Goal: Information Seeking & Learning: Understand process/instructions

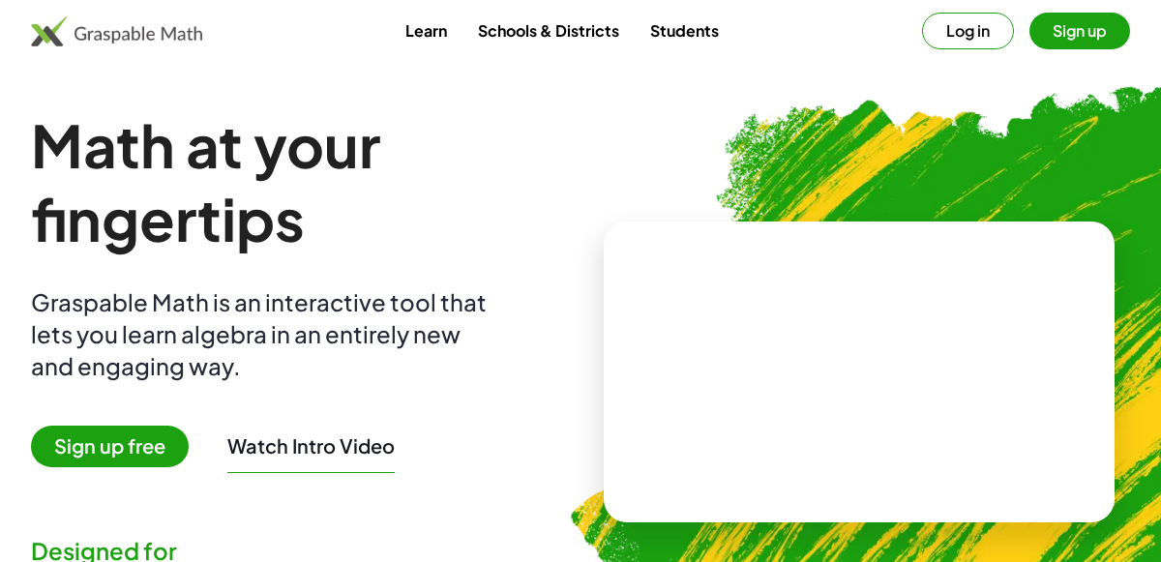
click at [954, 17] on button "Log in" at bounding box center [968, 31] width 92 height 37
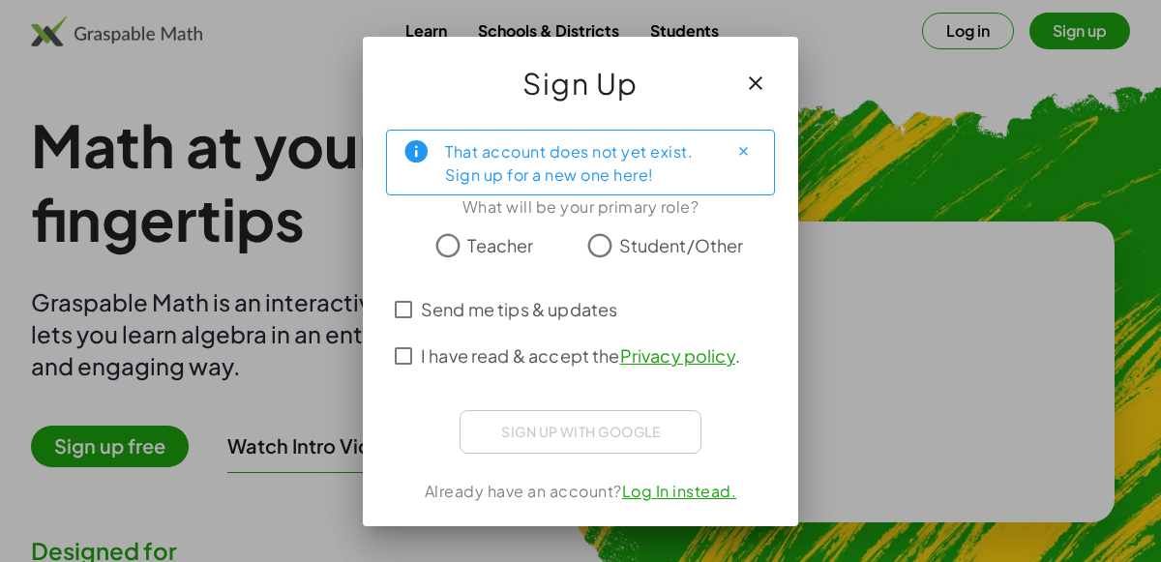
click at [757, 69] on button "button" at bounding box center [755, 83] width 46 height 46
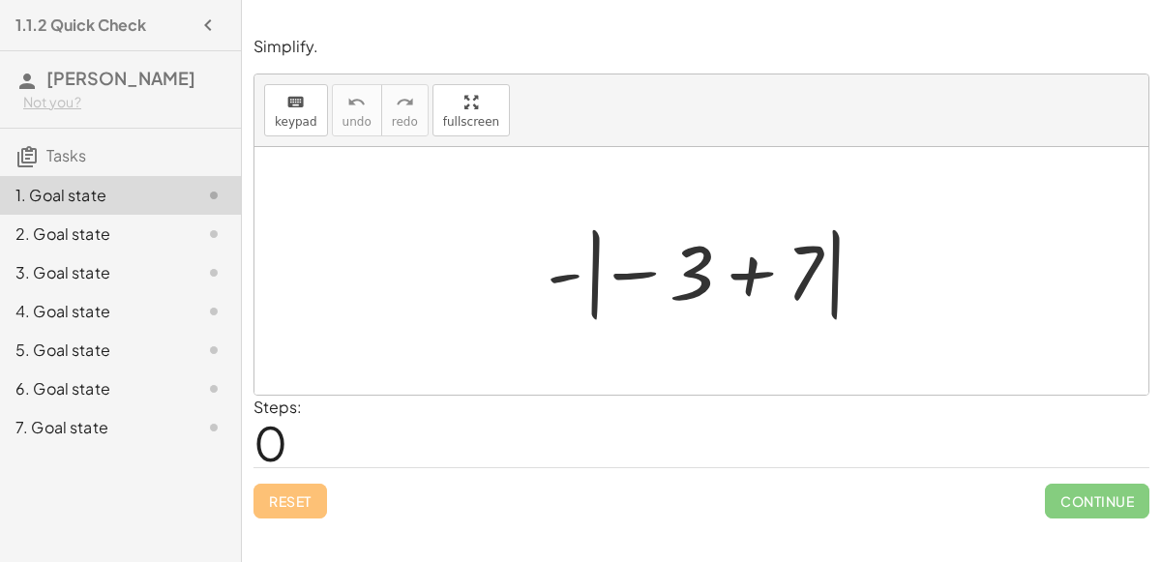
click at [705, 260] on div at bounding box center [709, 271] width 344 height 107
click at [739, 273] on div at bounding box center [709, 271] width 344 height 107
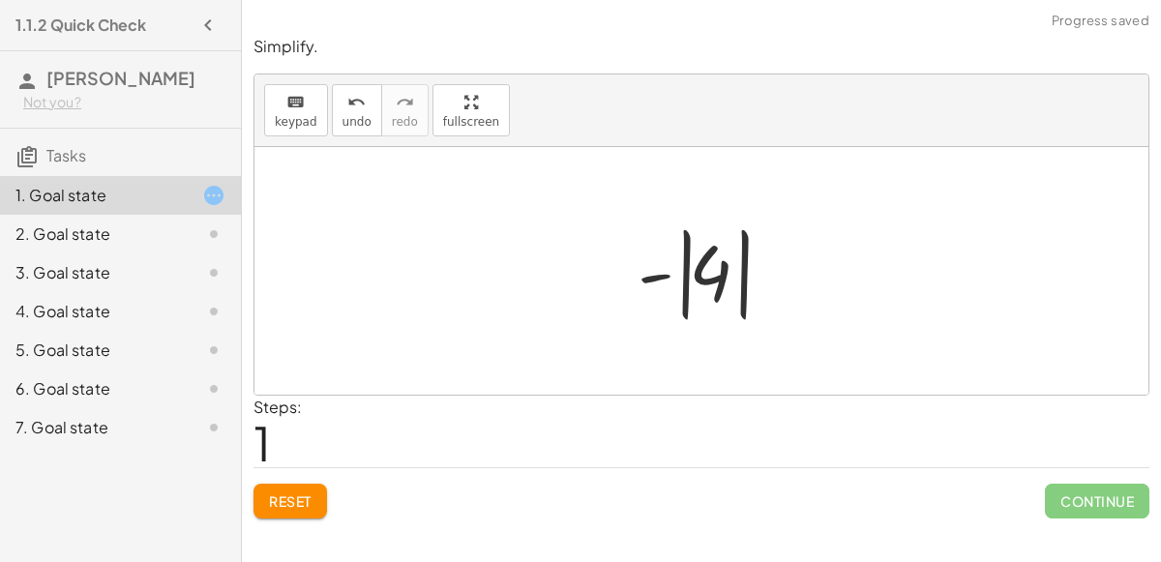
click at [697, 279] on div at bounding box center [709, 271] width 162 height 107
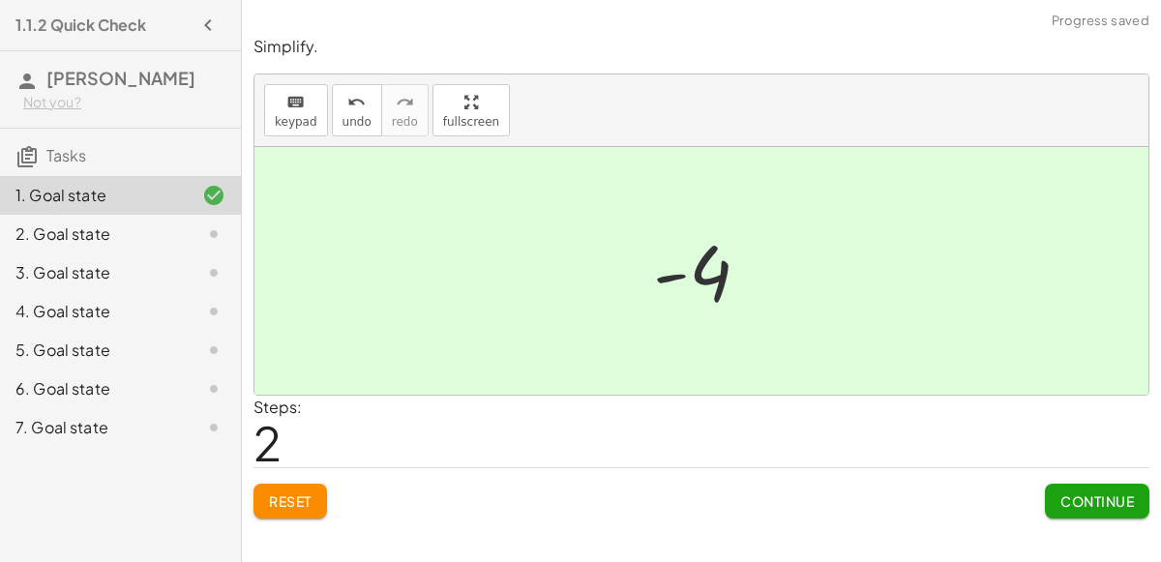
click at [82, 229] on div "2. Goal state" at bounding box center [93, 233] width 156 height 23
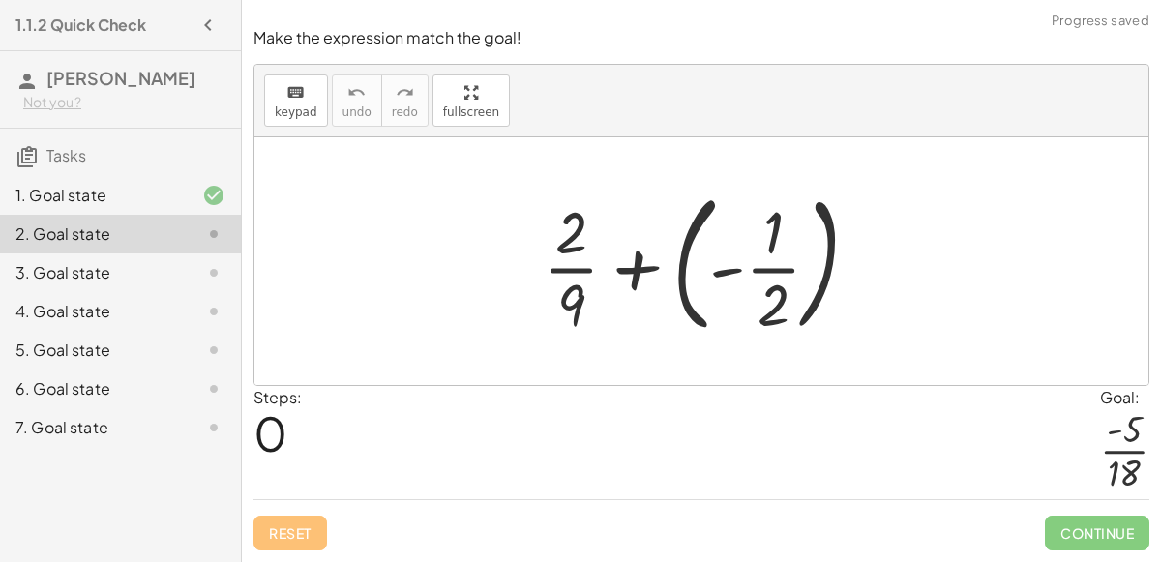
click at [682, 261] on div at bounding box center [708, 261] width 351 height 161
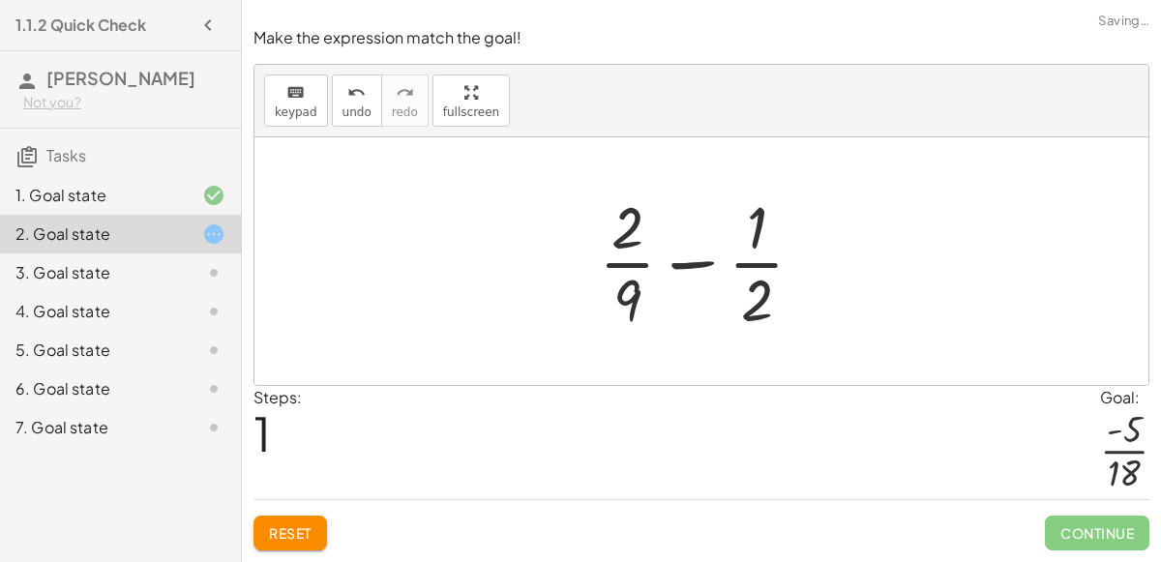
click at [690, 268] on div at bounding box center [709, 261] width 240 height 149
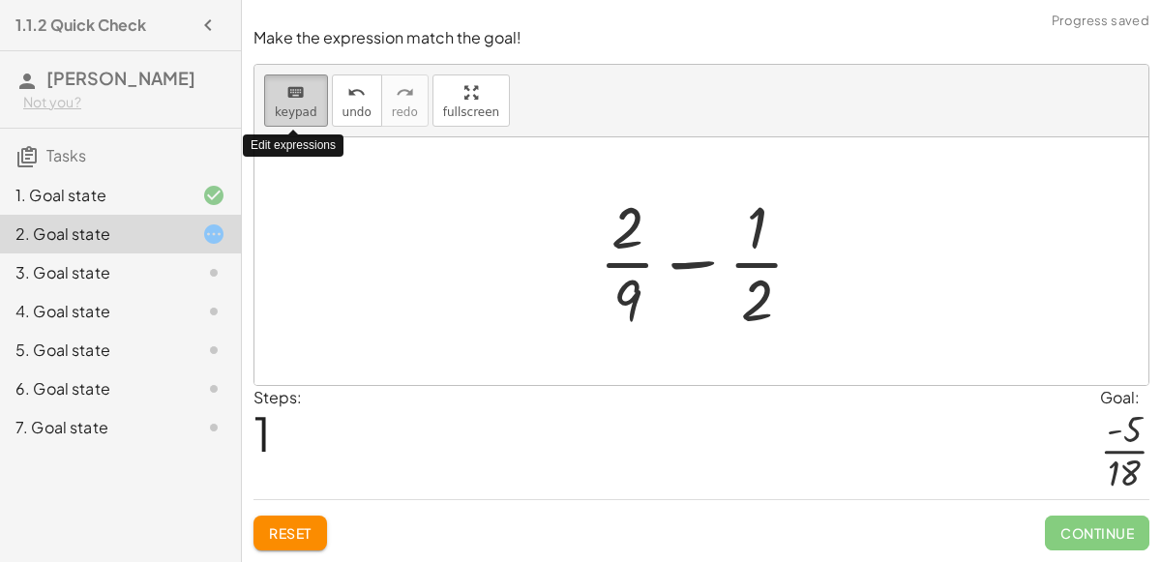
click at [299, 117] on span "keypad" at bounding box center [296, 112] width 43 height 14
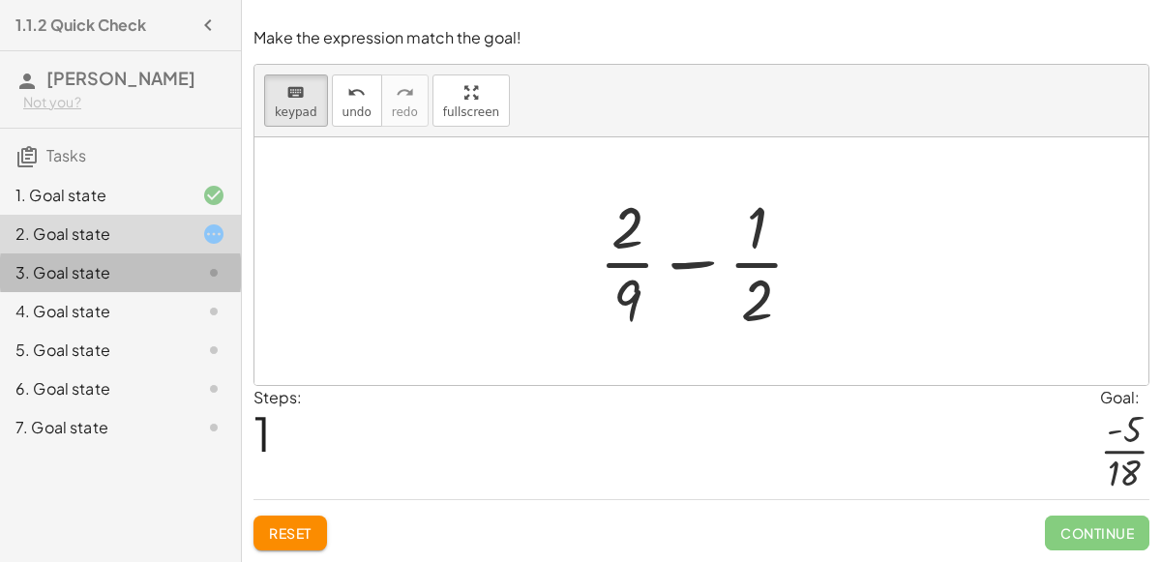
click at [194, 269] on div at bounding box center [198, 272] width 54 height 23
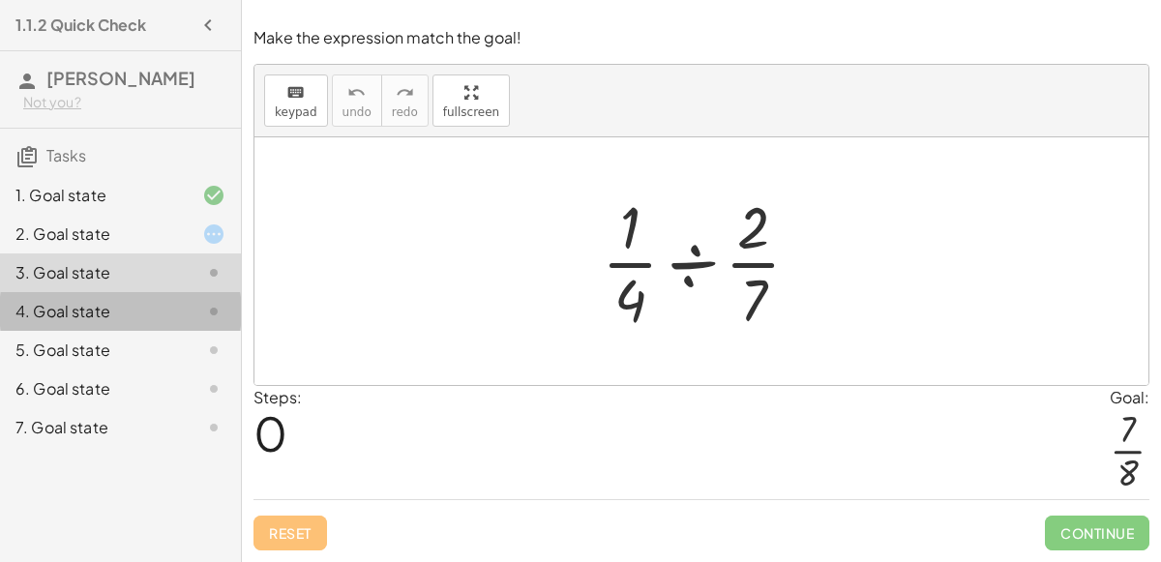
click at [127, 307] on div "4. Goal state" at bounding box center [93, 311] width 156 height 23
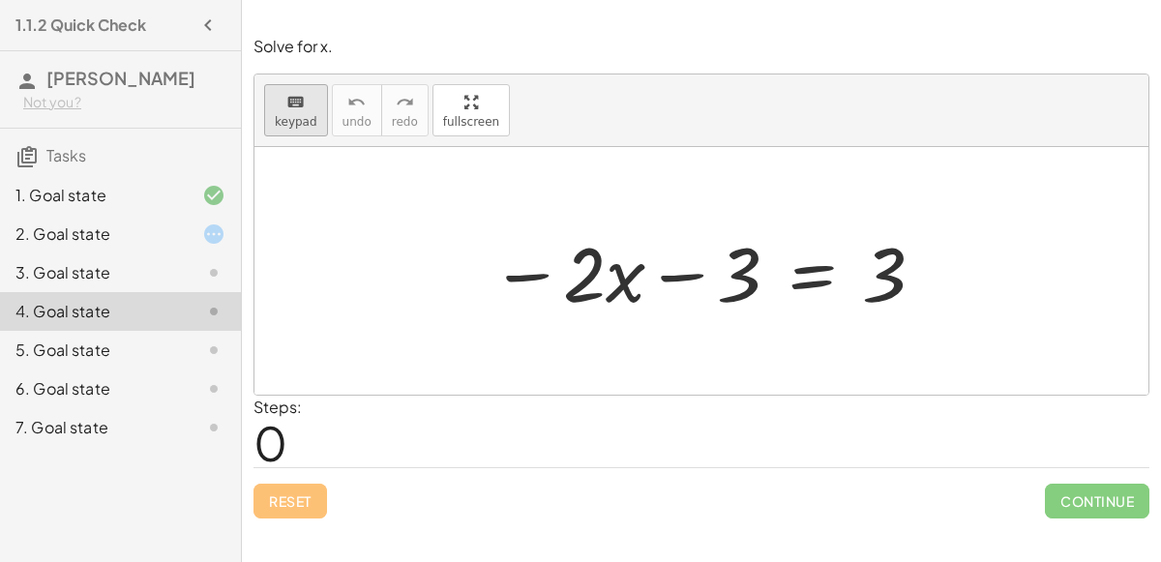
click at [289, 111] on icon "keyboard" at bounding box center [295, 102] width 18 height 23
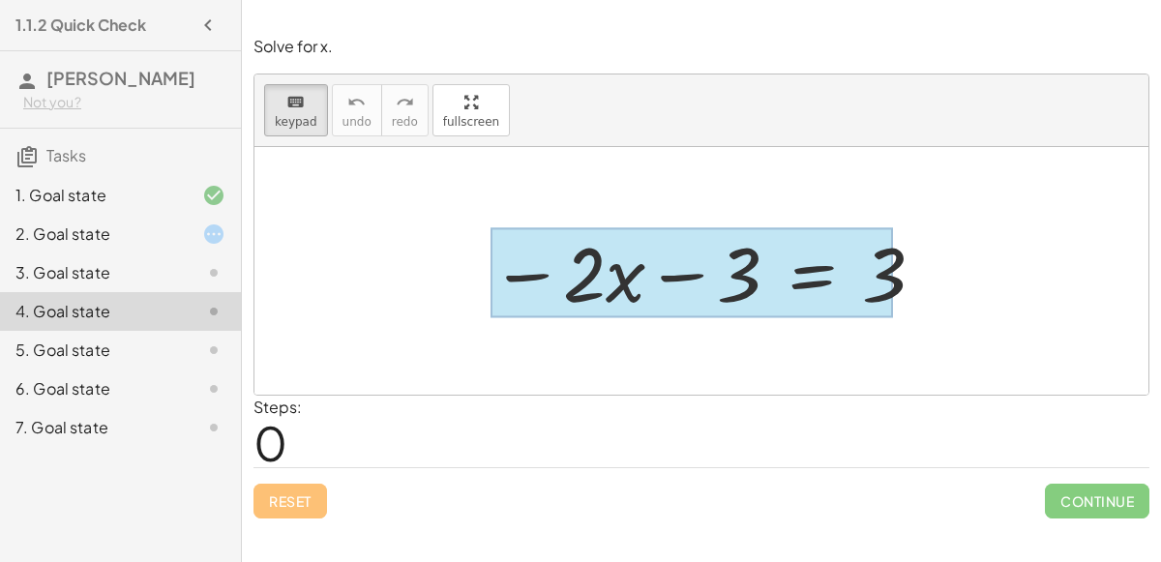
click at [795, 279] on div at bounding box center [691, 273] width 402 height 90
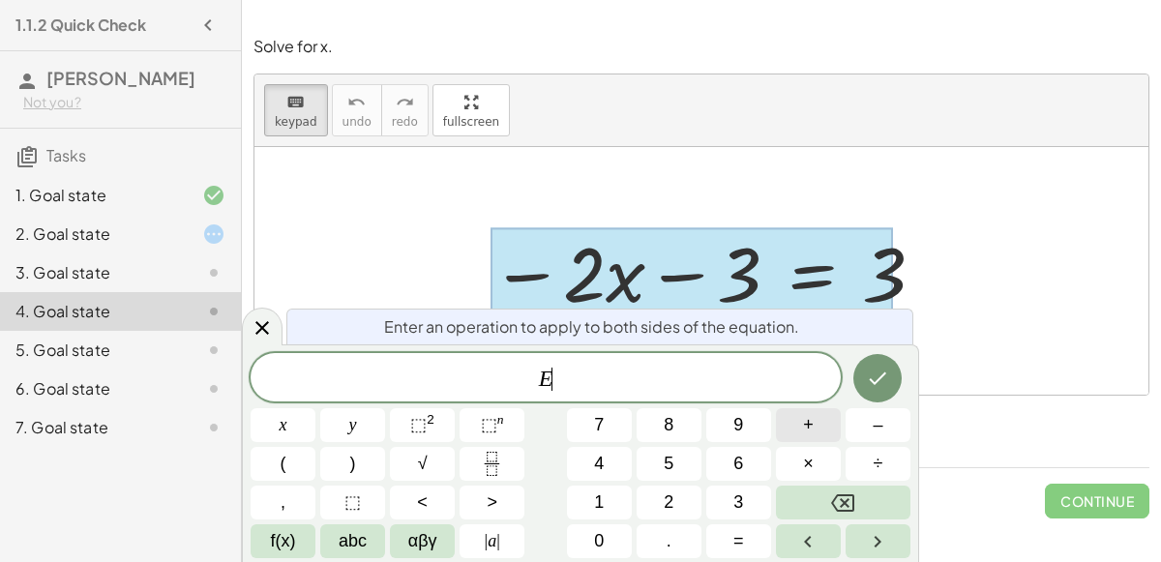
click at [835, 419] on button "+" at bounding box center [808, 425] width 65 height 34
click at [712, 498] on button "3" at bounding box center [738, 502] width 65 height 34
click at [866, 371] on icon "Done" at bounding box center [877, 378] width 23 height 23
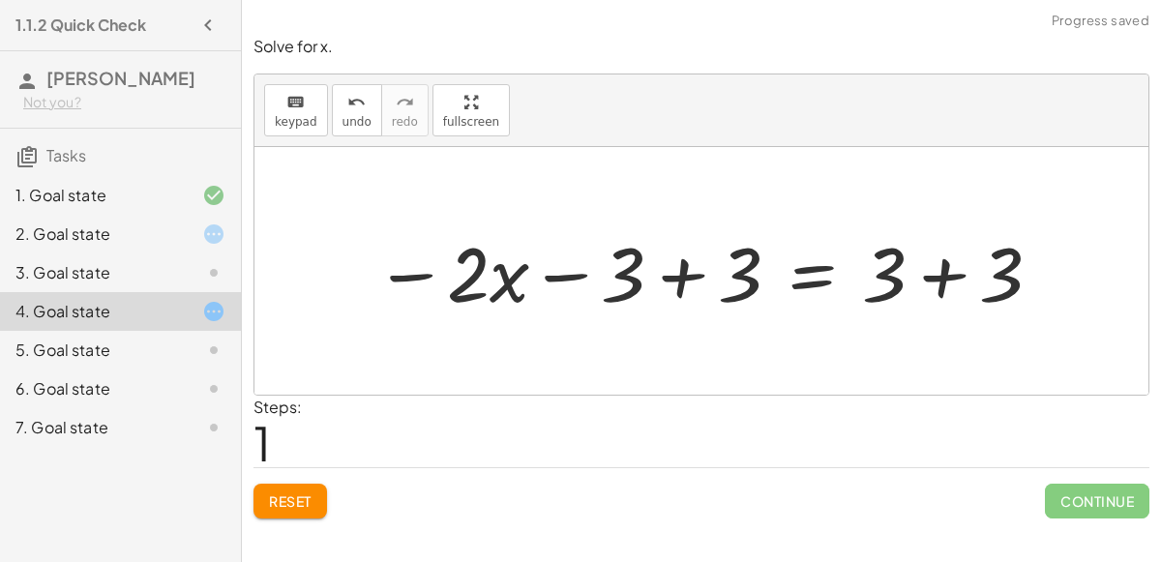
click at [671, 279] on div at bounding box center [709, 271] width 689 height 100
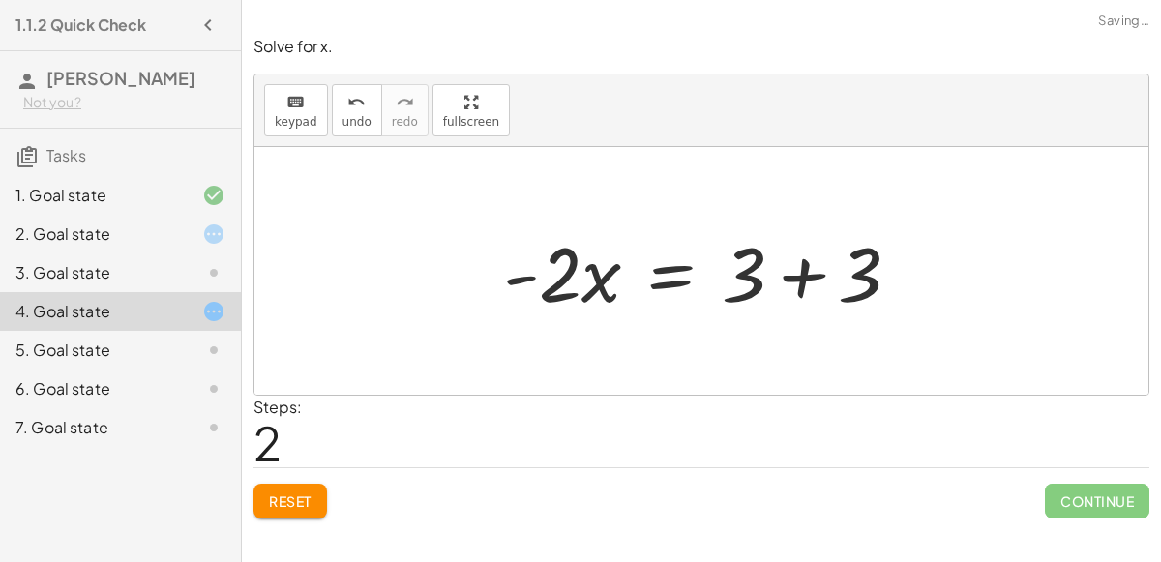
click at [798, 280] on div at bounding box center [709, 271] width 432 height 100
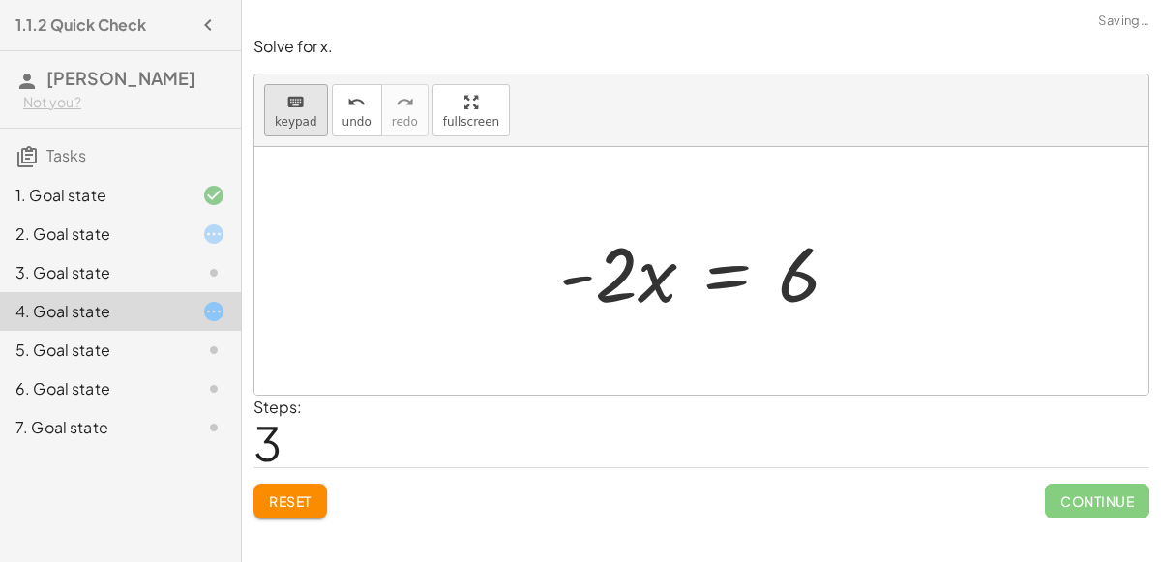
click at [278, 110] on div "keyboard" at bounding box center [296, 101] width 43 height 23
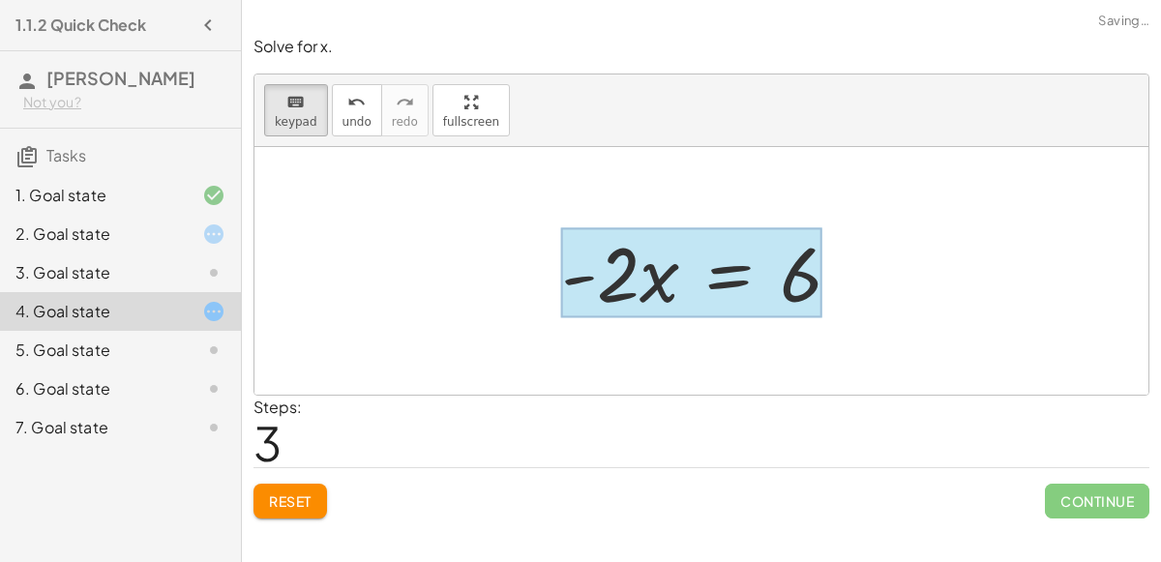
click at [720, 251] on div at bounding box center [691, 273] width 261 height 90
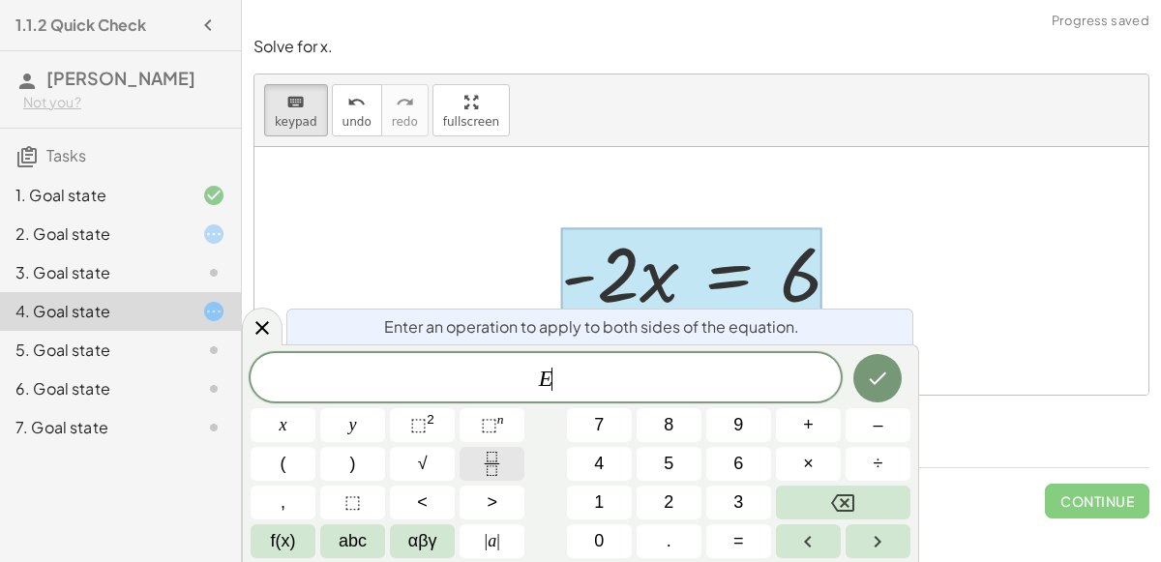
click at [507, 456] on button "Fraction" at bounding box center [491, 464] width 65 height 34
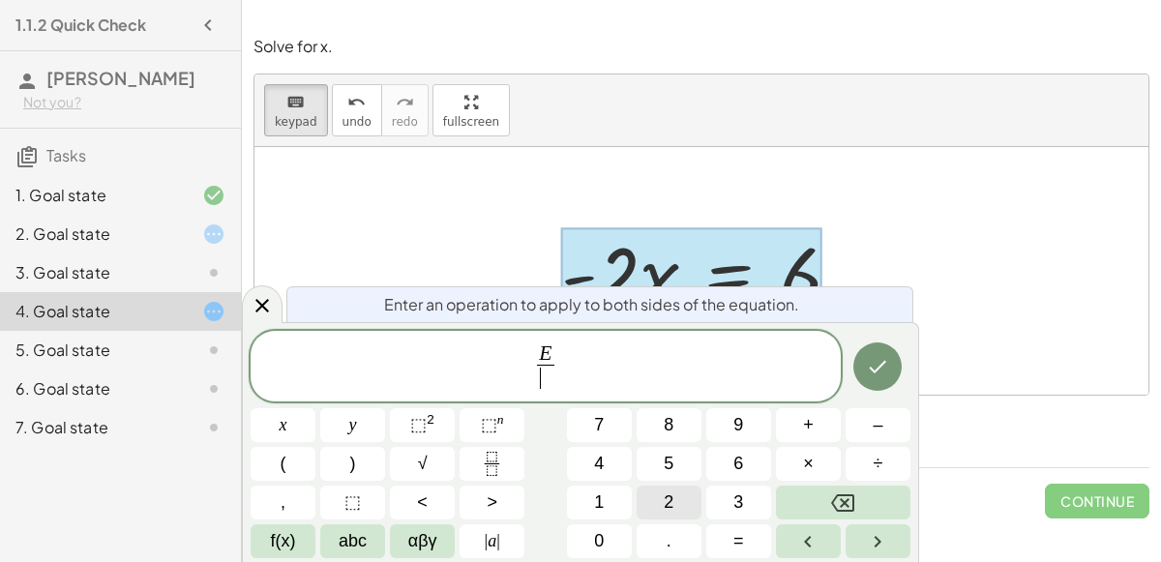
click at [677, 500] on button "2" at bounding box center [668, 502] width 65 height 34
click at [836, 501] on icon "Backspace" at bounding box center [842, 502] width 23 height 23
click at [855, 418] on button "–" at bounding box center [877, 425] width 65 height 34
click at [682, 502] on button "2" at bounding box center [668, 502] width 65 height 34
click at [880, 372] on icon "Done" at bounding box center [877, 366] width 23 height 23
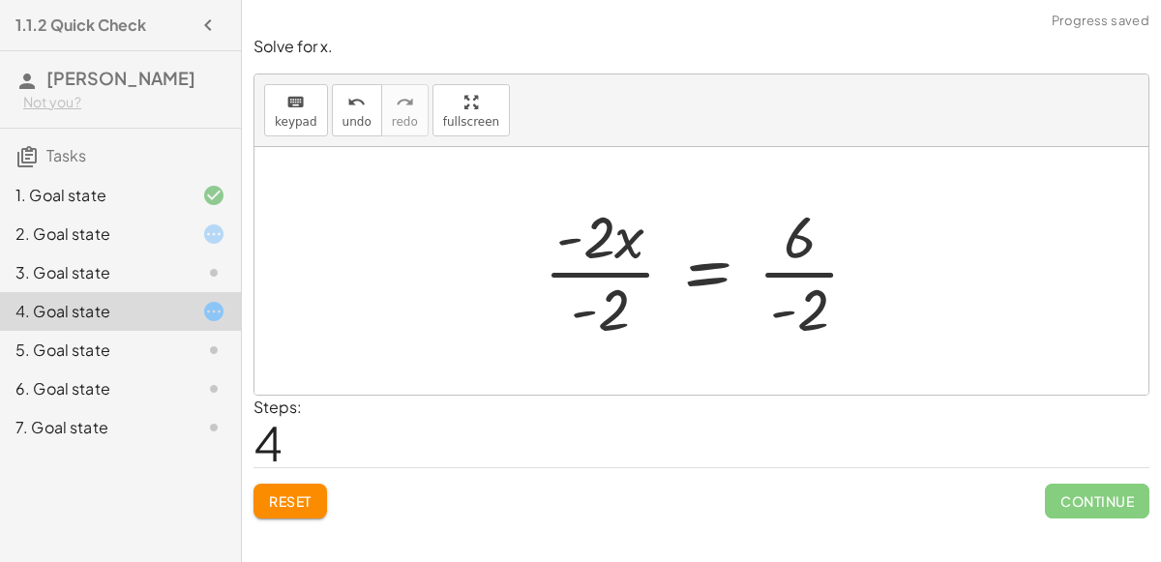
click at [641, 280] on div at bounding box center [709, 270] width 351 height 149
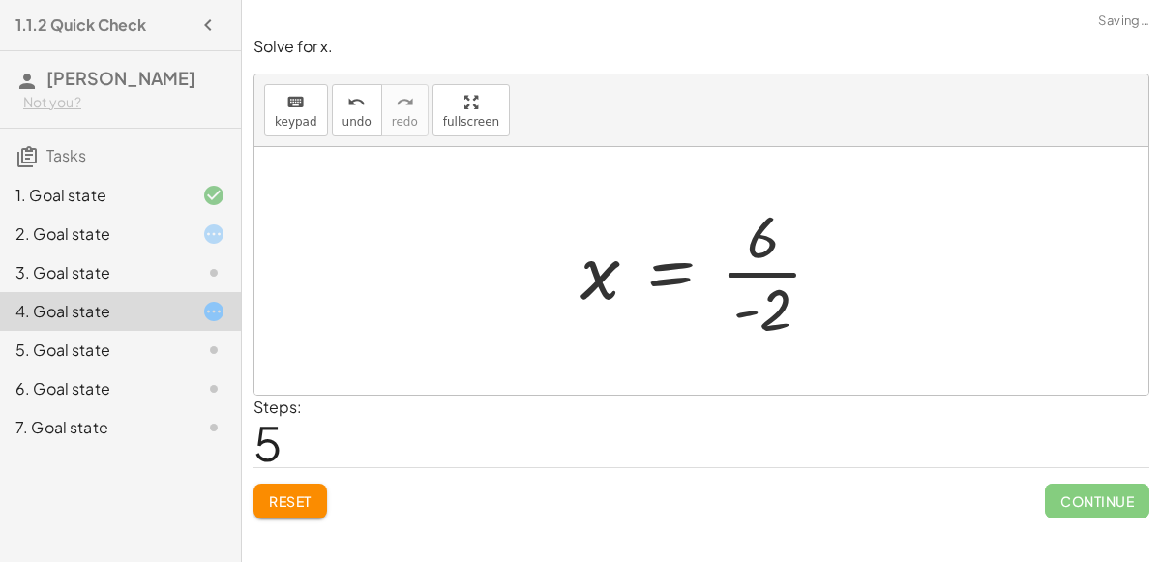
click at [779, 277] on div at bounding box center [709, 270] width 277 height 149
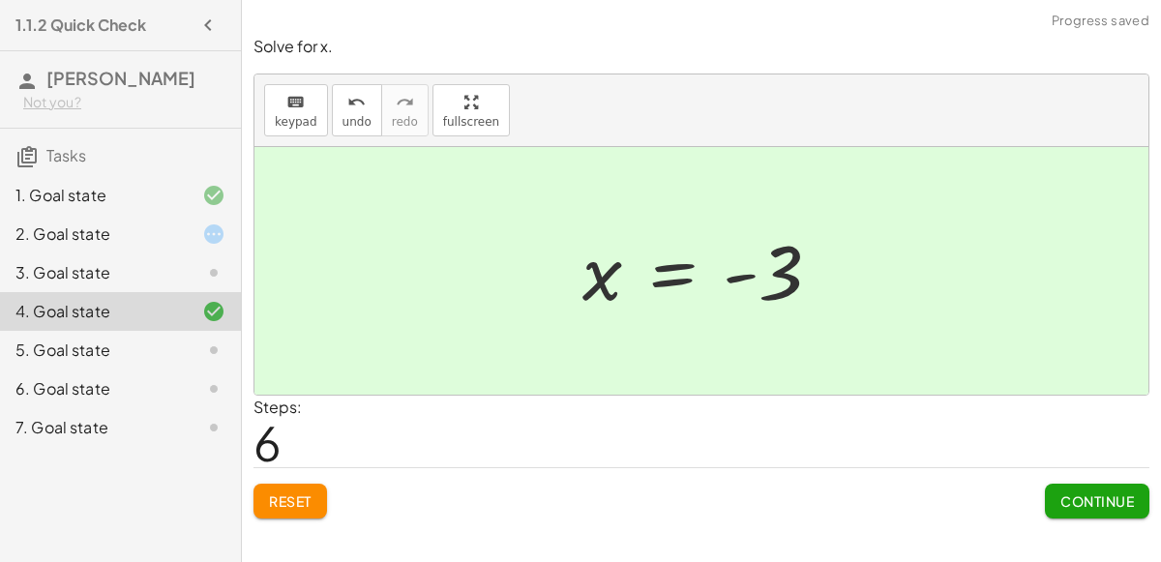
click at [148, 353] on div "5. Goal state" at bounding box center [93, 349] width 156 height 23
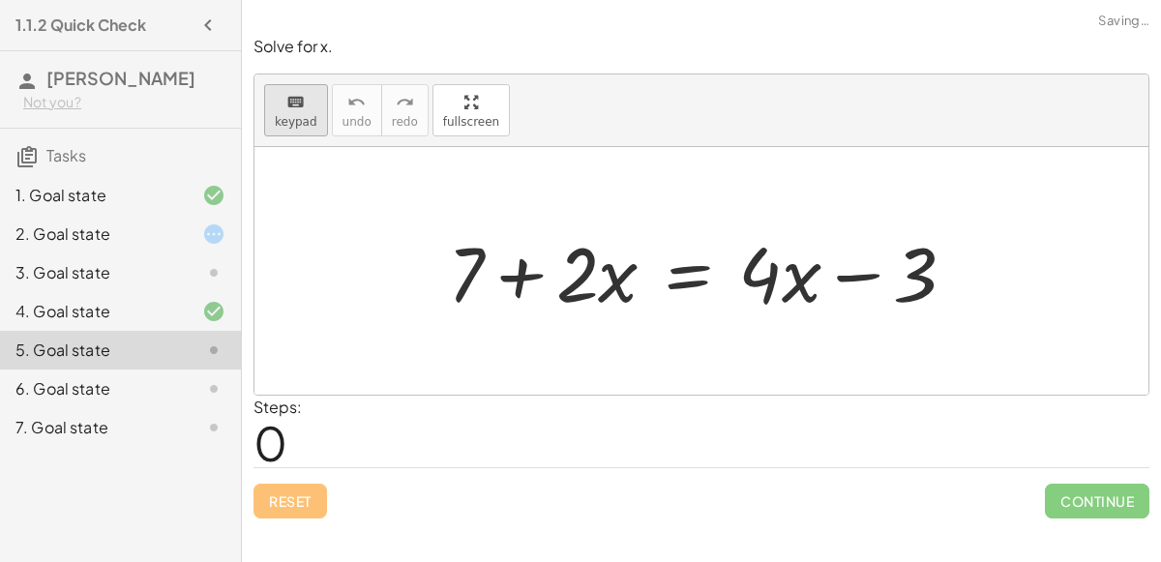
click at [280, 115] on span "keypad" at bounding box center [296, 122] width 43 height 14
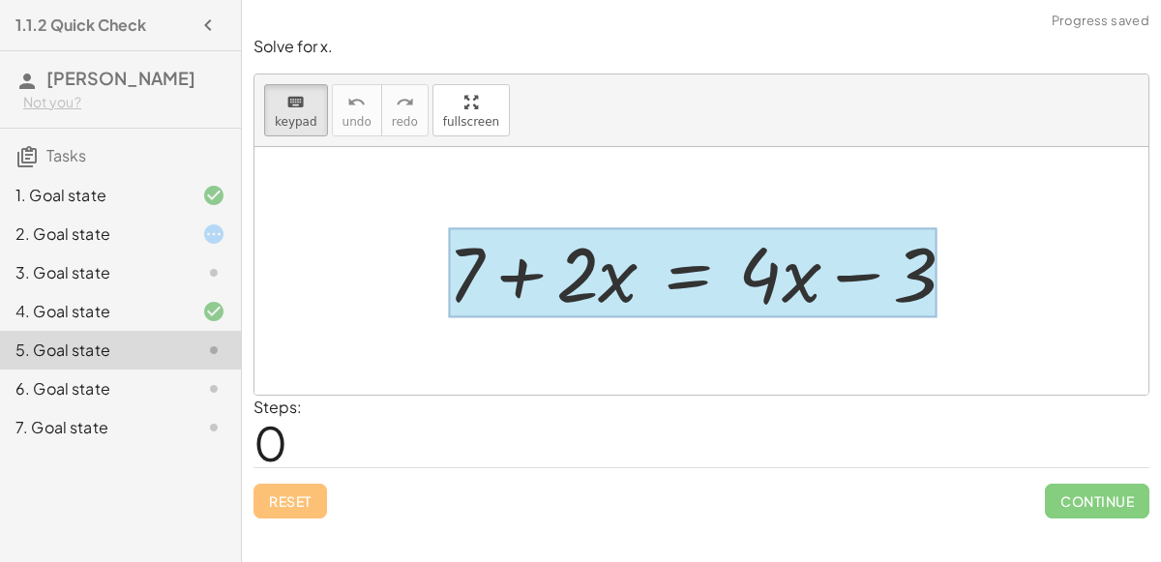
click at [704, 273] on div at bounding box center [692, 273] width 489 height 90
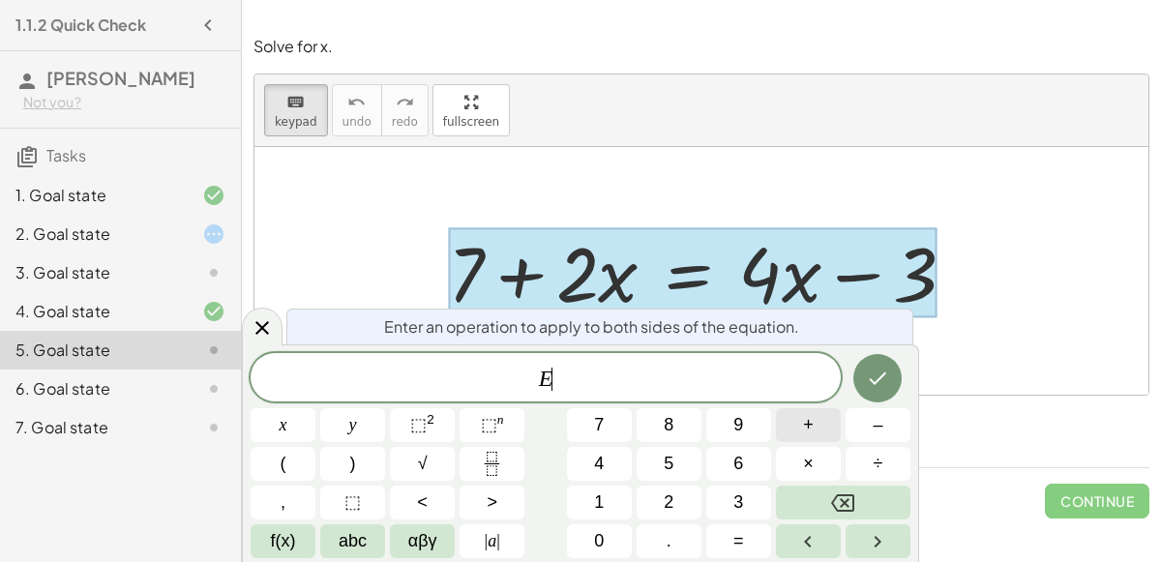
click at [810, 428] on span "+" at bounding box center [808, 425] width 11 height 26
click at [739, 498] on span "3" at bounding box center [738, 502] width 10 height 26
click at [876, 368] on icon "Done" at bounding box center [877, 378] width 23 height 23
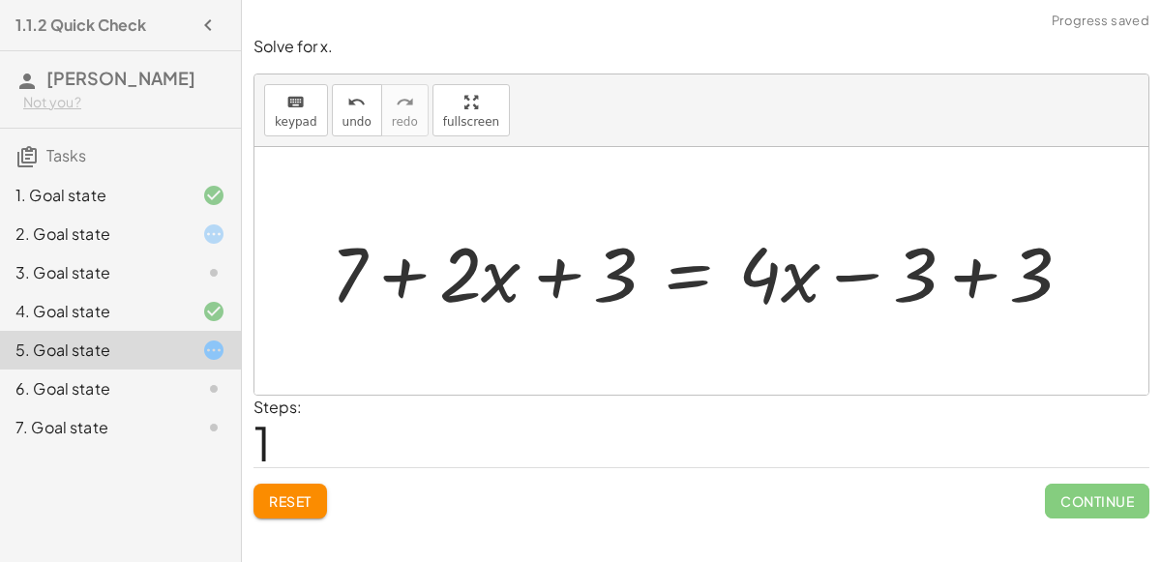
click at [977, 277] on div at bounding box center [709, 271] width 776 height 100
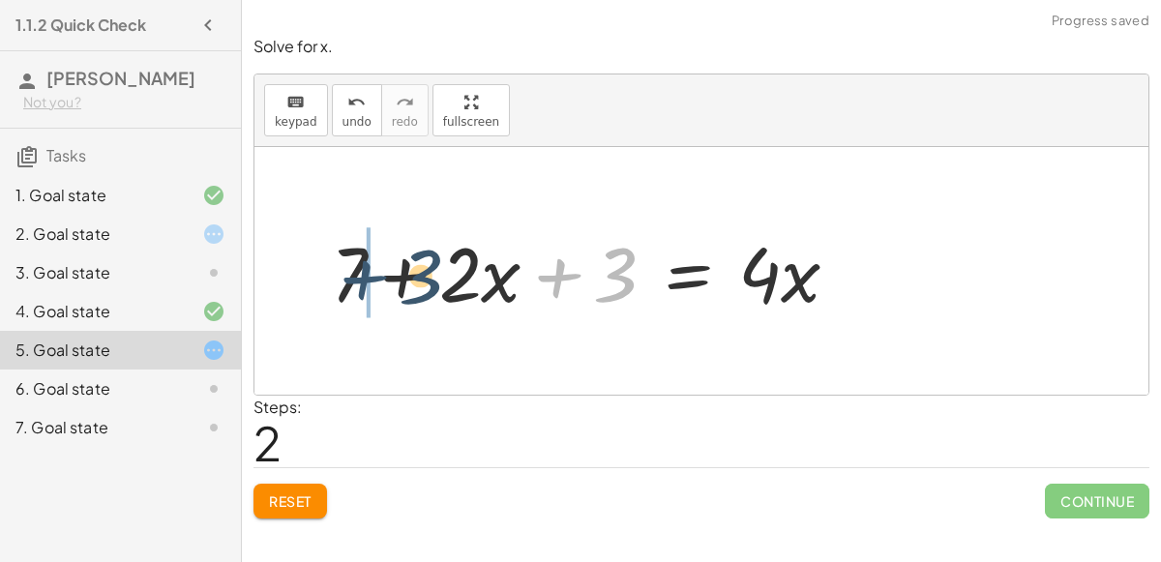
drag, startPoint x: 555, startPoint y: 279, endPoint x: 354, endPoint y: 279, distance: 201.2
click at [354, 279] on div at bounding box center [592, 271] width 543 height 100
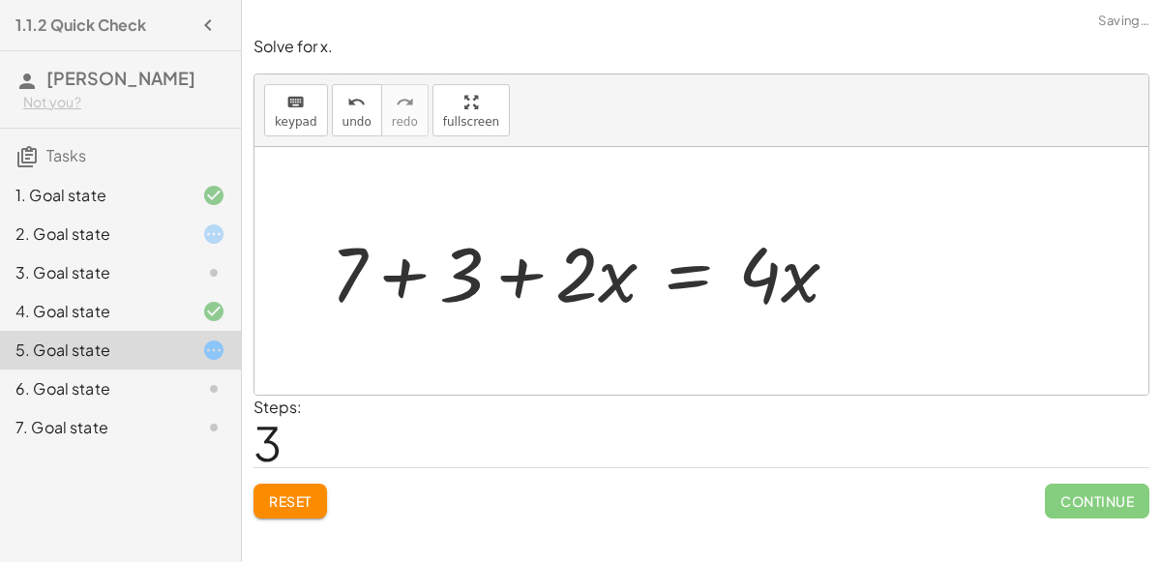
click at [398, 269] on div at bounding box center [592, 271] width 543 height 100
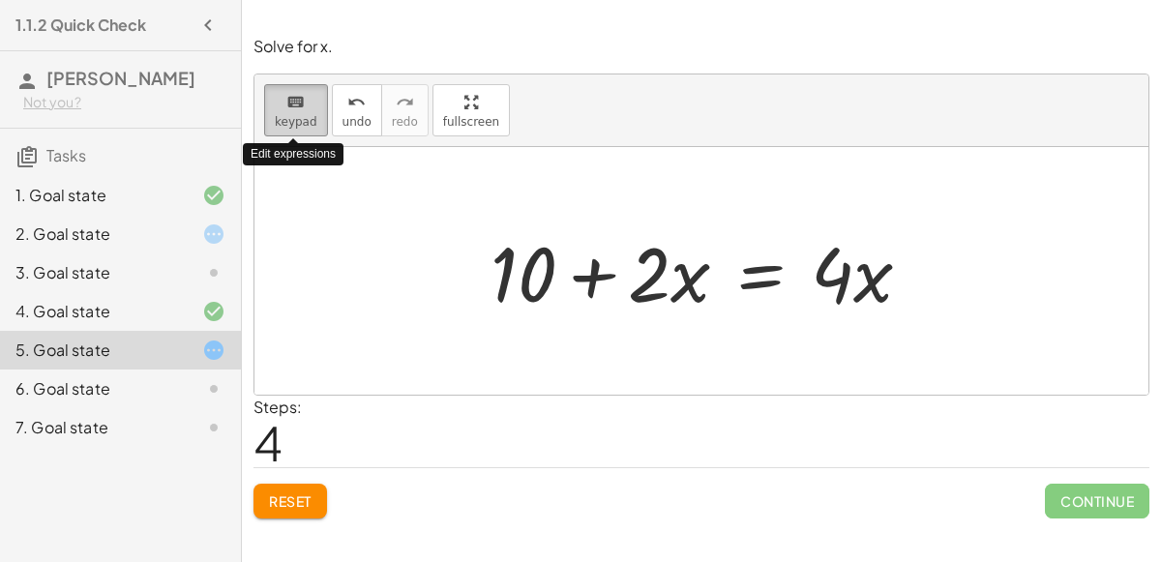
click at [285, 116] on span "keypad" at bounding box center [296, 122] width 43 height 14
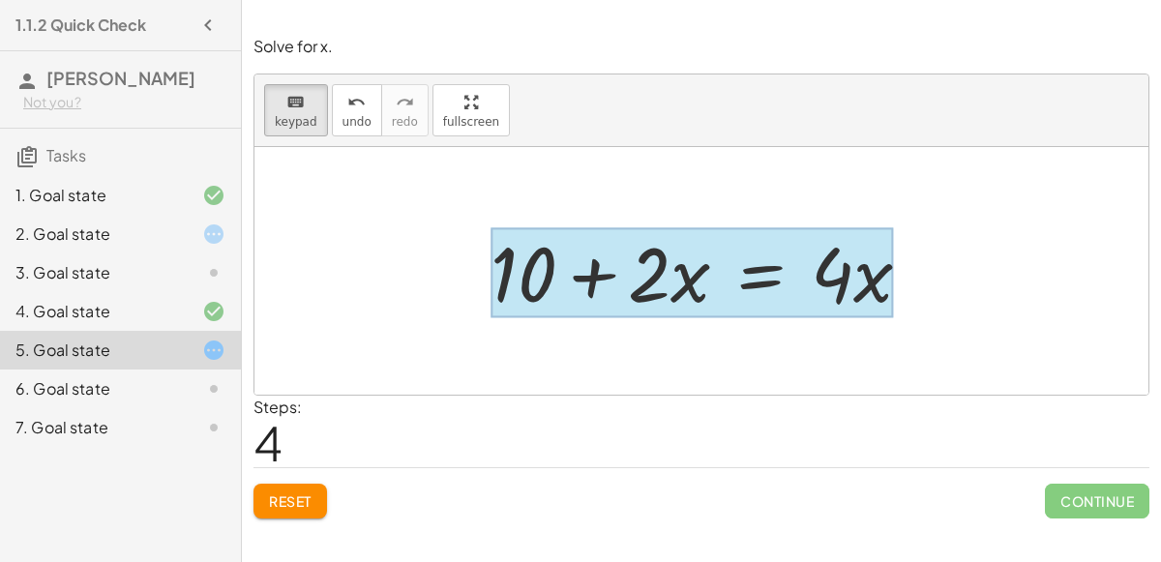
click at [751, 275] on div at bounding box center [691, 273] width 402 height 90
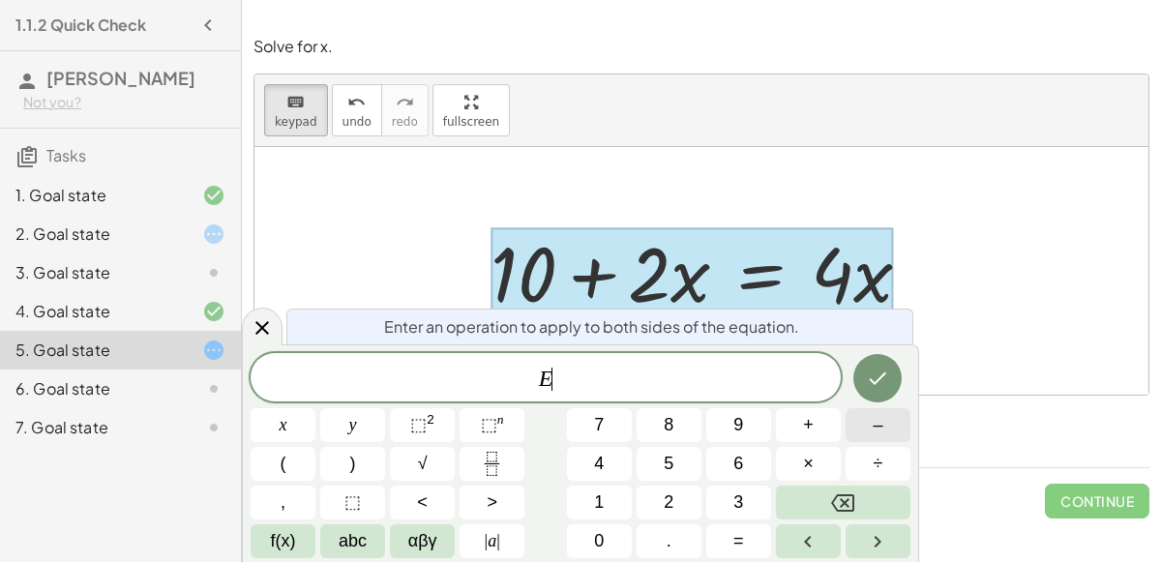
click at [851, 427] on button "–" at bounding box center [877, 425] width 65 height 34
click at [678, 505] on button "2" at bounding box center [668, 502] width 65 height 34
click at [285, 421] on span "x" at bounding box center [283, 425] width 8 height 26
click at [867, 379] on icon "Done" at bounding box center [877, 378] width 23 height 23
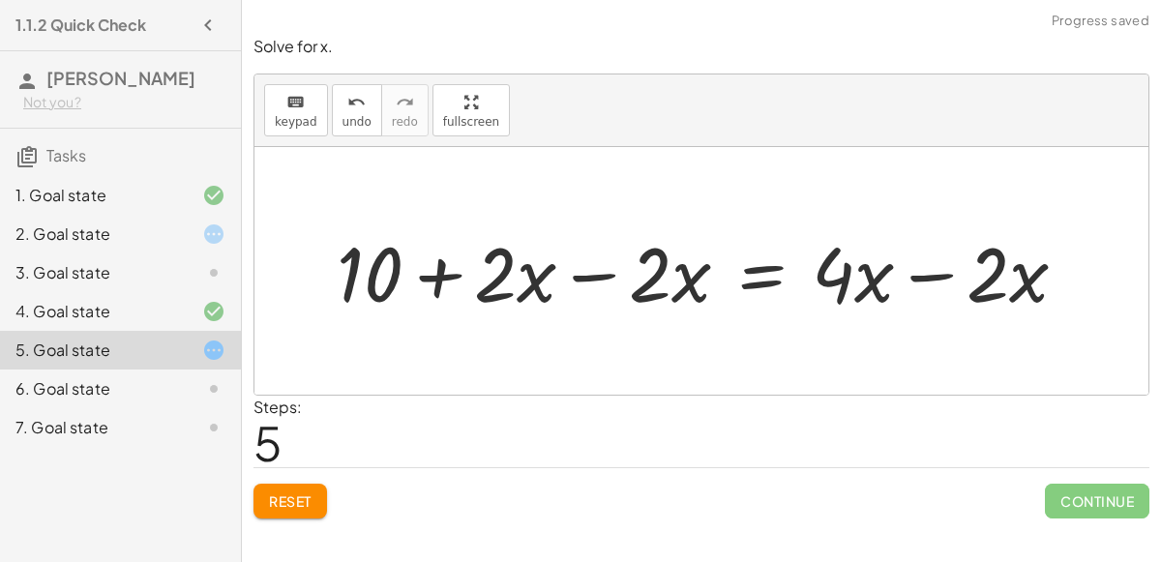
click at [583, 280] on div at bounding box center [709, 271] width 765 height 100
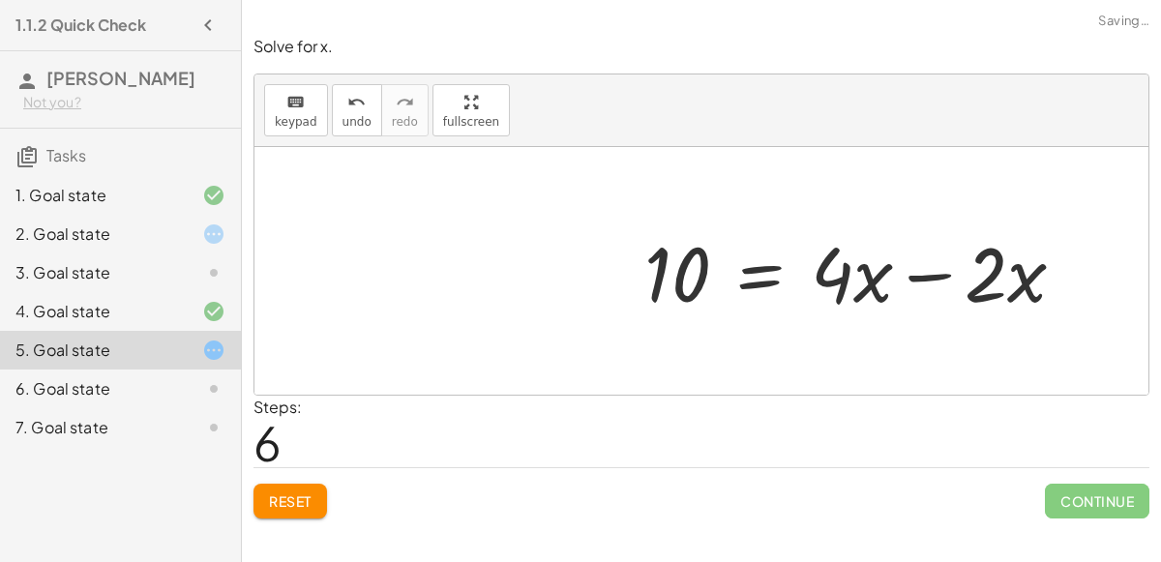
click at [925, 271] on div at bounding box center [862, 271] width 456 height 100
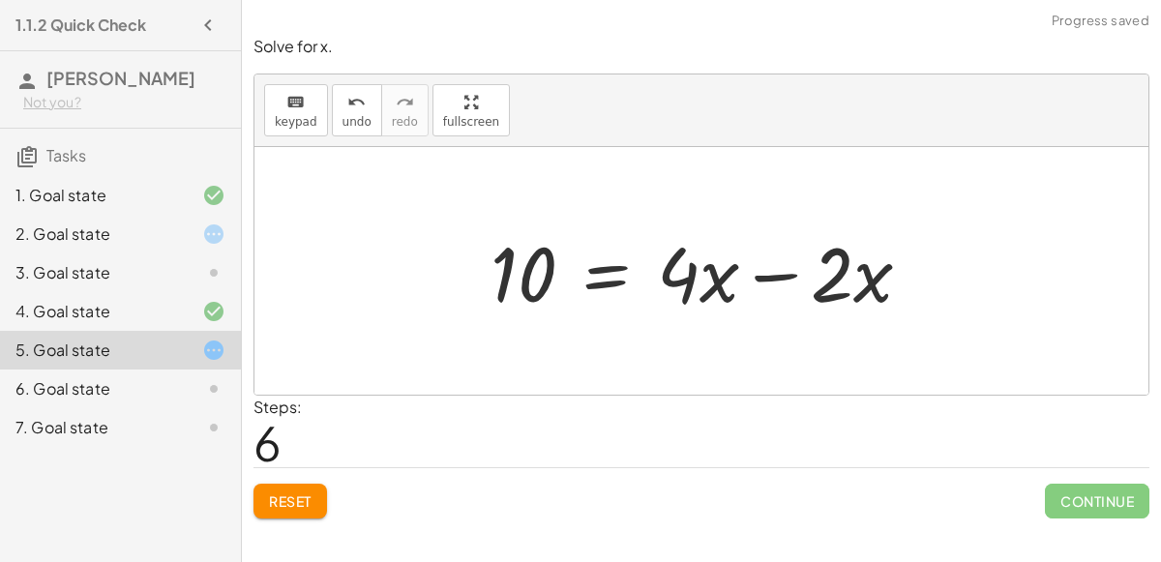
click at [772, 273] on div at bounding box center [709, 271] width 456 height 100
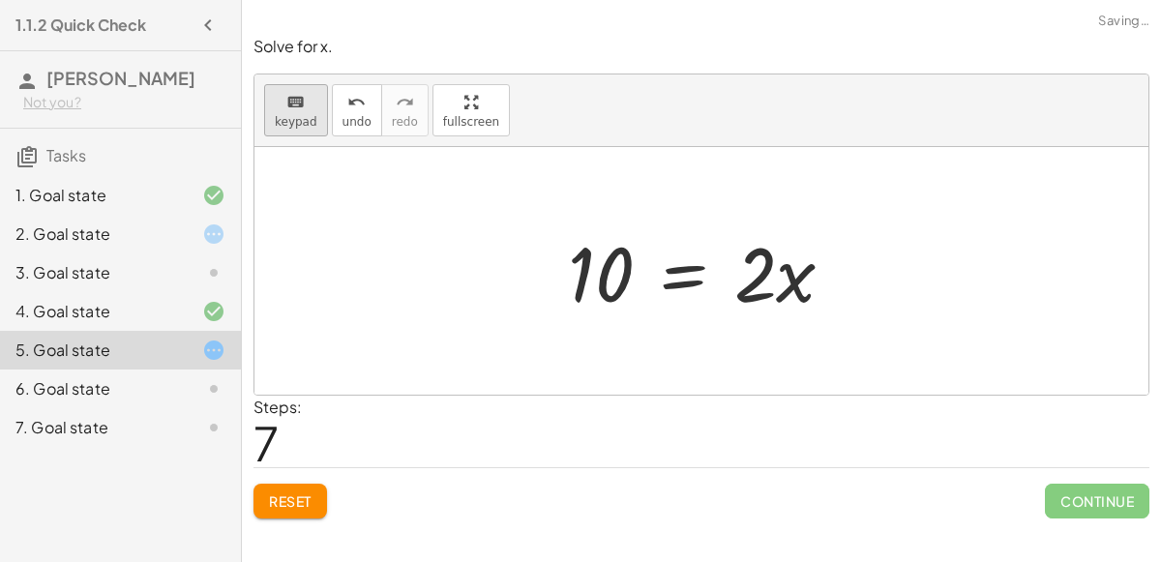
click at [301, 102] on icon "keyboard" at bounding box center [295, 102] width 18 height 23
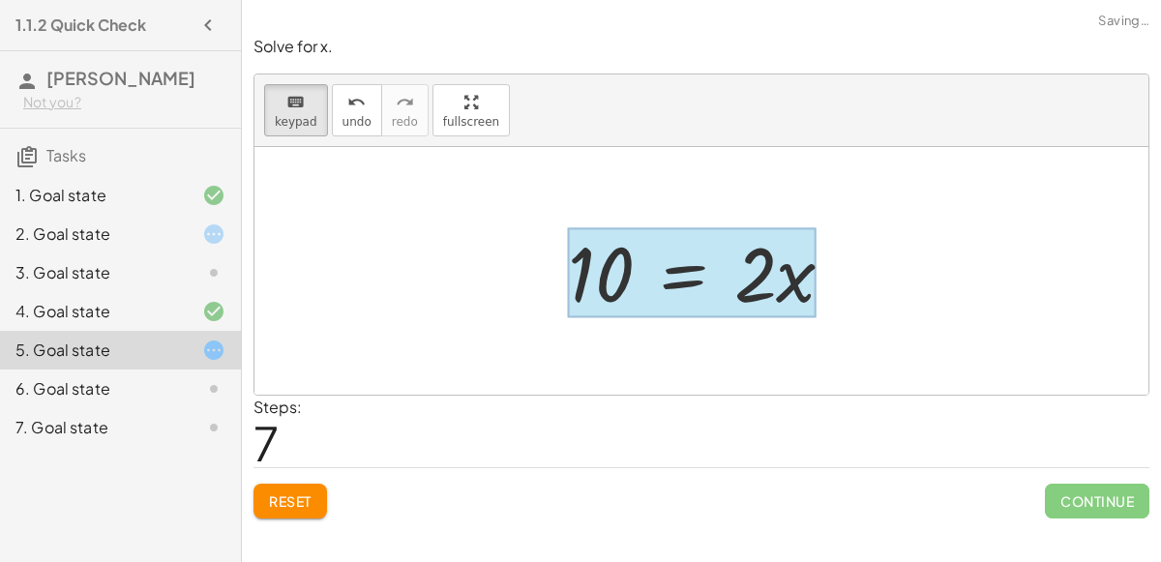
click at [669, 284] on div at bounding box center [692, 273] width 249 height 90
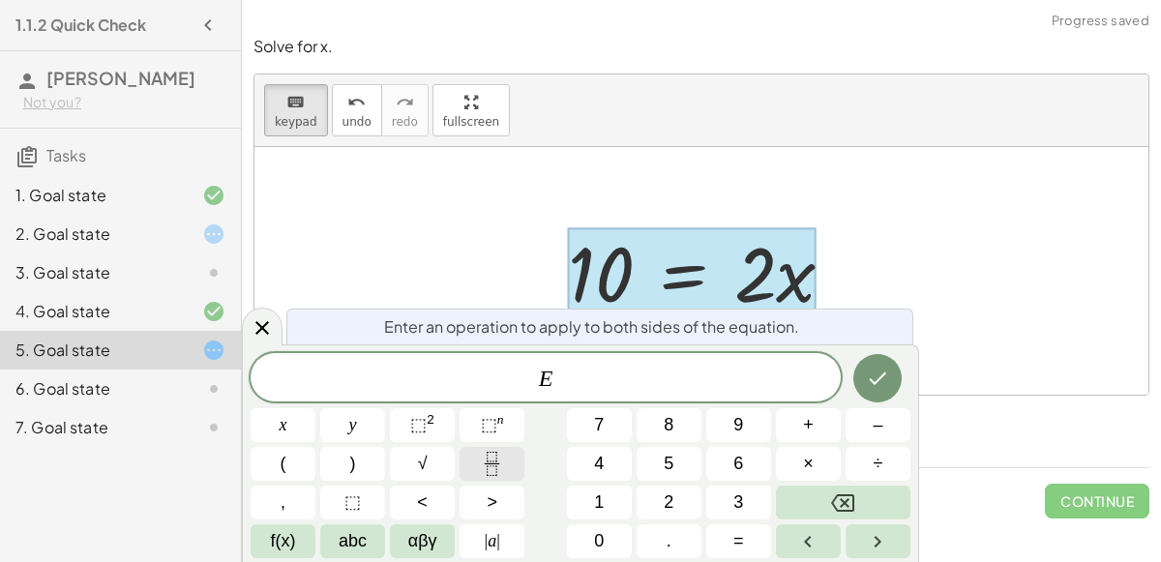
click at [495, 459] on icon "Fraction" at bounding box center [492, 464] width 24 height 24
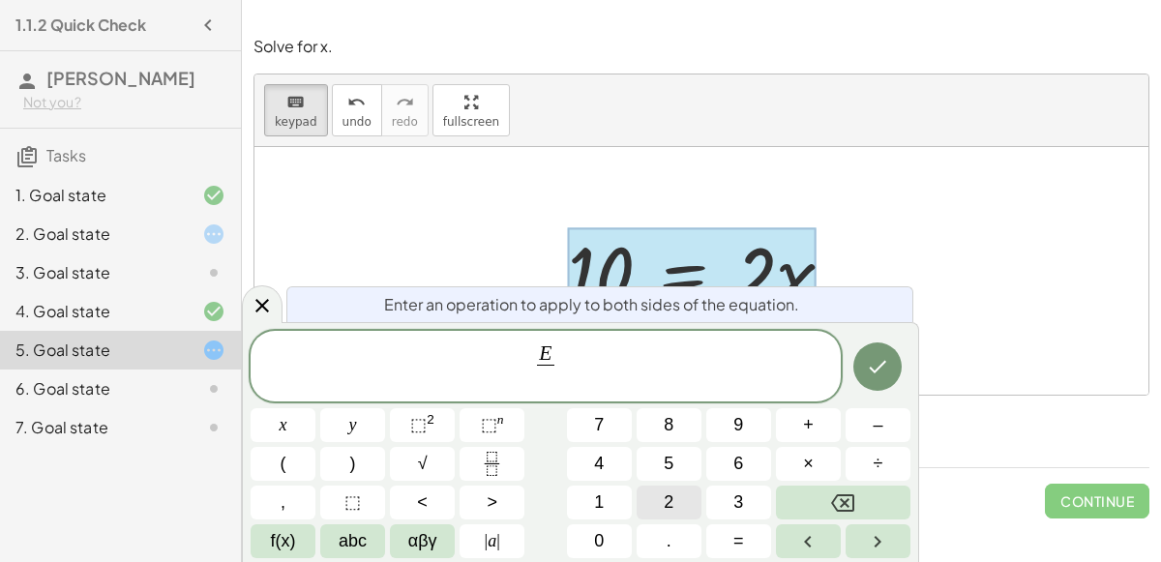
click at [674, 497] on button "2" at bounding box center [668, 502] width 65 height 34
click at [879, 368] on icon "Done" at bounding box center [877, 367] width 17 height 13
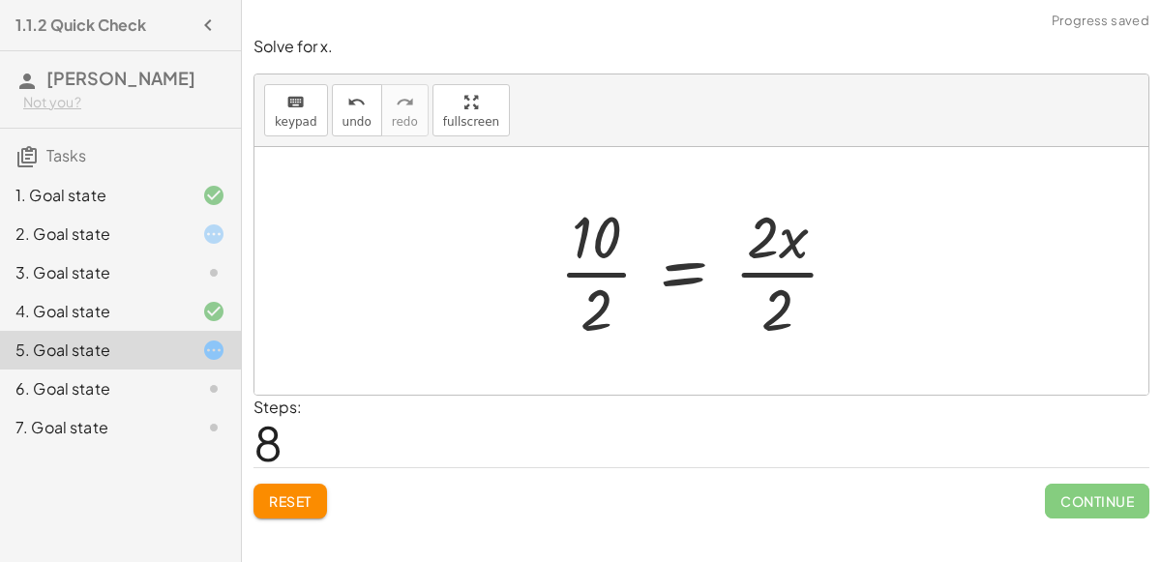
click at [761, 252] on div at bounding box center [706, 270] width 314 height 149
click at [599, 267] on div at bounding box center [708, 270] width 314 height 149
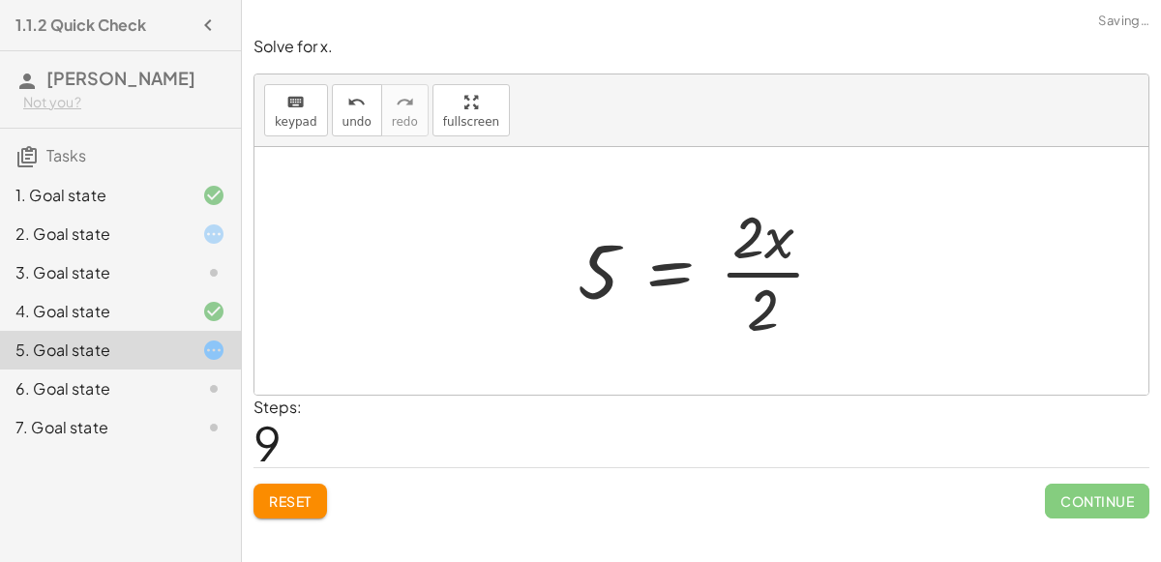
click at [742, 270] on div at bounding box center [709, 270] width 282 height 149
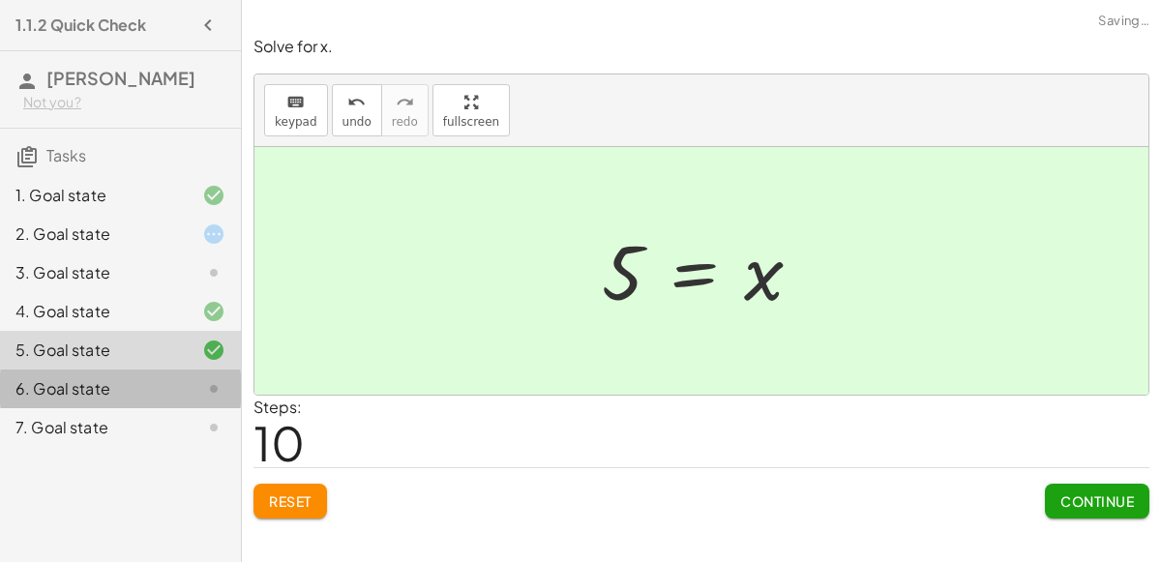
click at [176, 379] on div at bounding box center [198, 388] width 54 height 23
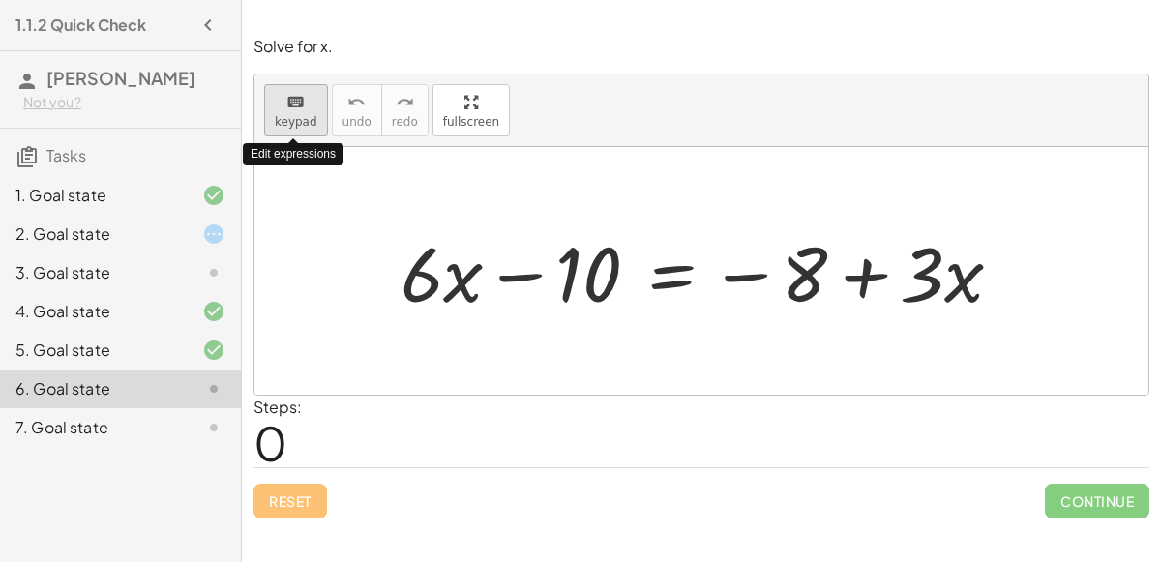
click at [288, 111] on icon "keyboard" at bounding box center [295, 102] width 18 height 23
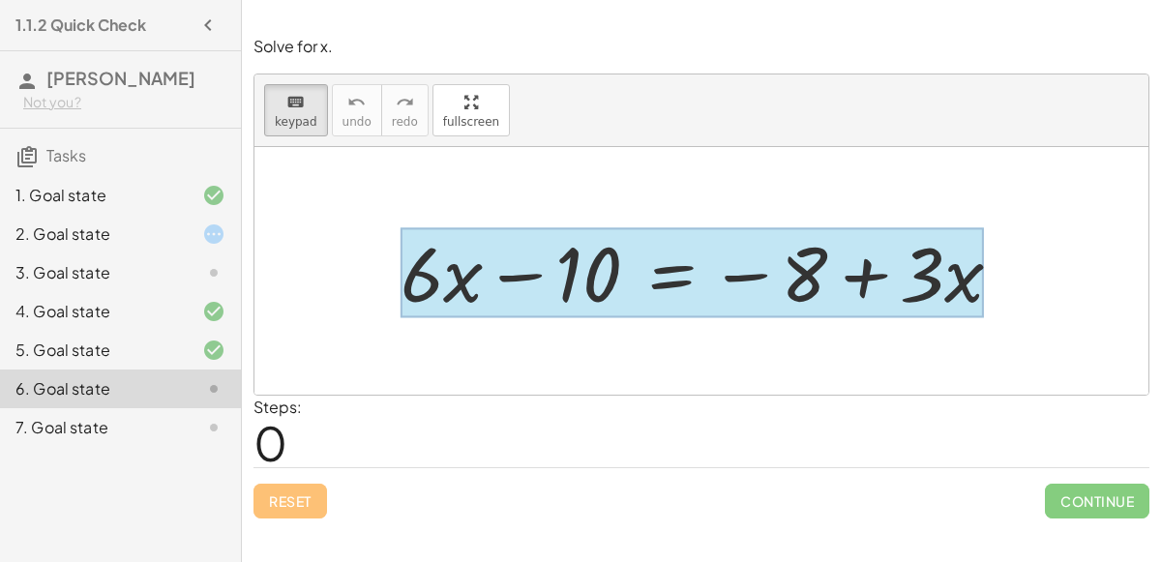
click at [662, 277] on div at bounding box center [691, 273] width 583 height 90
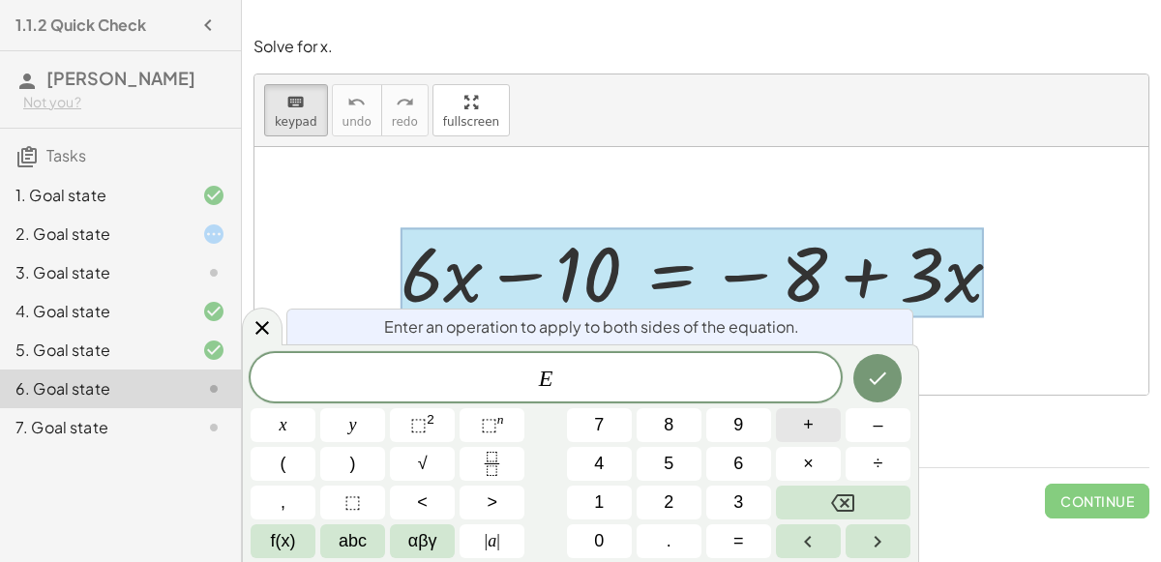
click at [798, 430] on button "+" at bounding box center [808, 425] width 65 height 34
click at [679, 423] on button "8" at bounding box center [668, 425] width 65 height 34
click at [881, 387] on icon "Done" at bounding box center [877, 378] width 23 height 23
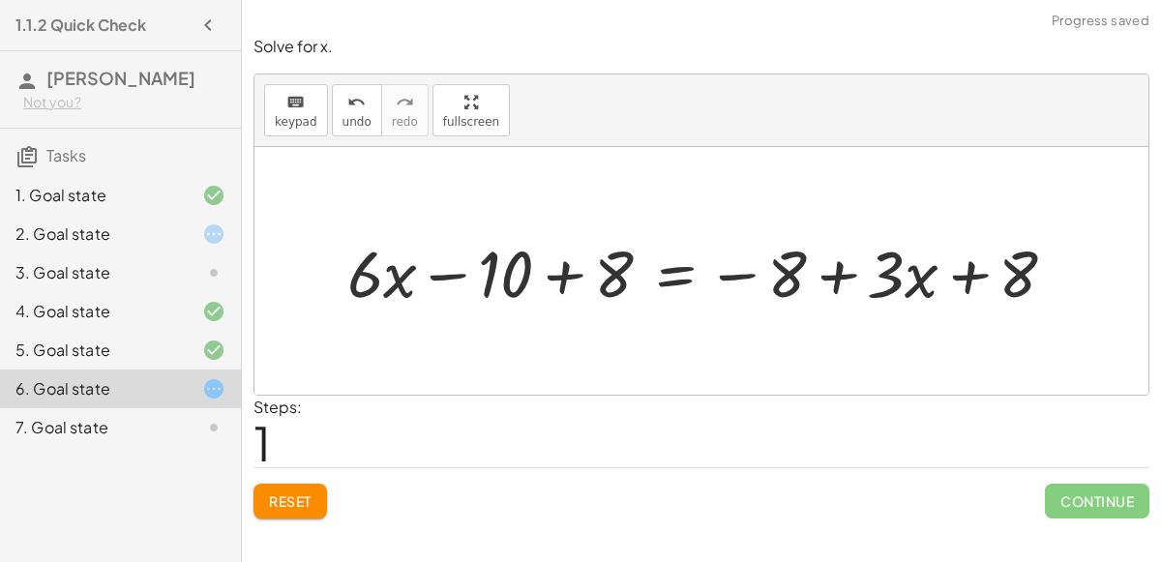
click at [564, 275] on div at bounding box center [710, 270] width 744 height 85
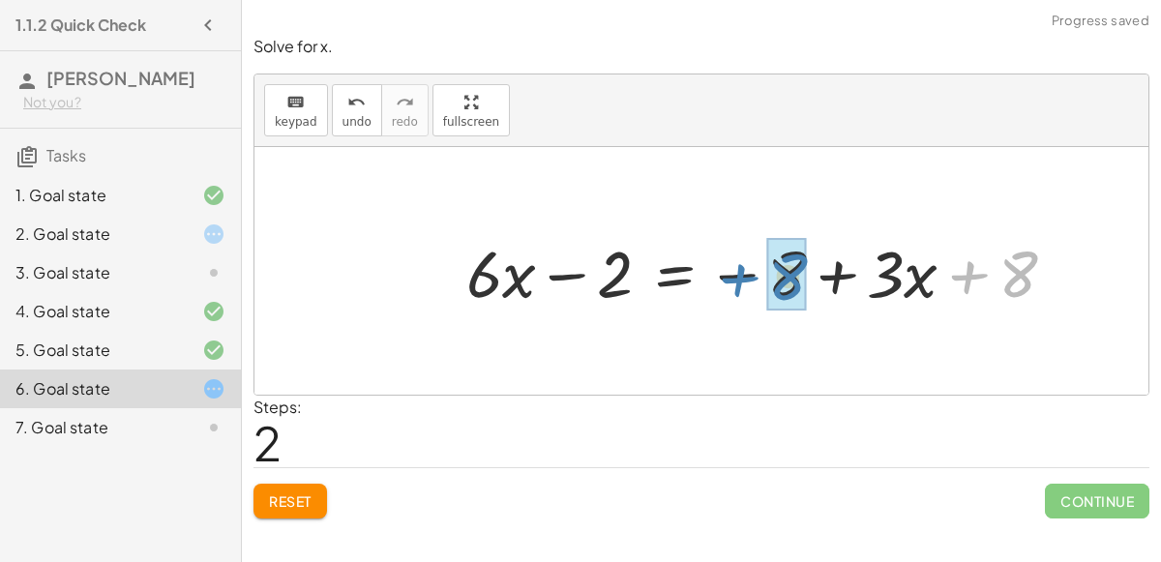
drag, startPoint x: 1013, startPoint y: 270, endPoint x: 773, endPoint y: 272, distance: 239.9
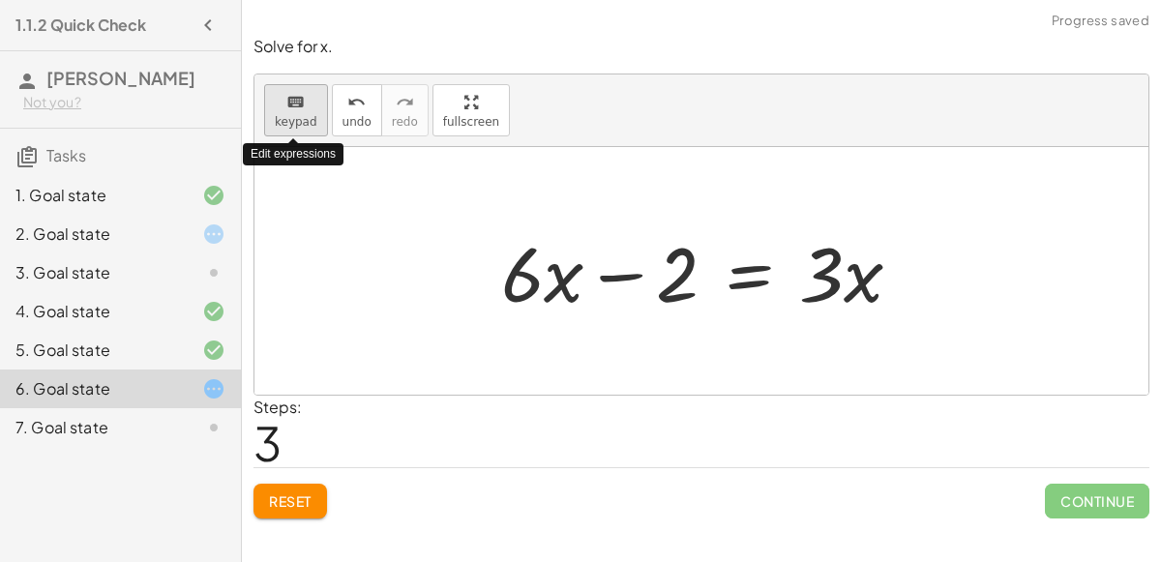
click at [302, 110] on icon "keyboard" at bounding box center [295, 102] width 18 height 23
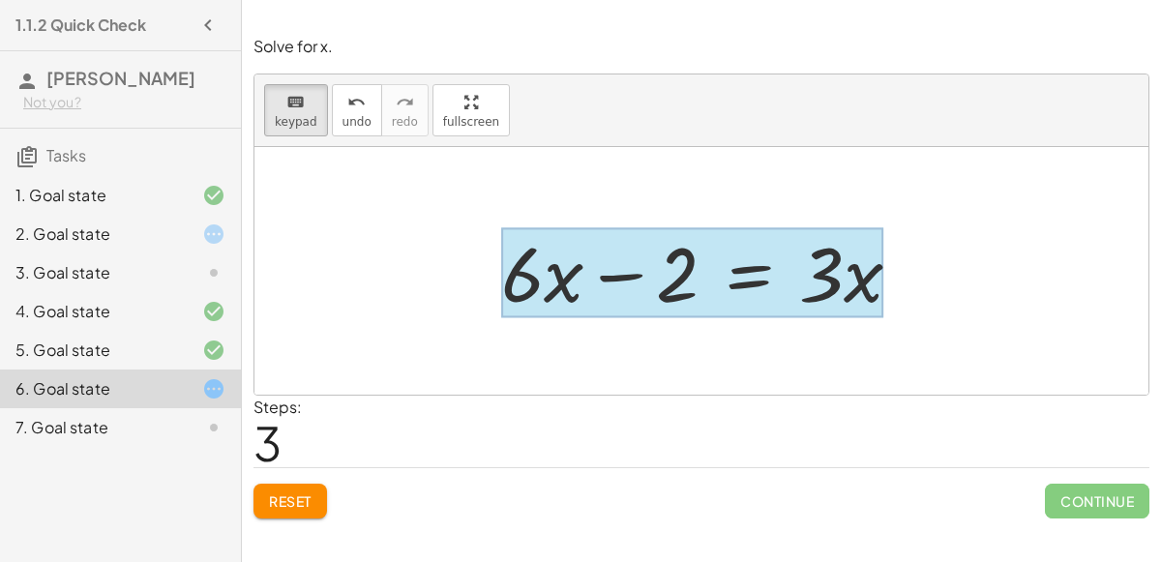
click at [742, 272] on div at bounding box center [692, 273] width 382 height 90
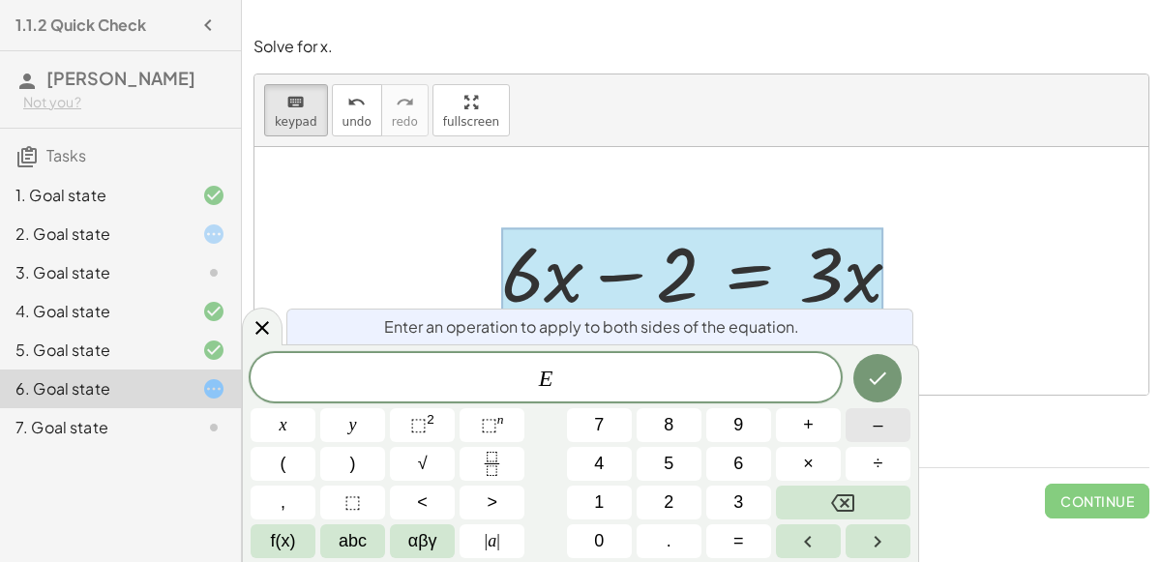
click at [872, 422] on span "–" at bounding box center [877, 425] width 10 height 26
click at [715, 468] on button "6" at bounding box center [738, 464] width 65 height 34
click at [266, 414] on button "x" at bounding box center [282, 425] width 65 height 34
click at [876, 383] on icon "Done" at bounding box center [877, 378] width 17 height 13
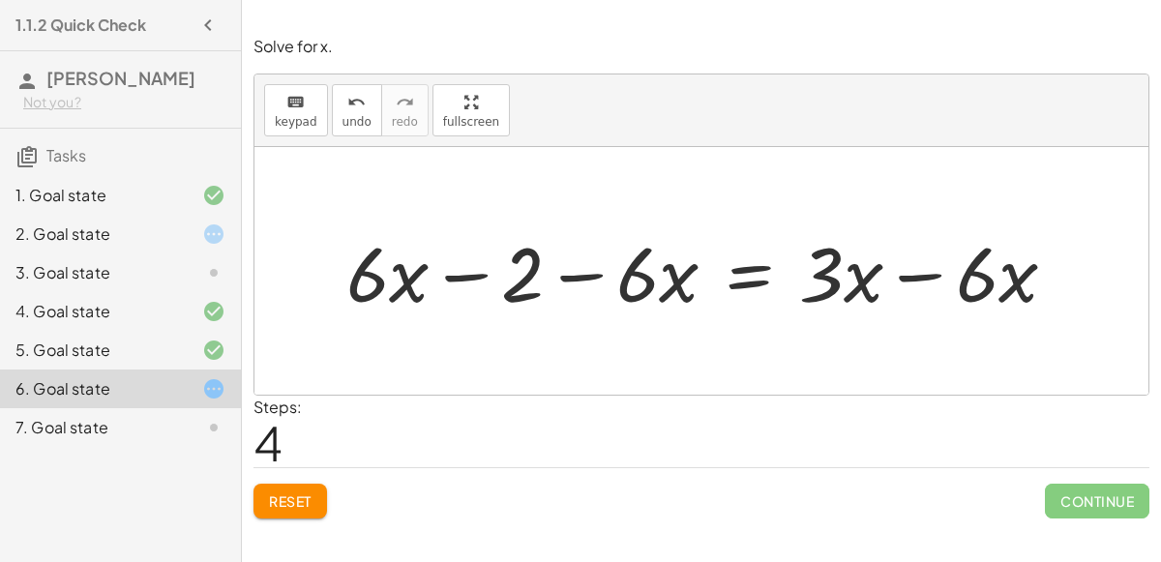
click at [447, 277] on div at bounding box center [709, 271] width 745 height 100
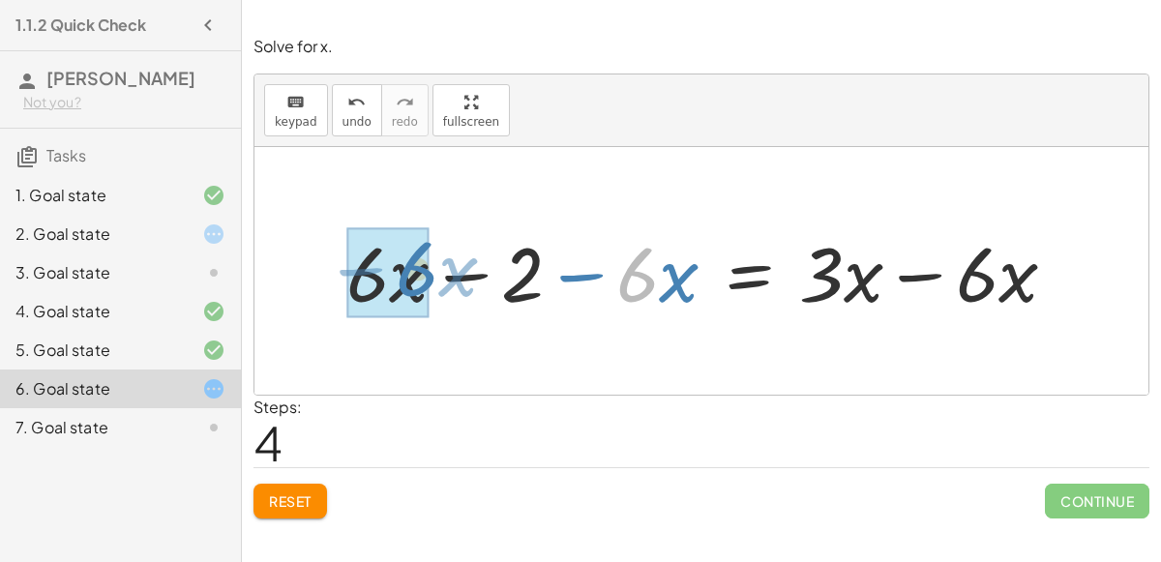
drag, startPoint x: 633, startPoint y: 286, endPoint x: 406, endPoint y: 280, distance: 227.3
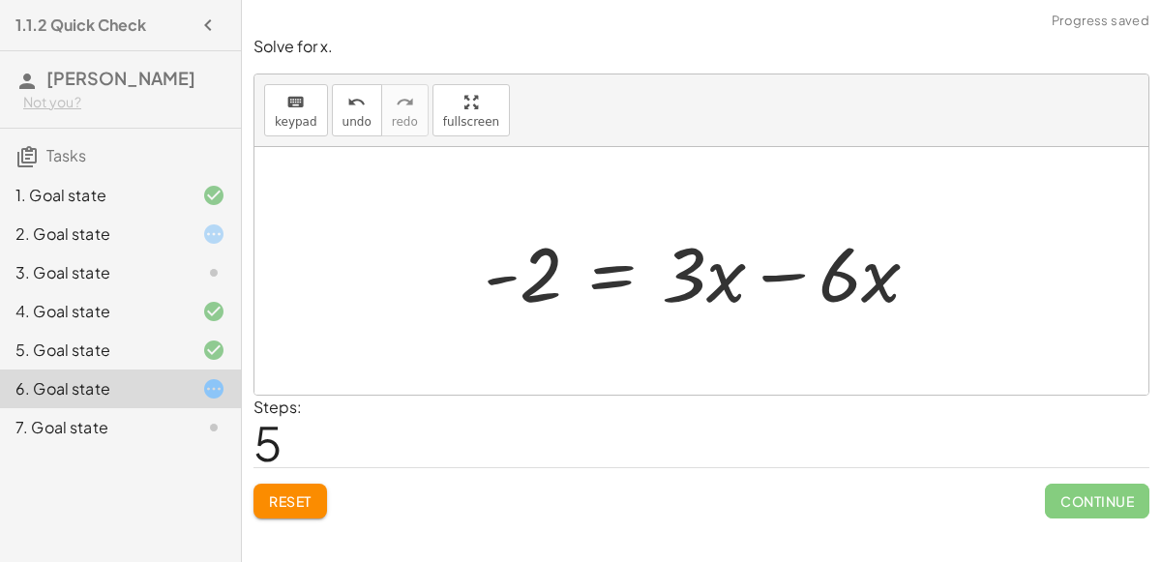
click at [785, 274] on div at bounding box center [709, 271] width 471 height 100
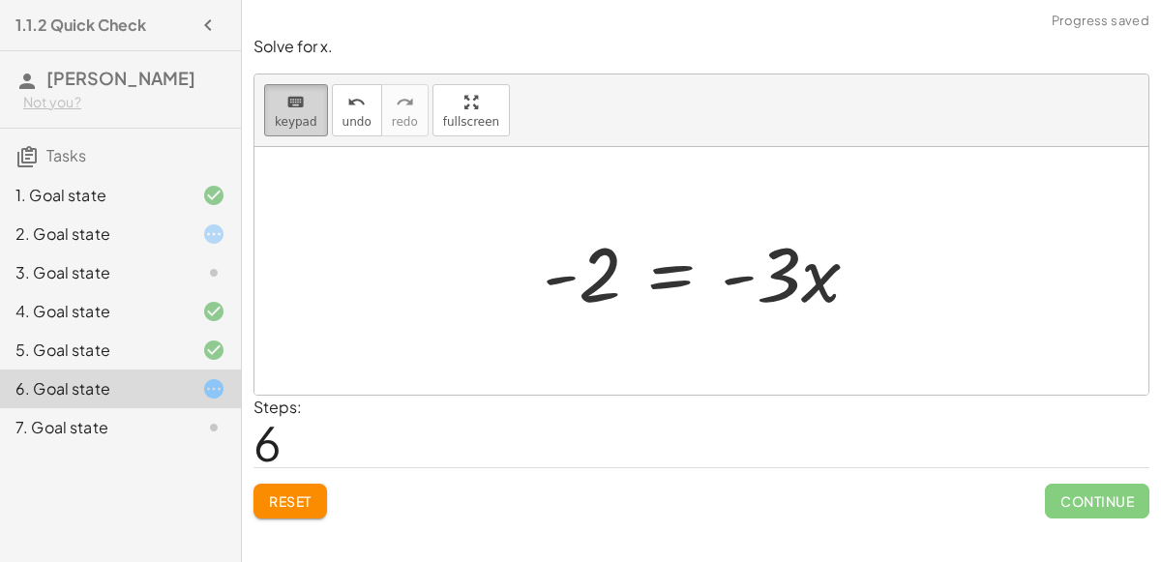
click at [292, 115] on span "keypad" at bounding box center [296, 122] width 43 height 14
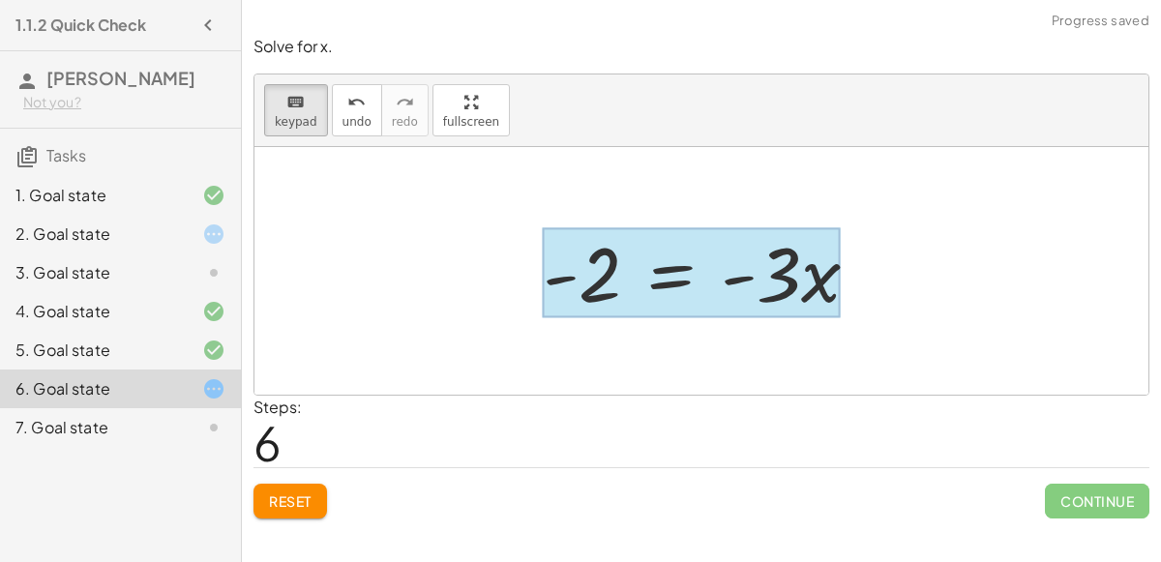
click at [669, 269] on div at bounding box center [692, 273] width 298 height 90
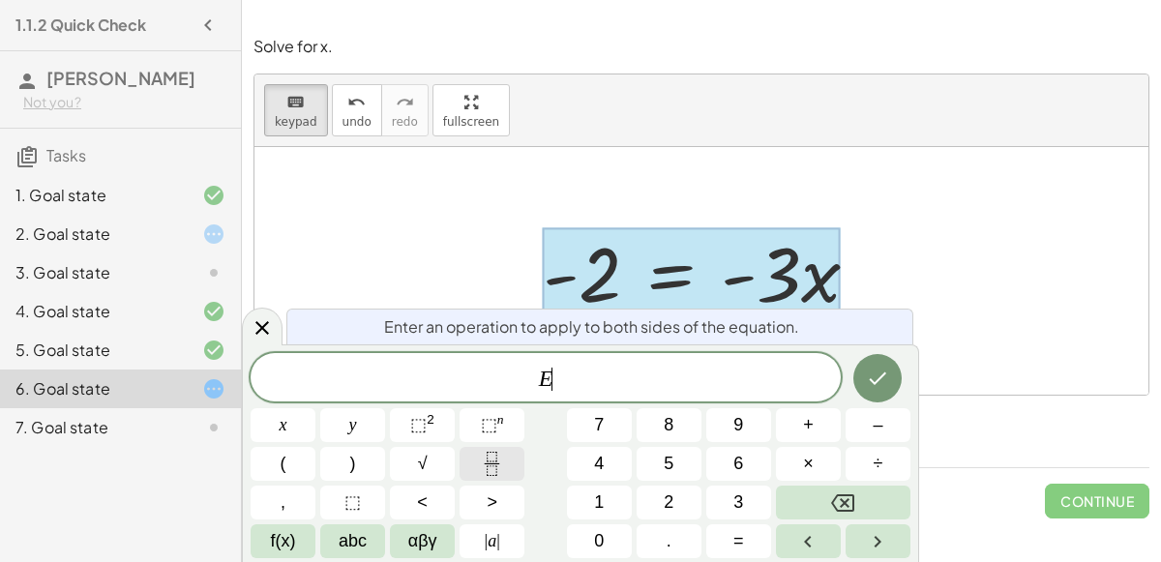
click at [503, 466] on icon "Fraction" at bounding box center [492, 464] width 24 height 24
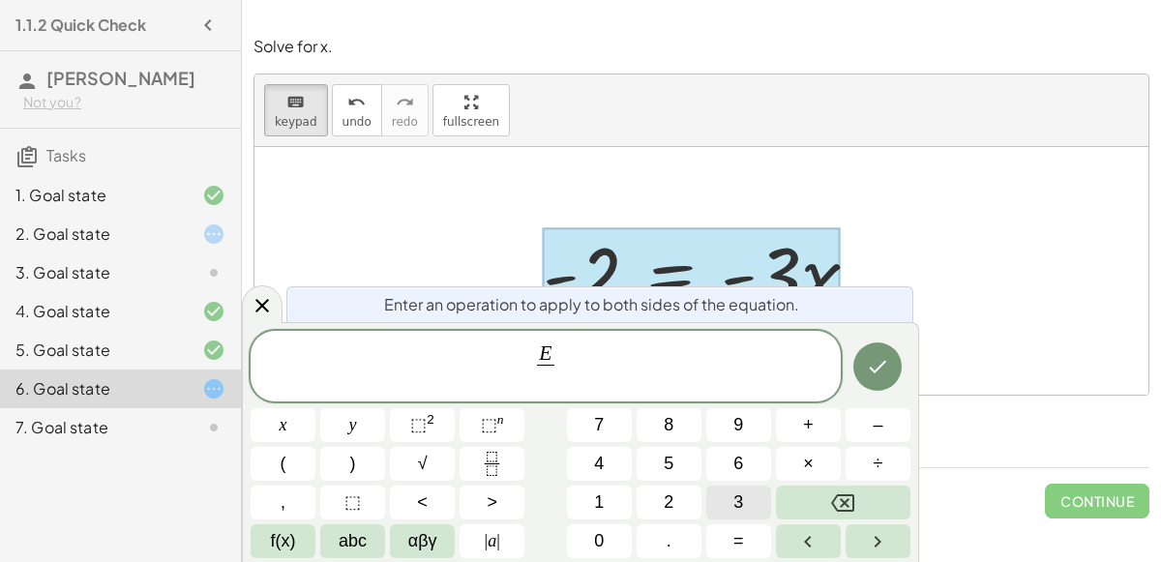
click at [727, 501] on button "3" at bounding box center [738, 502] width 65 height 34
click at [844, 500] on icon "Backspace" at bounding box center [842, 502] width 23 height 23
click at [865, 429] on button "–" at bounding box center [877, 425] width 65 height 34
click at [732, 509] on button "3" at bounding box center [738, 502] width 65 height 34
click at [868, 369] on icon "Done" at bounding box center [877, 366] width 23 height 23
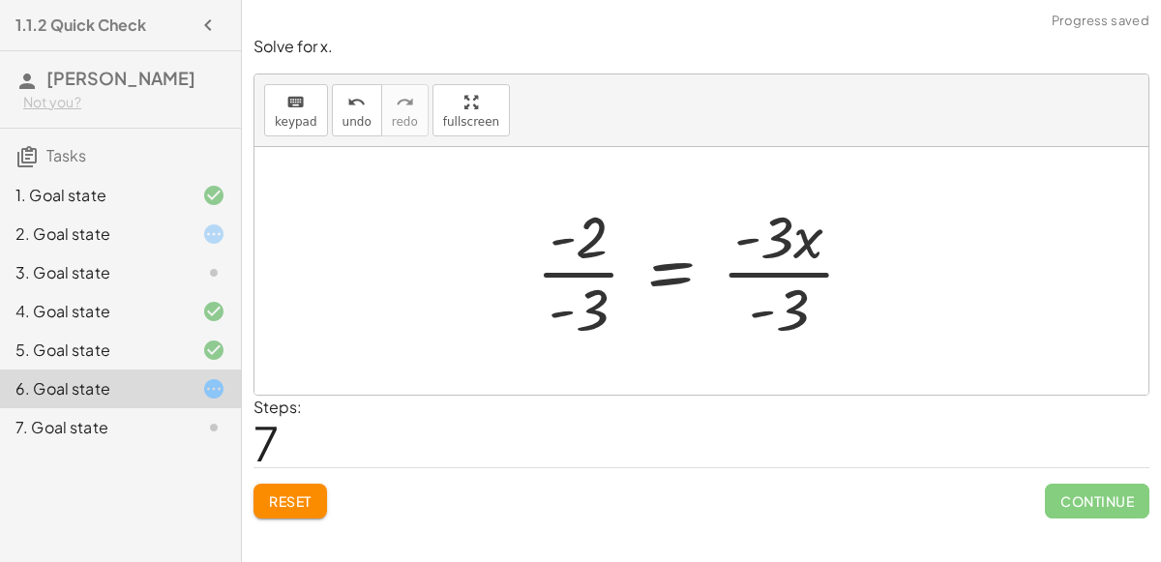
click at [789, 275] on div at bounding box center [702, 270] width 353 height 149
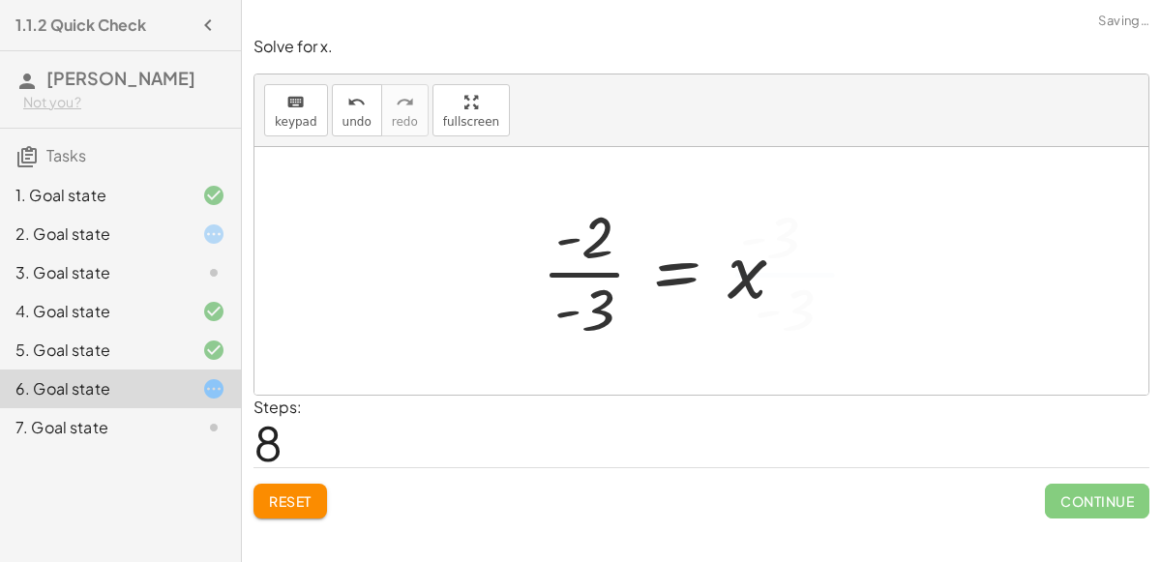
click at [599, 270] on div at bounding box center [671, 270] width 279 height 149
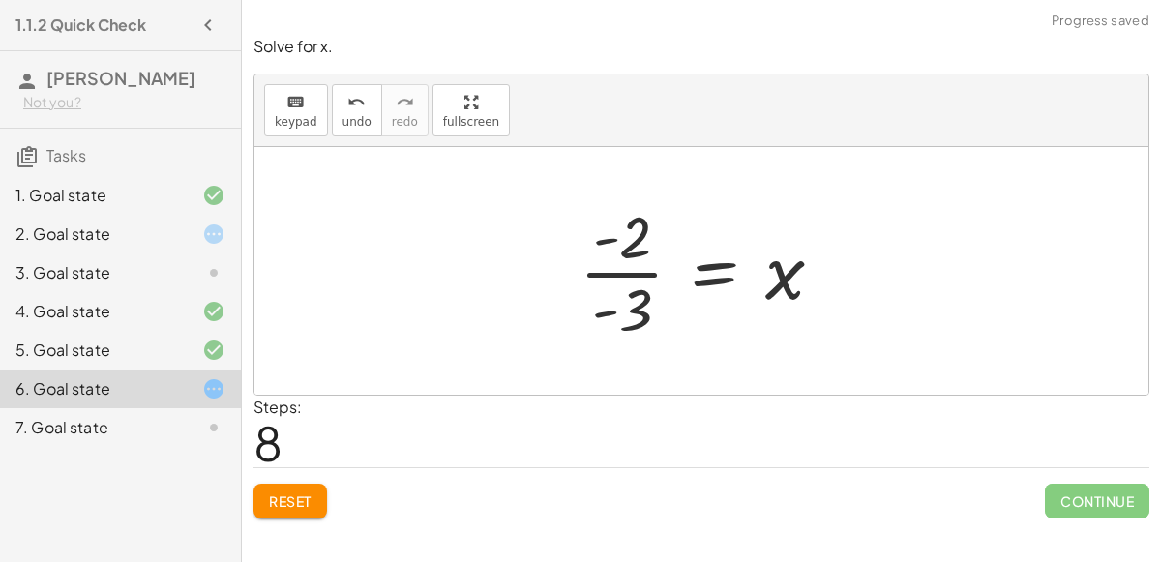
click at [616, 272] on div at bounding box center [709, 270] width 279 height 149
click at [280, 508] on button "Reset" at bounding box center [290, 501] width 74 height 35
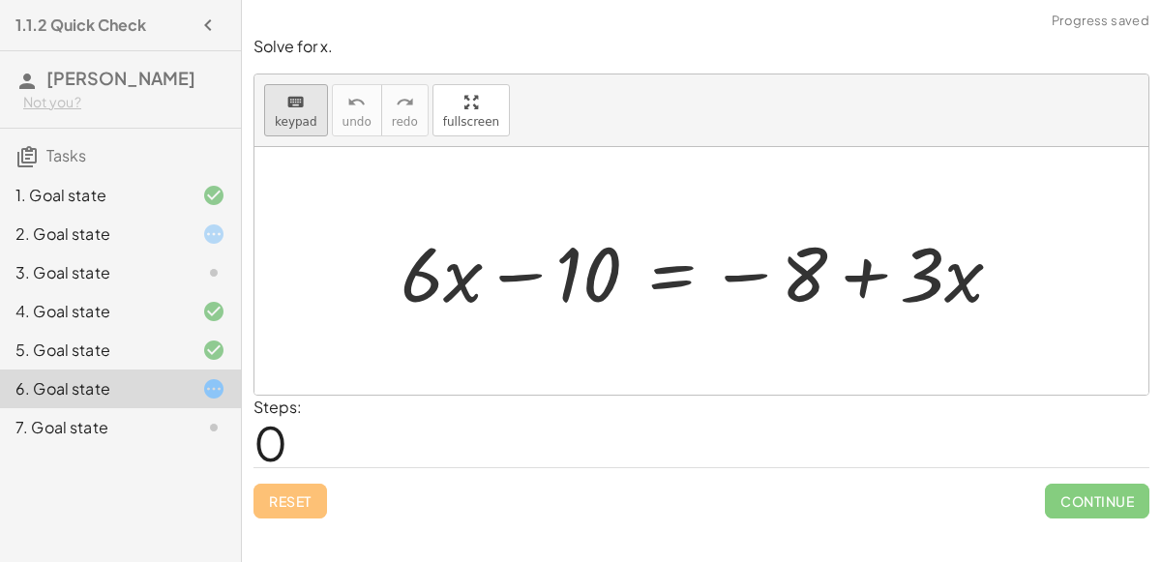
click at [297, 120] on span "keypad" at bounding box center [296, 122] width 43 height 14
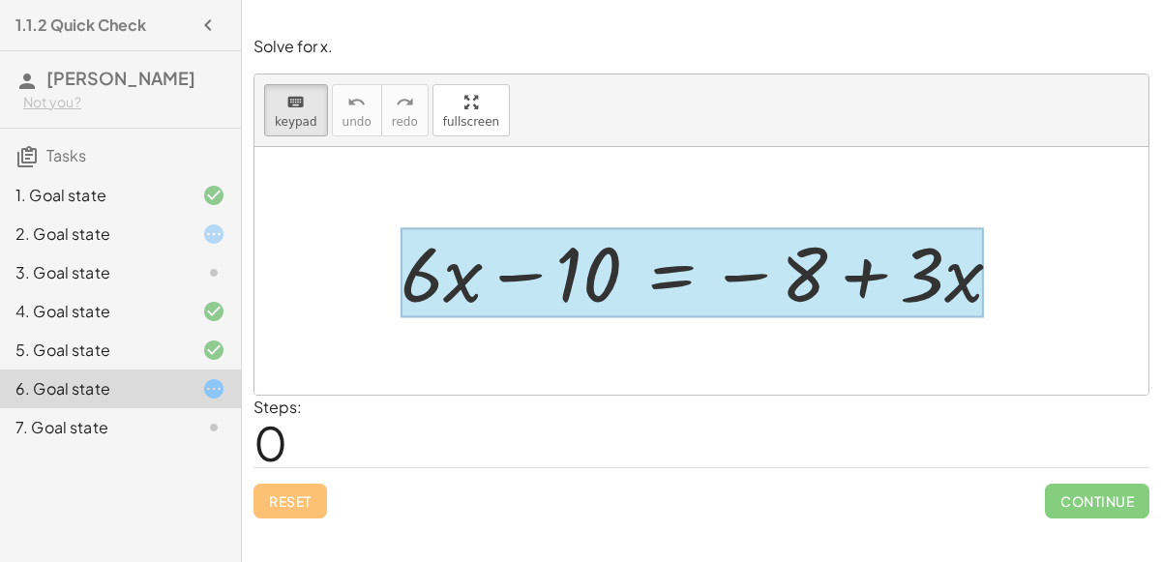
click at [668, 279] on div at bounding box center [691, 273] width 583 height 90
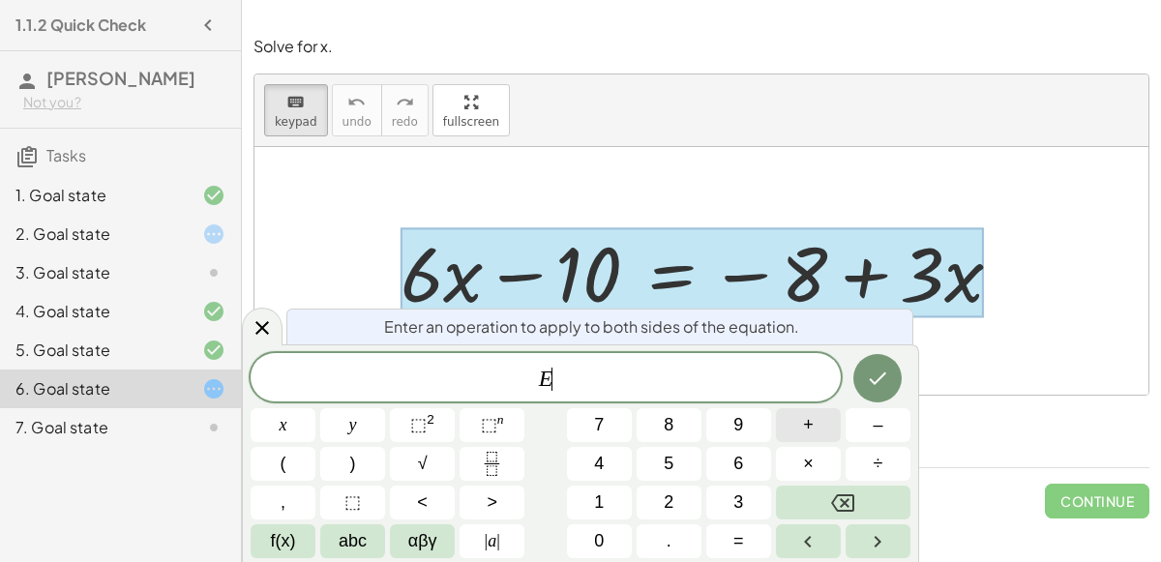
click at [789, 430] on button "+" at bounding box center [808, 425] width 65 height 34
click at [606, 512] on button "1" at bounding box center [599, 502] width 65 height 34
click at [606, 539] on button "0" at bounding box center [599, 541] width 65 height 34
click at [872, 374] on icon "Done" at bounding box center [877, 378] width 23 height 23
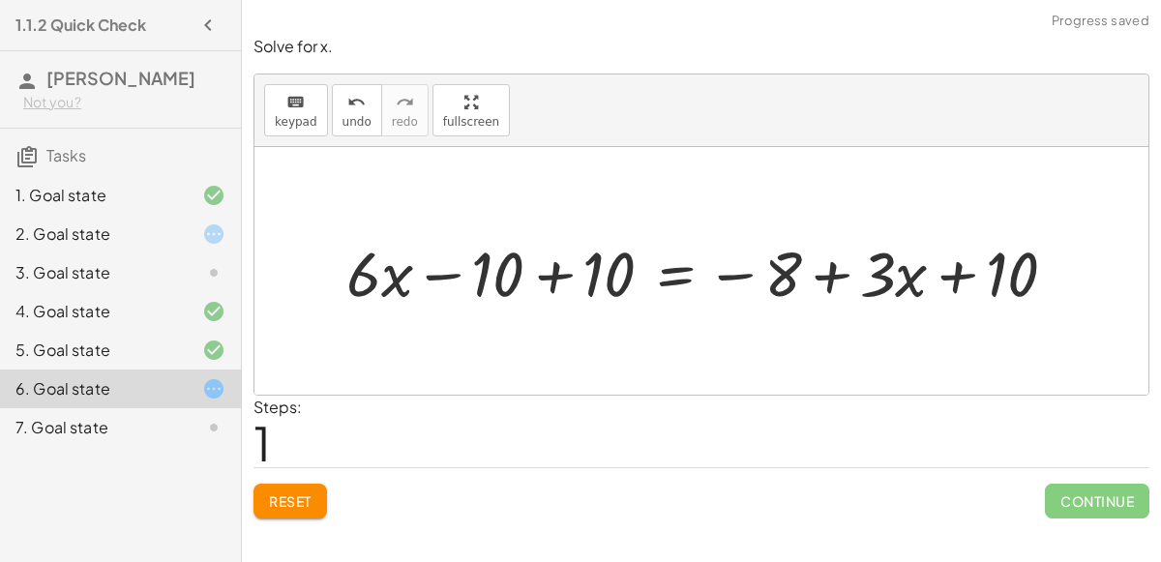
click at [555, 275] on div at bounding box center [709, 271] width 745 height 82
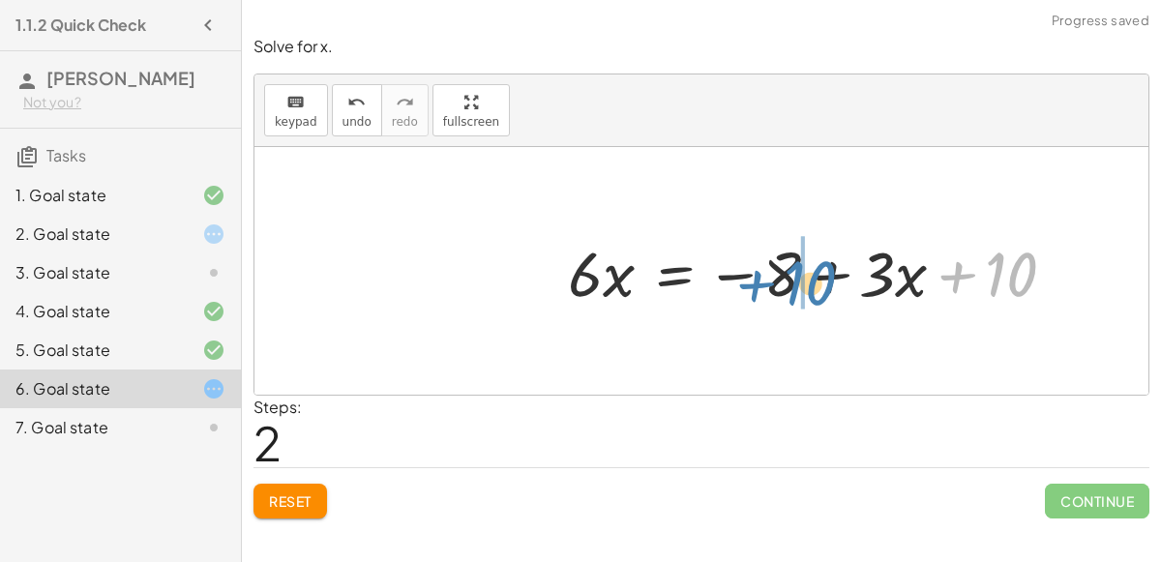
drag, startPoint x: 1022, startPoint y: 264, endPoint x: 821, endPoint y: 270, distance: 201.2
click at [821, 270] on div at bounding box center [819, 271] width 523 height 82
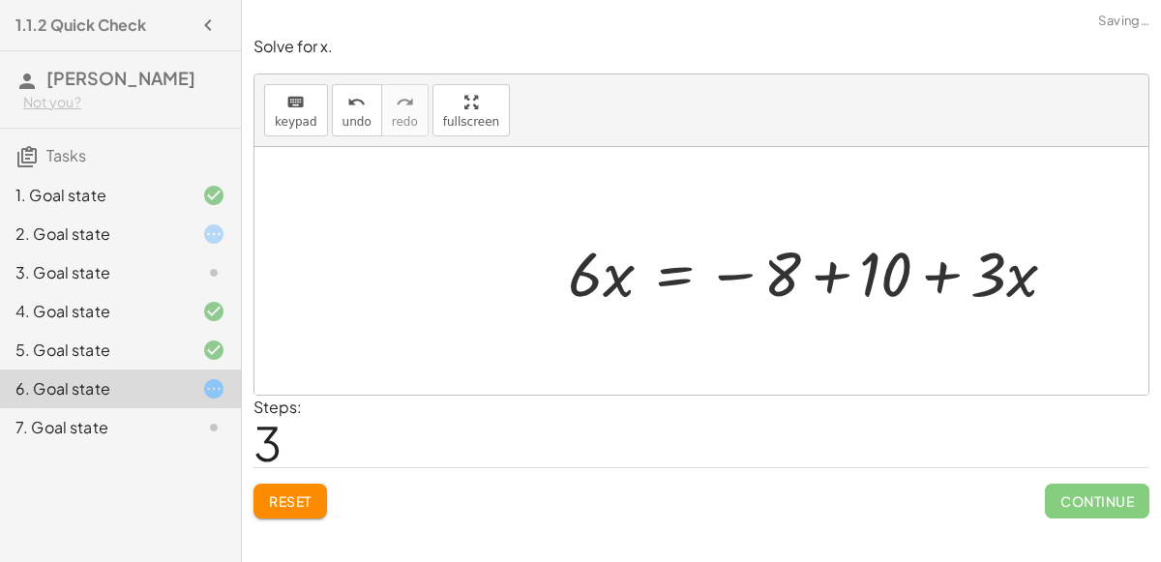
click at [829, 276] on div at bounding box center [819, 271] width 523 height 82
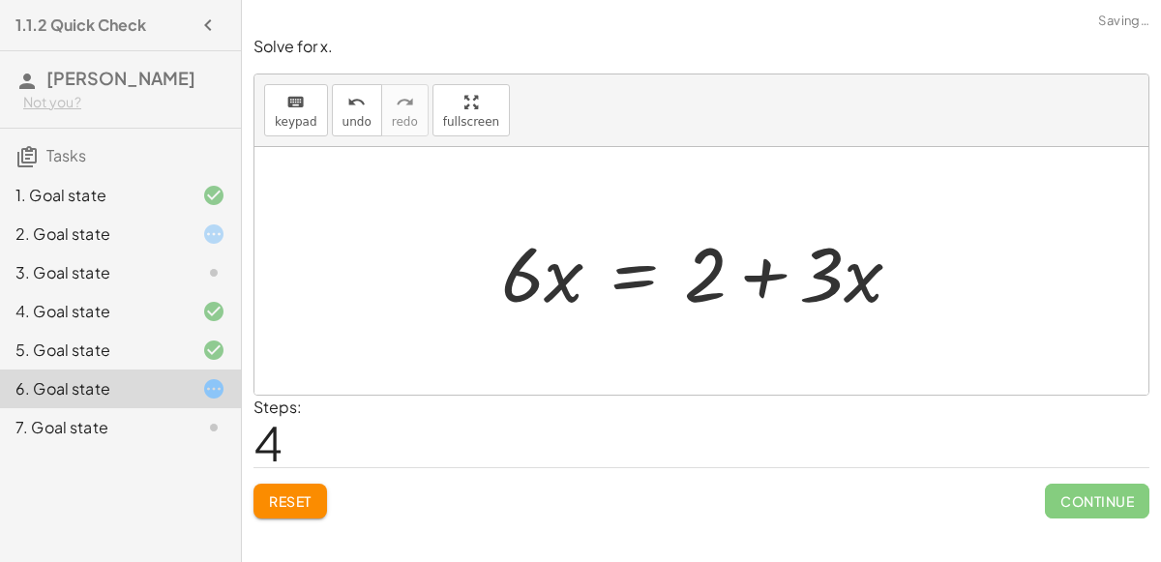
click at [643, 275] on div at bounding box center [708, 271] width 435 height 100
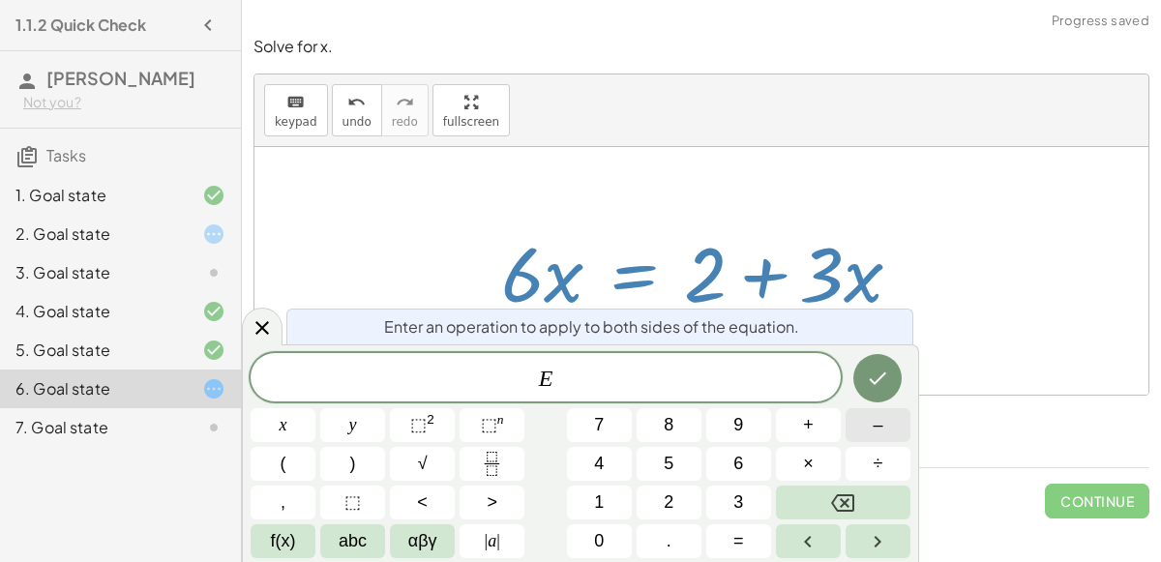
click at [855, 428] on button "–" at bounding box center [877, 425] width 65 height 34
click at [719, 497] on button "3" at bounding box center [738, 502] width 65 height 34
click at [281, 426] on span "x" at bounding box center [283, 425] width 8 height 26
click at [898, 374] on button "Done" at bounding box center [877, 378] width 48 height 48
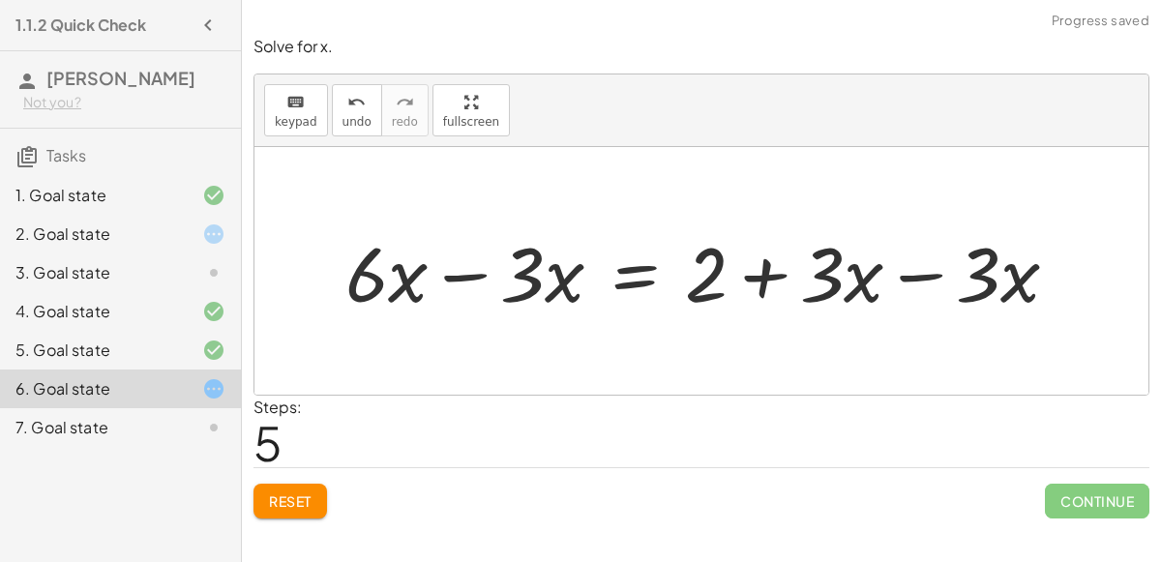
click at [911, 269] on div at bounding box center [710, 271] width 748 height 100
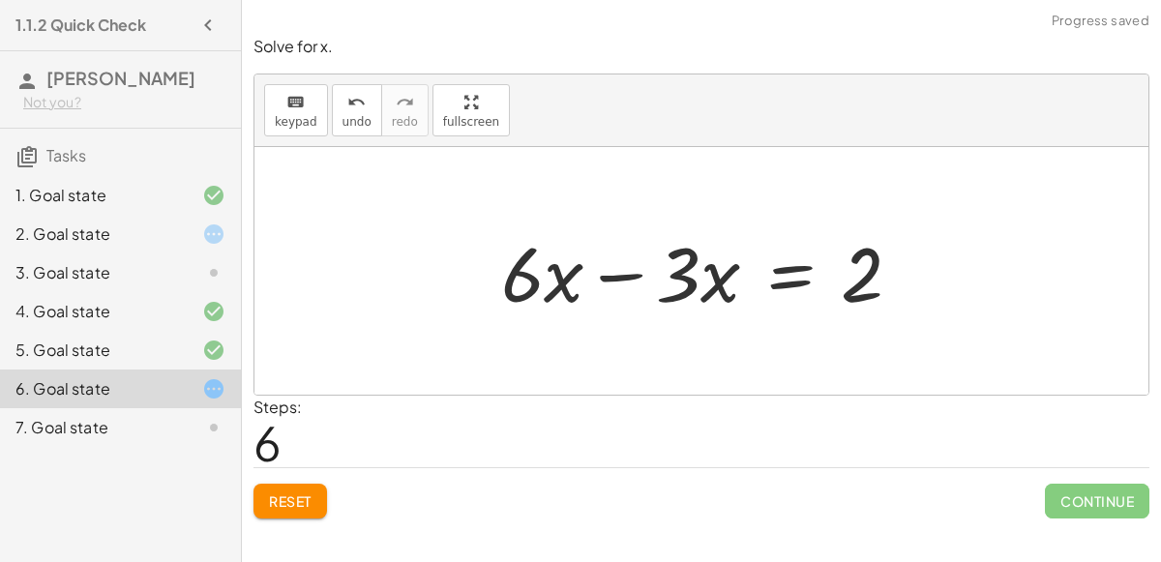
click at [615, 271] on div at bounding box center [708, 271] width 435 height 100
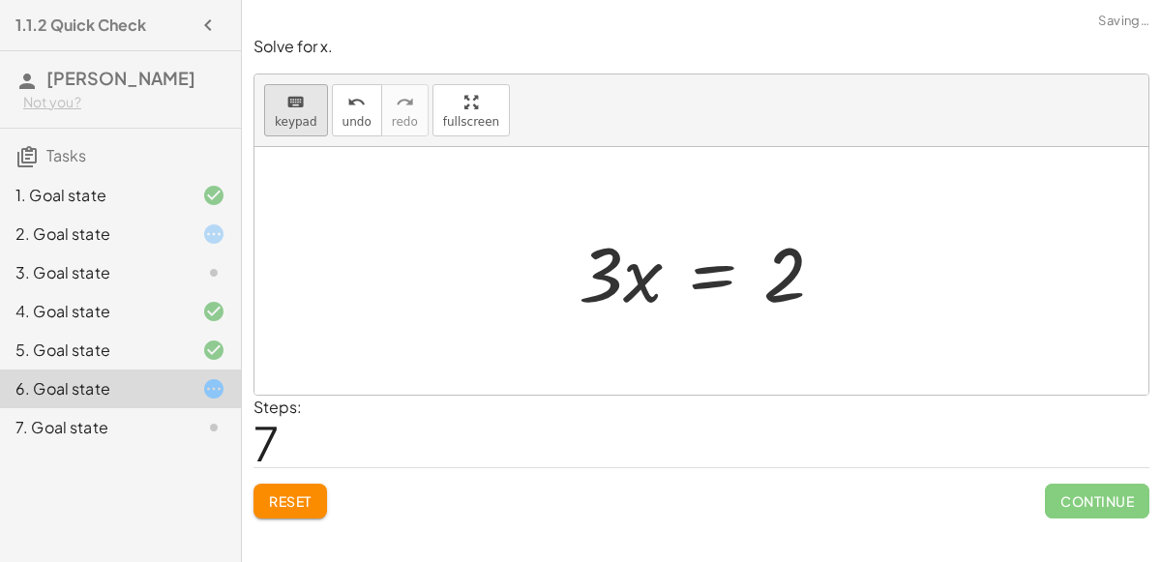
click at [302, 112] on button "keyboard keypad" at bounding box center [296, 110] width 64 height 52
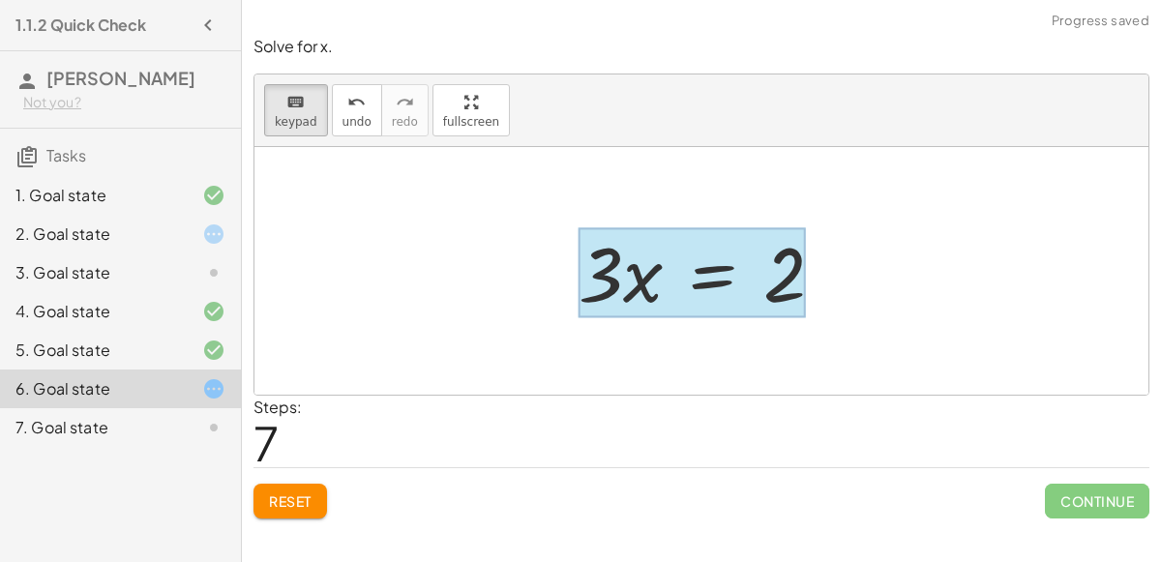
click at [719, 270] on div at bounding box center [691, 273] width 227 height 90
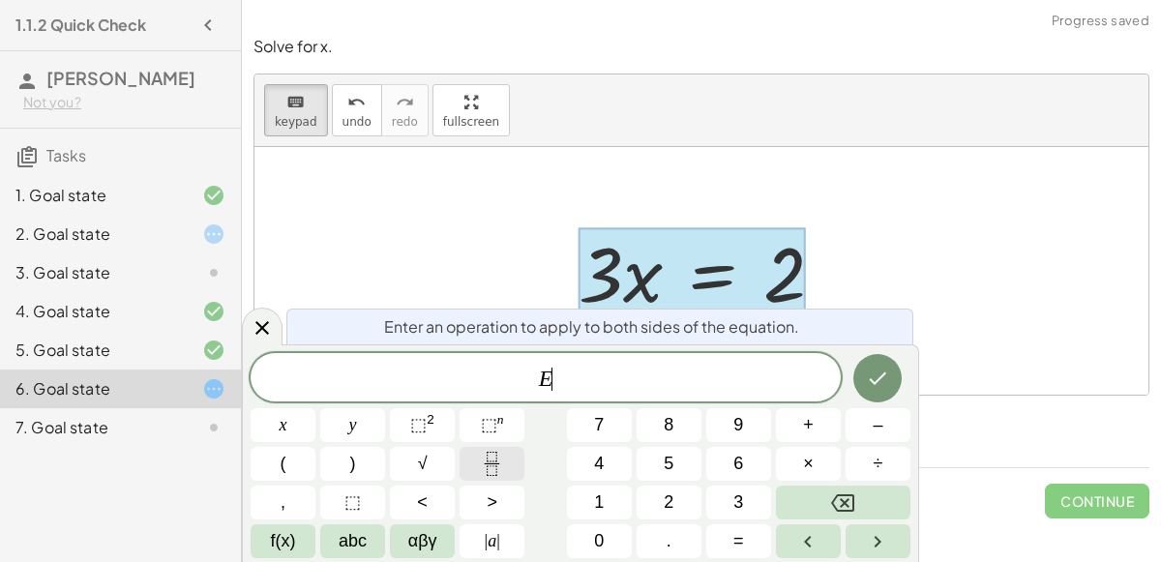
click at [486, 455] on icon "Fraction" at bounding box center [491, 457] width 10 height 10
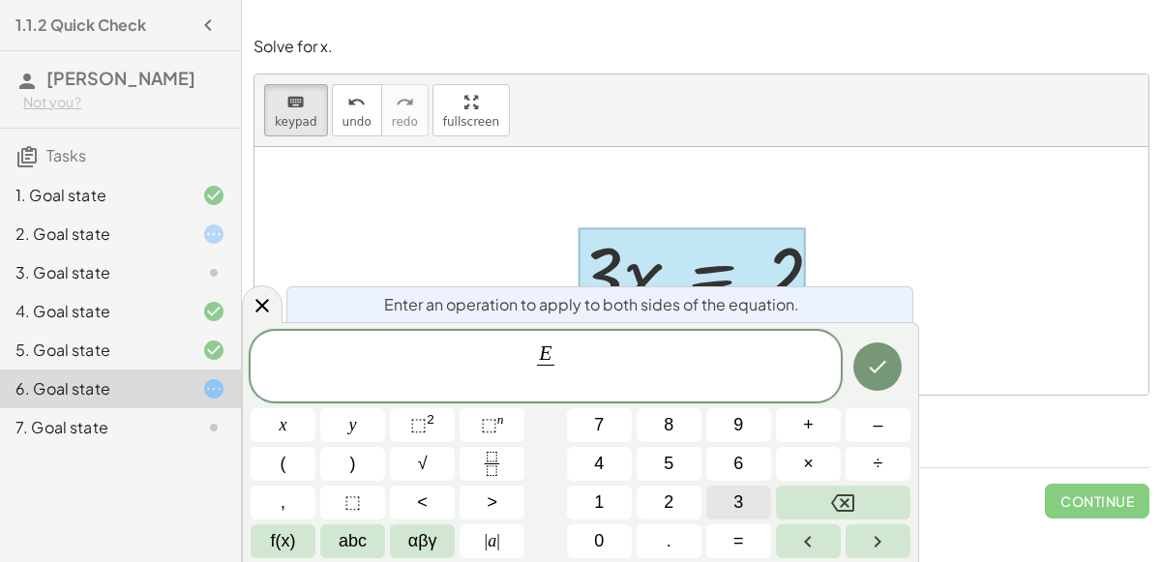
click at [748, 500] on button "3" at bounding box center [738, 502] width 65 height 34
click at [876, 360] on icon "Done" at bounding box center [877, 366] width 23 height 23
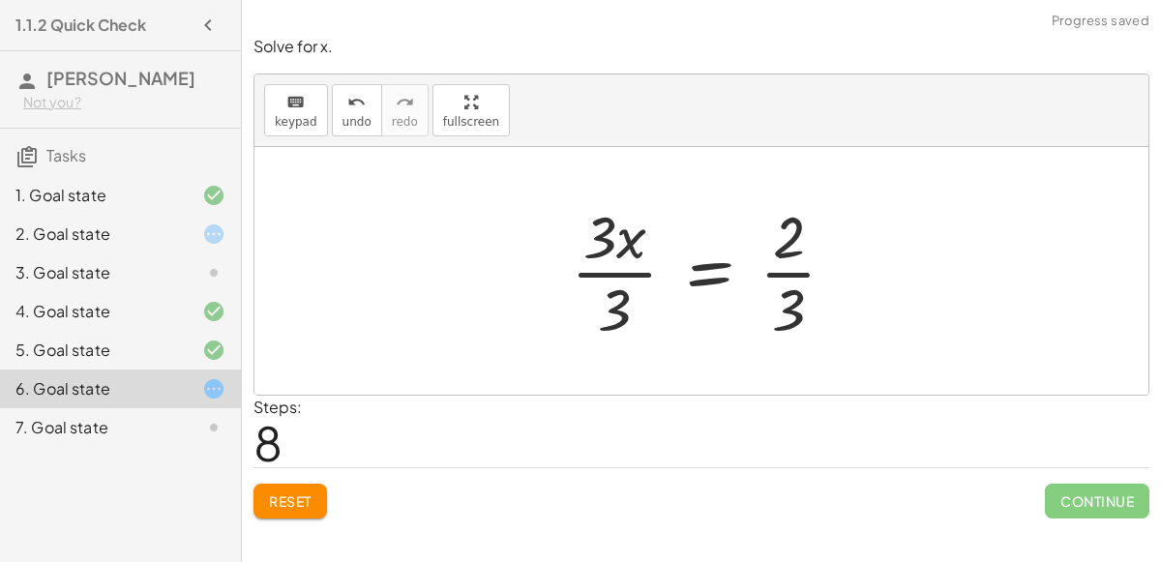
click at [622, 273] on div at bounding box center [711, 270] width 300 height 149
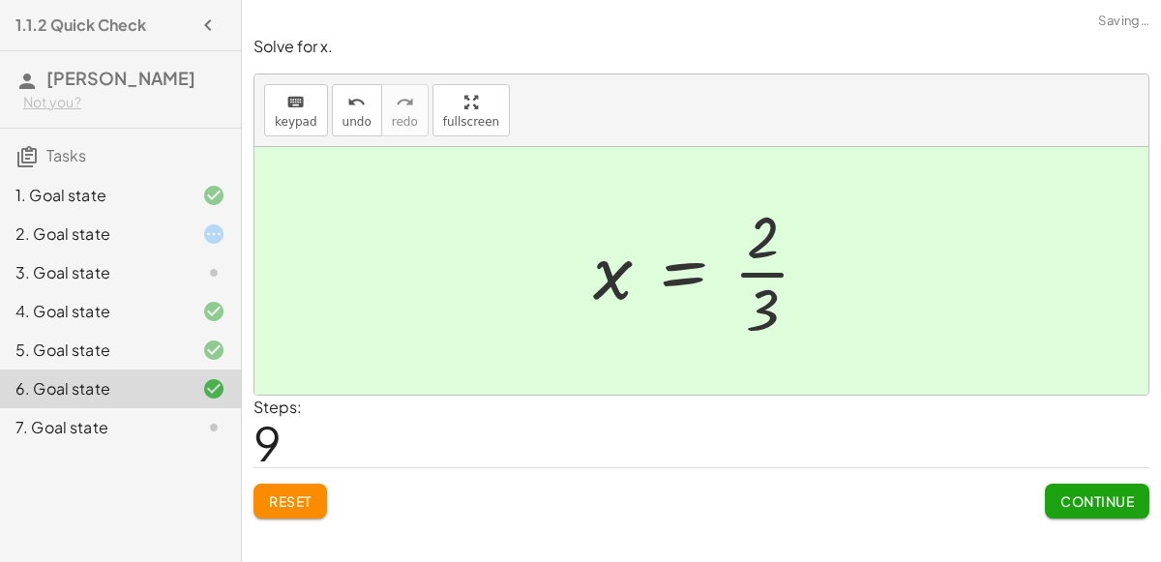
click at [217, 421] on icon at bounding box center [213, 427] width 23 height 23
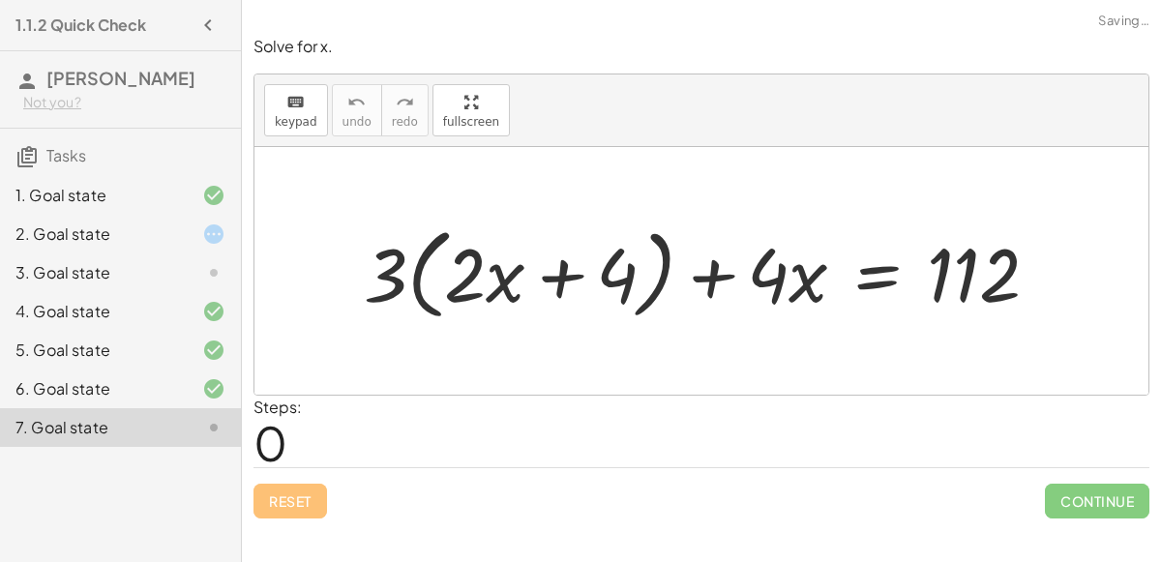
click at [555, 278] on div at bounding box center [709, 271] width 710 height 109
drag, startPoint x: 390, startPoint y: 276, endPoint x: 568, endPoint y: 271, distance: 178.0
click at [568, 271] on div at bounding box center [709, 271] width 710 height 109
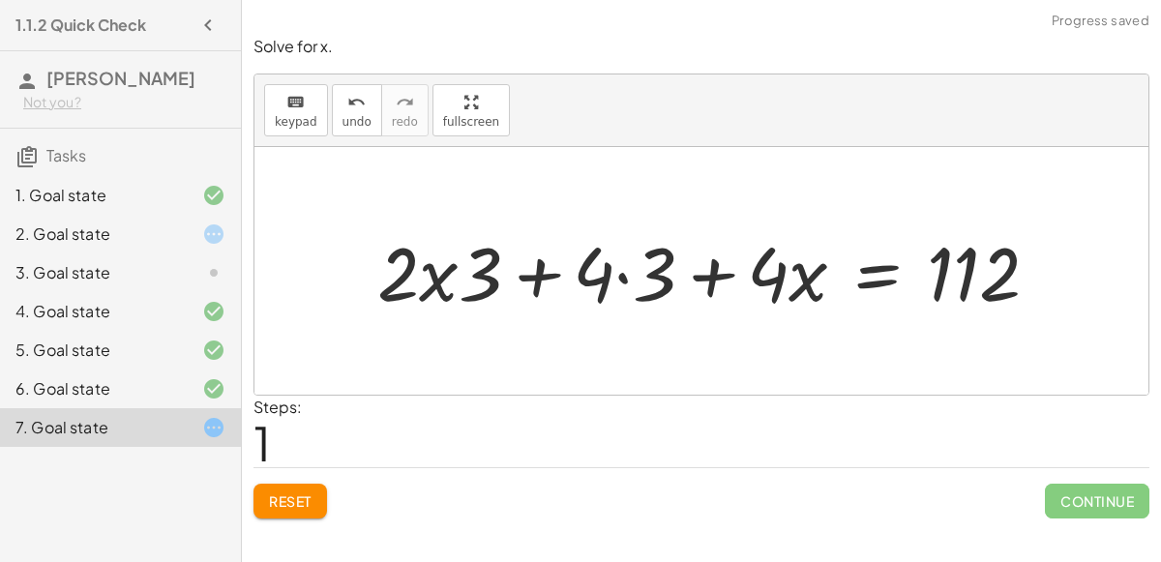
click at [433, 283] on div at bounding box center [716, 270] width 696 height 98
click at [535, 275] on div at bounding box center [716, 270] width 696 height 98
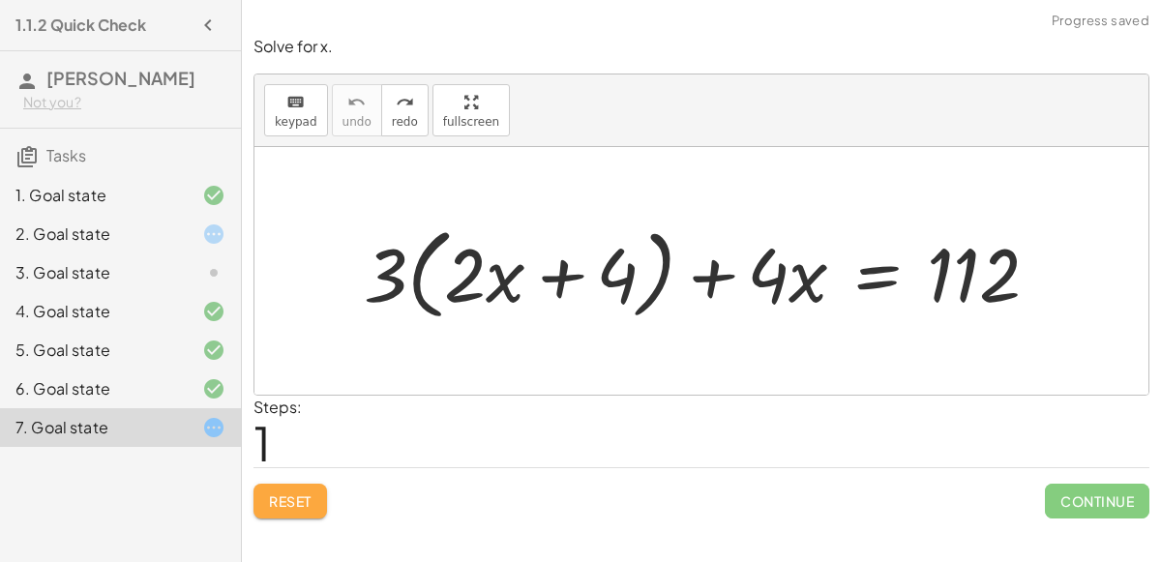
click at [282, 492] on span "Reset" at bounding box center [290, 500] width 43 height 17
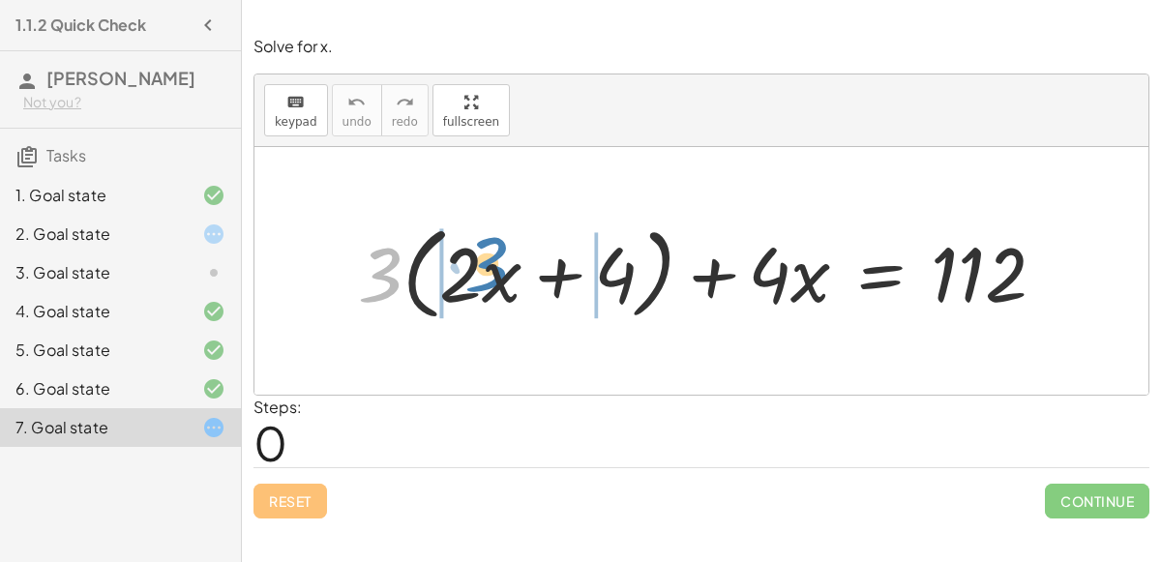
drag, startPoint x: 376, startPoint y: 286, endPoint x: 483, endPoint y: 276, distance: 106.9
click at [483, 276] on div at bounding box center [709, 271] width 722 height 111
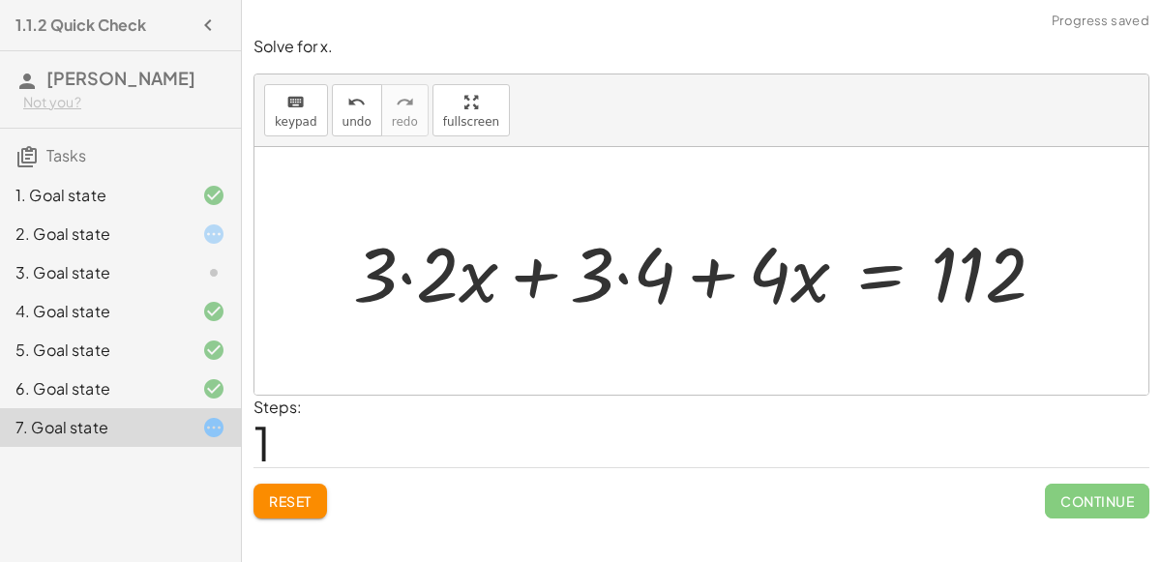
click at [407, 276] on div at bounding box center [706, 271] width 726 height 100
click at [622, 279] on div at bounding box center [737, 271] width 664 height 100
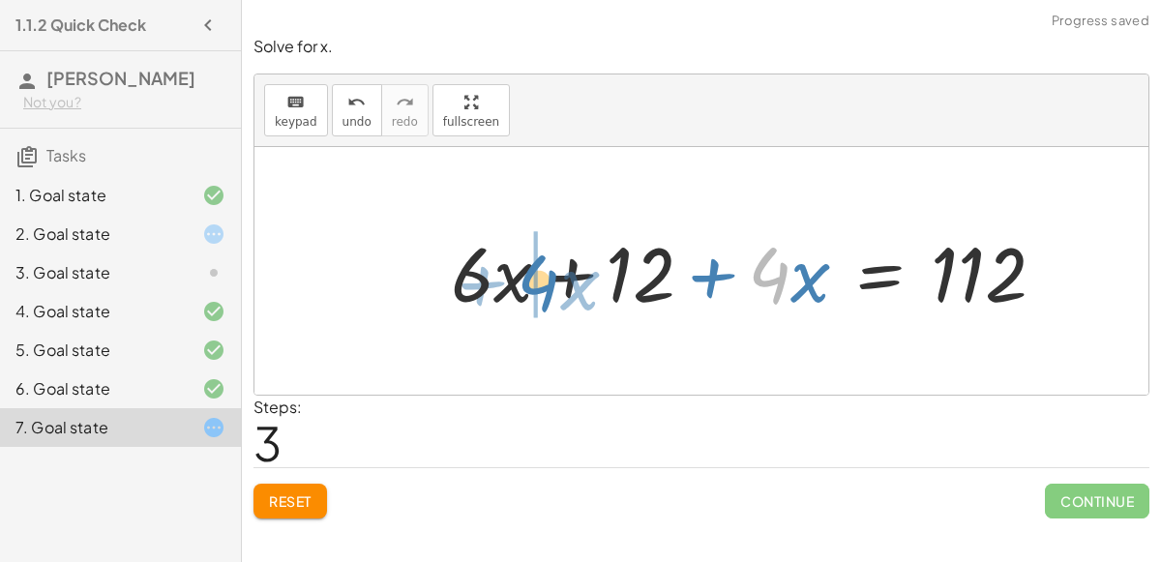
drag, startPoint x: 761, startPoint y: 277, endPoint x: 531, endPoint y: 282, distance: 230.2
click at [531, 282] on div at bounding box center [755, 271] width 629 height 100
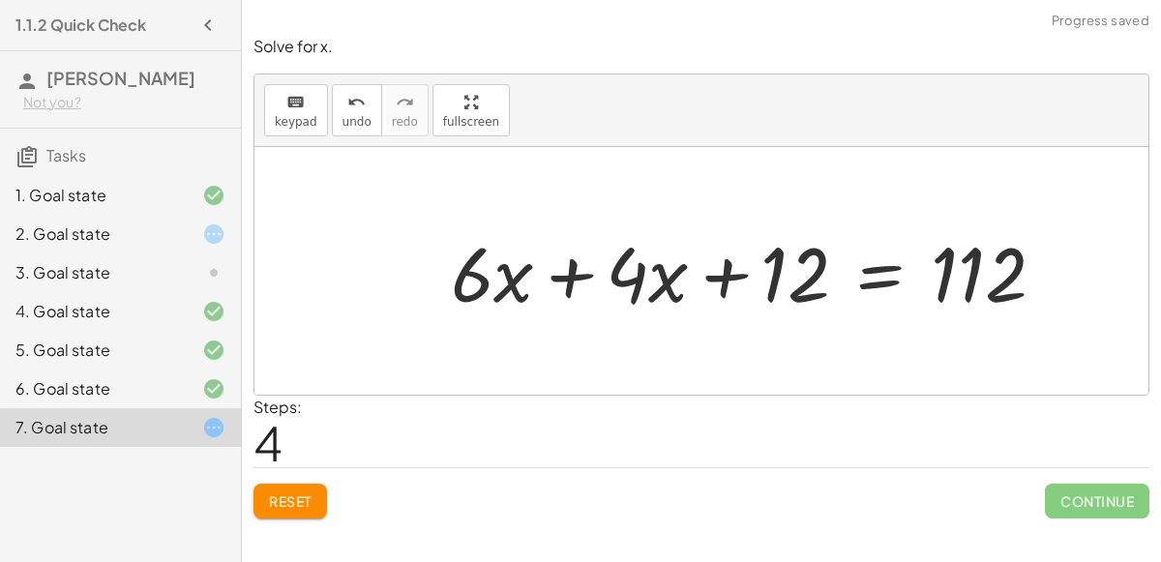
click at [564, 275] on div at bounding box center [755, 271] width 629 height 100
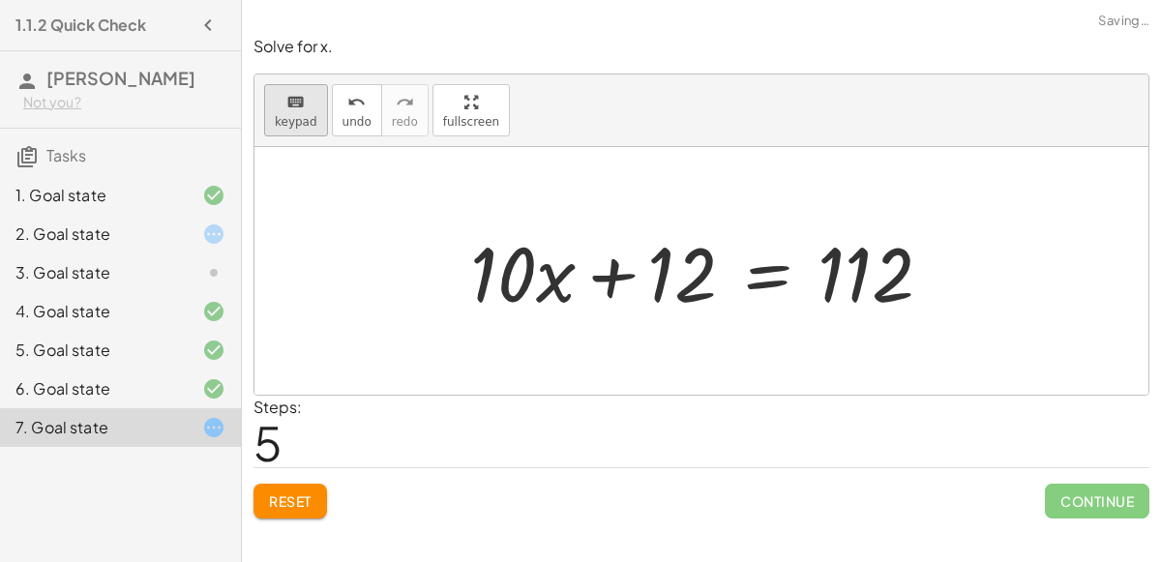
click at [297, 116] on span "keypad" at bounding box center [296, 122] width 43 height 14
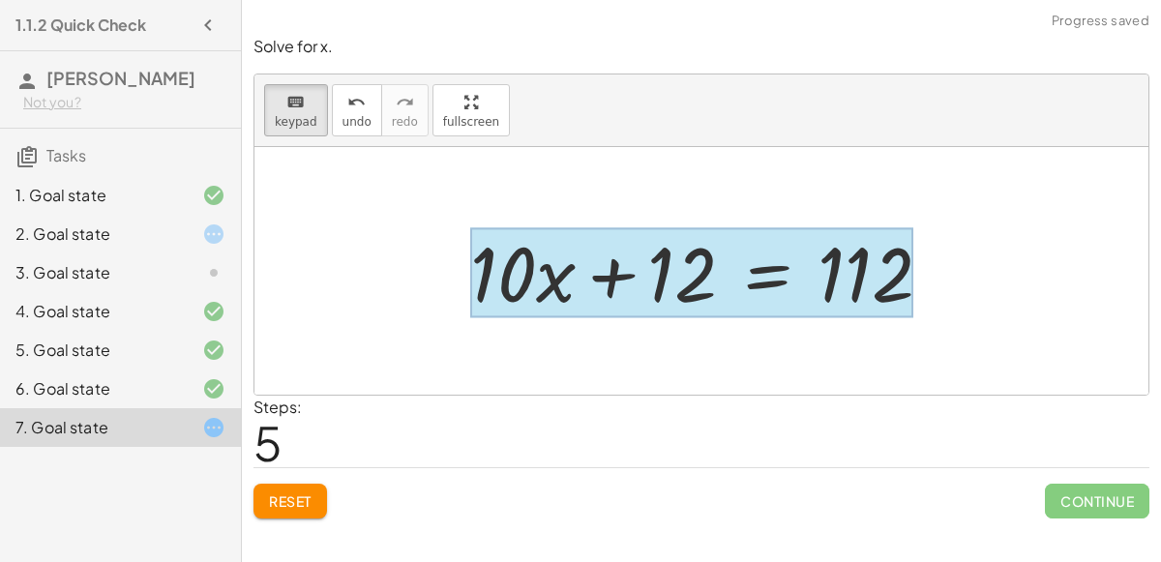
click at [776, 268] on div at bounding box center [691, 273] width 443 height 90
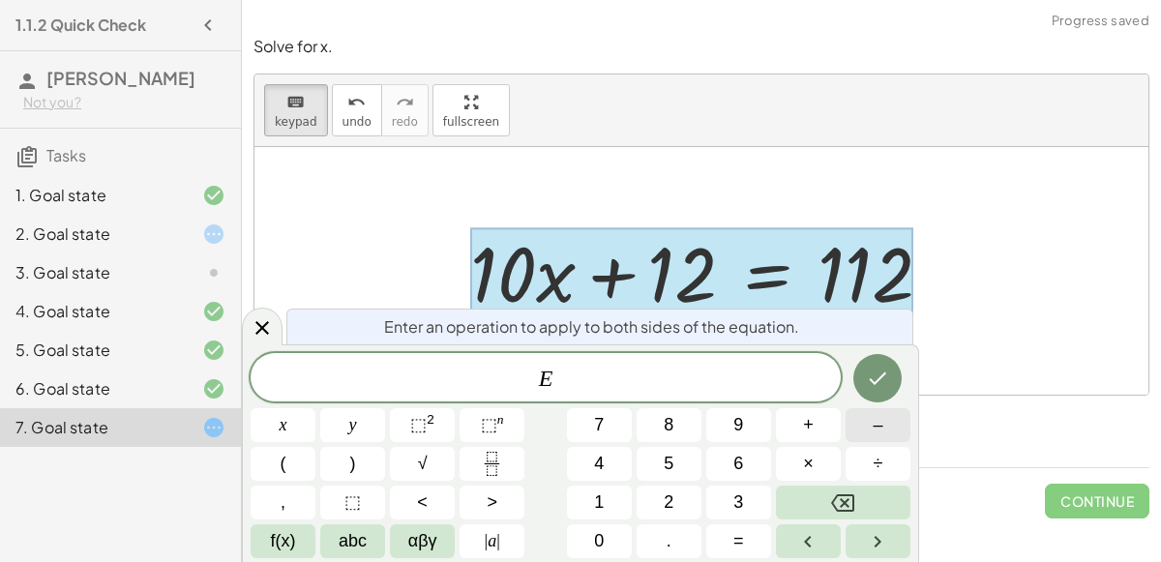
click at [867, 429] on button "–" at bounding box center [877, 425] width 65 height 34
click at [614, 502] on button "1" at bounding box center [599, 502] width 65 height 34
click at [659, 497] on button "2" at bounding box center [668, 502] width 65 height 34
click at [875, 361] on button "Done" at bounding box center [877, 378] width 48 height 48
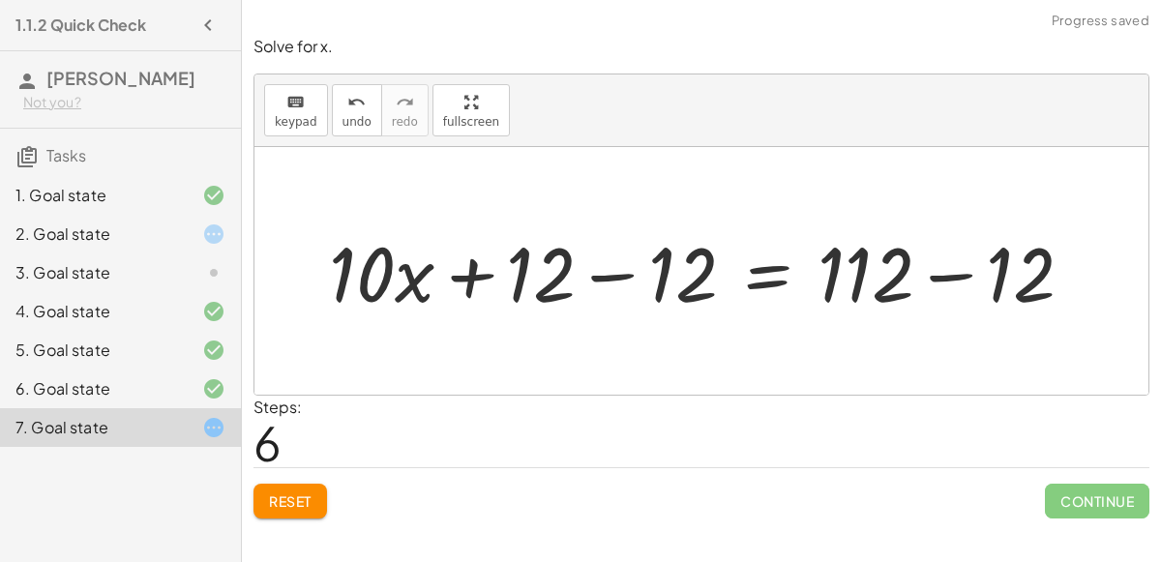
click at [961, 276] on div at bounding box center [708, 271] width 779 height 100
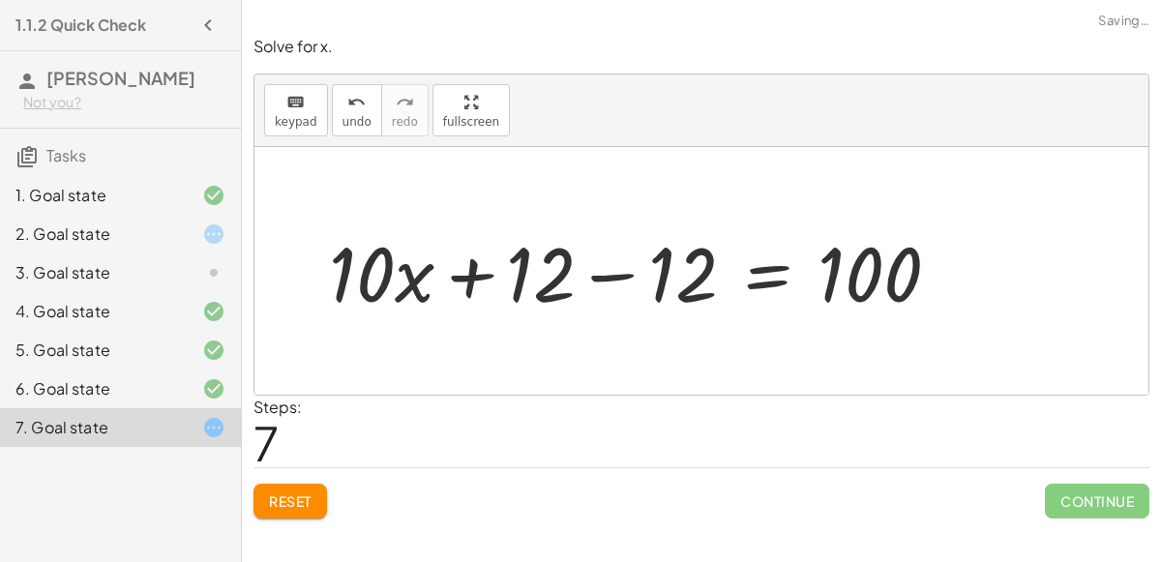
click at [618, 276] on div at bounding box center [642, 271] width 646 height 100
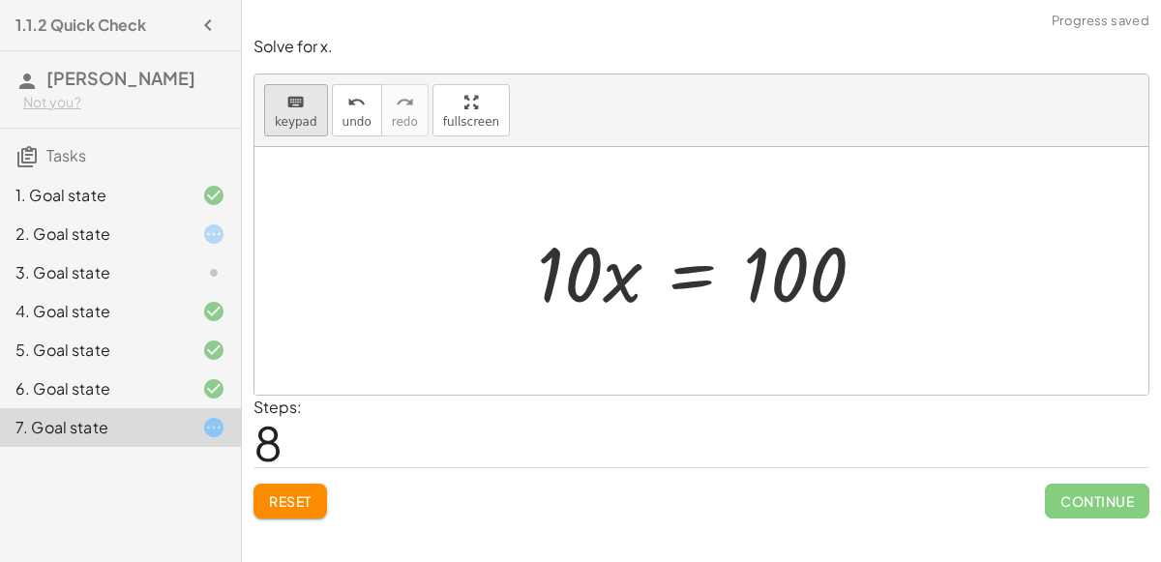
click at [287, 108] on icon "keyboard" at bounding box center [295, 102] width 18 height 23
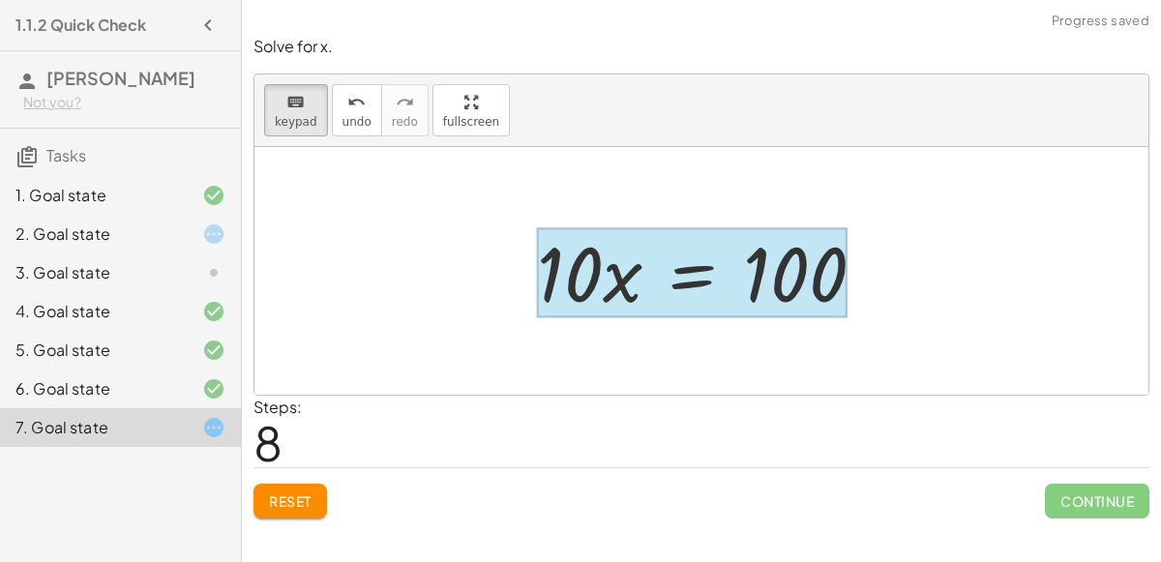
click at [705, 263] on div at bounding box center [691, 273] width 309 height 90
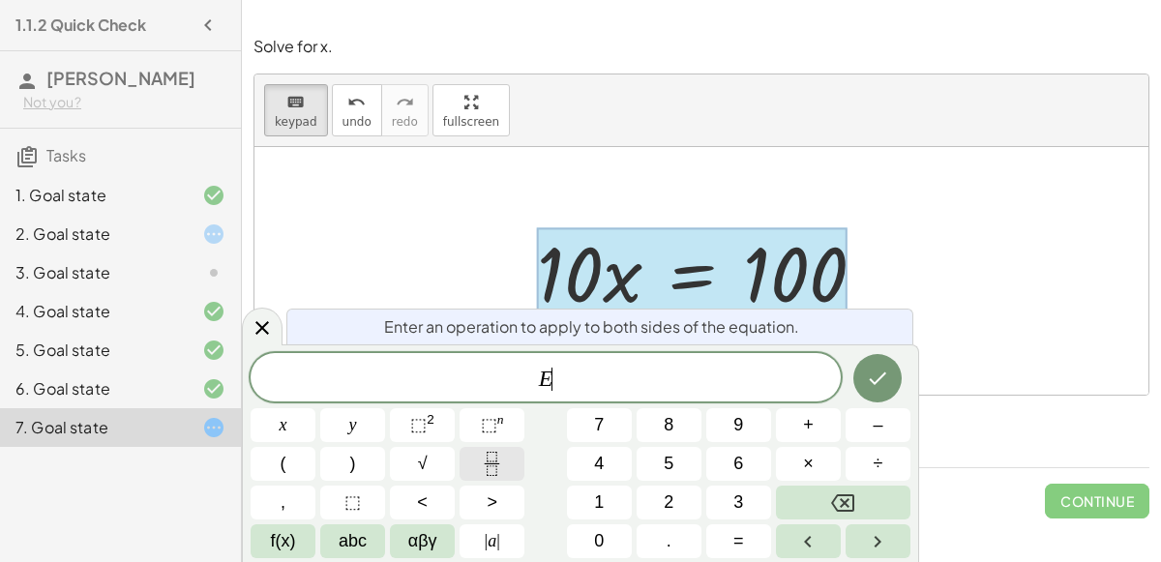
click at [505, 465] on button "Fraction" at bounding box center [491, 464] width 65 height 34
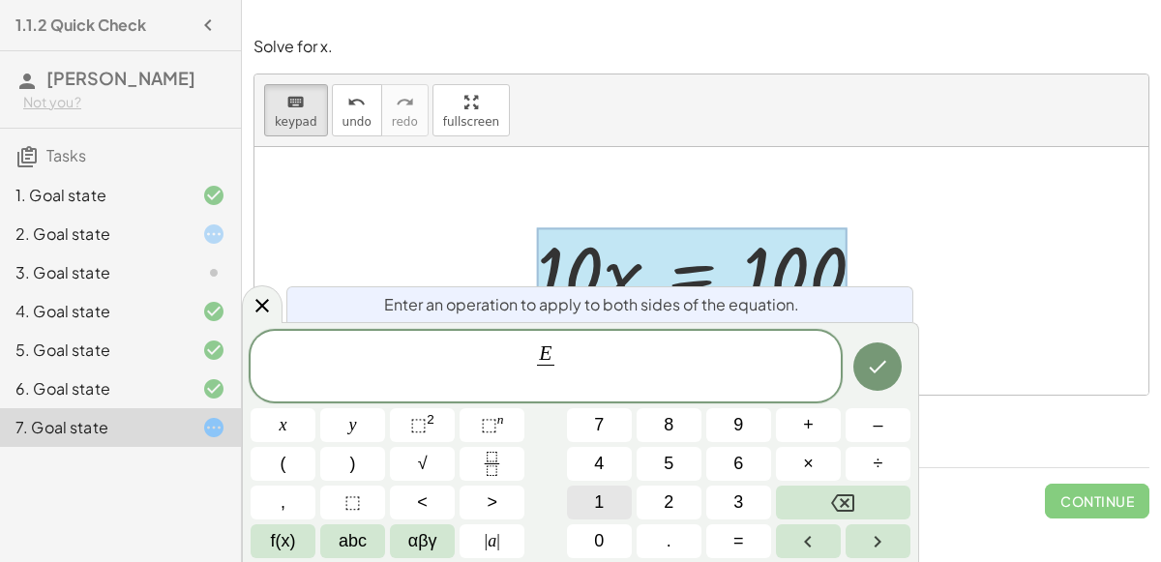
click at [594, 506] on span "1" at bounding box center [599, 502] width 10 height 26
click at [585, 540] on button "0" at bounding box center [599, 541] width 65 height 34
click at [889, 361] on icon "Done" at bounding box center [877, 366] width 23 height 23
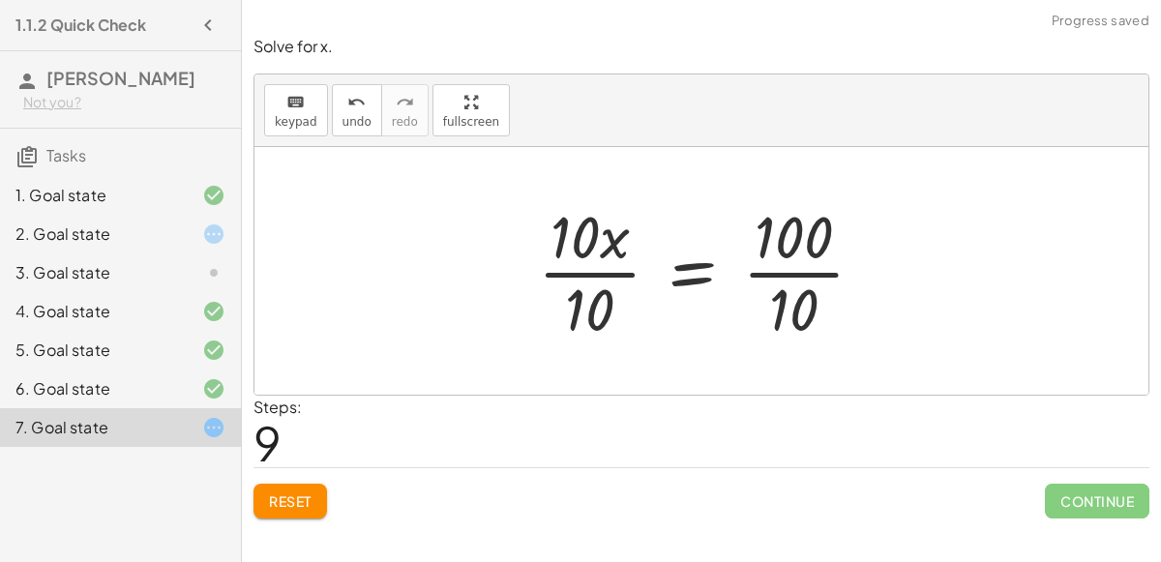
click at [587, 247] on div at bounding box center [708, 270] width 361 height 149
click at [607, 271] on div at bounding box center [708, 270] width 361 height 149
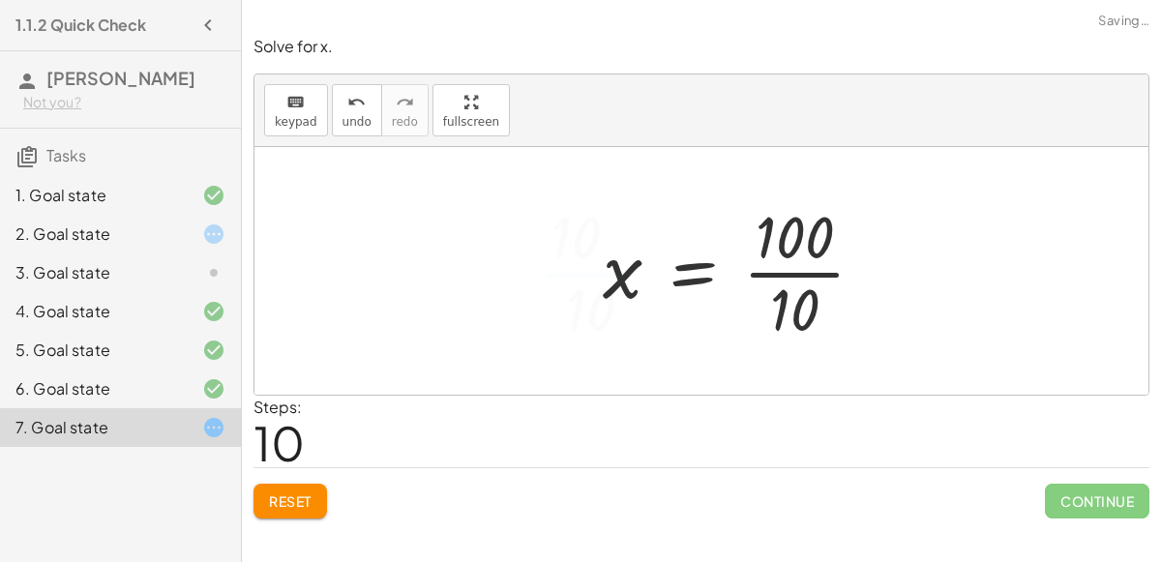
click at [794, 274] on div at bounding box center [741, 270] width 297 height 149
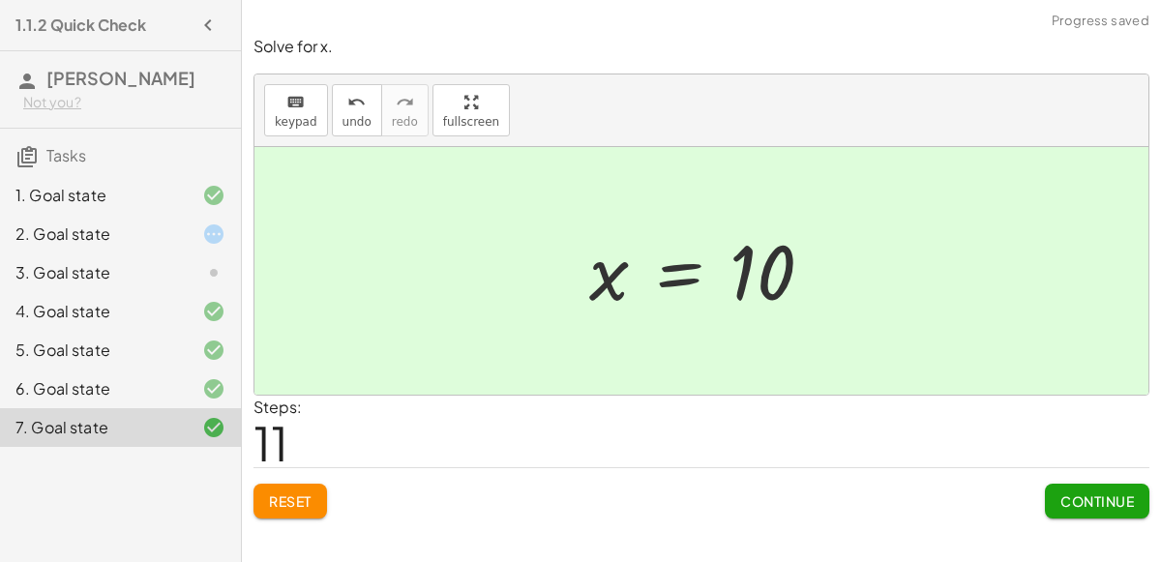
click at [131, 277] on div "3. Goal state" at bounding box center [93, 272] width 156 height 23
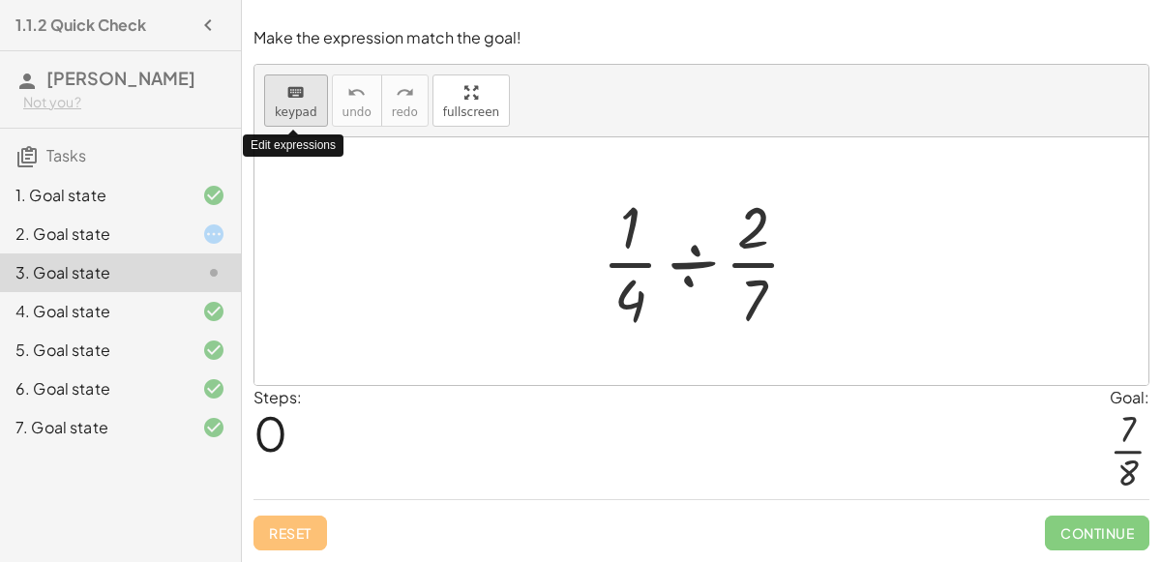
click at [295, 100] on icon "keyboard" at bounding box center [295, 92] width 18 height 23
click at [625, 297] on div at bounding box center [630, 300] width 32 height 68
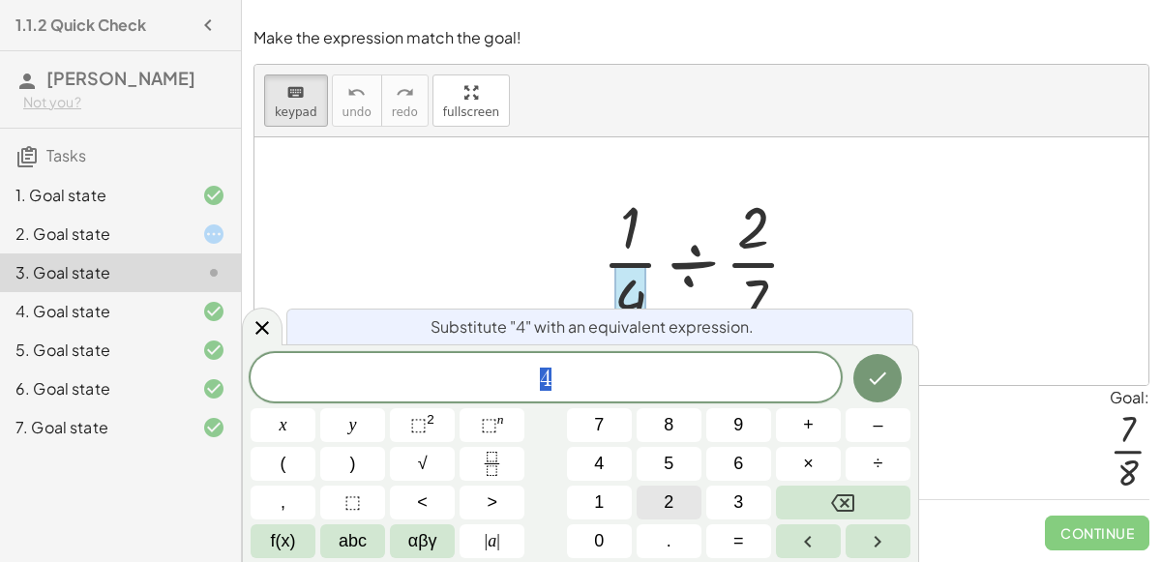
click at [681, 495] on button "2" at bounding box center [668, 502] width 65 height 34
click at [670, 428] on span "8" at bounding box center [668, 425] width 10 height 26
click at [876, 387] on icon "Done" at bounding box center [877, 378] width 23 height 23
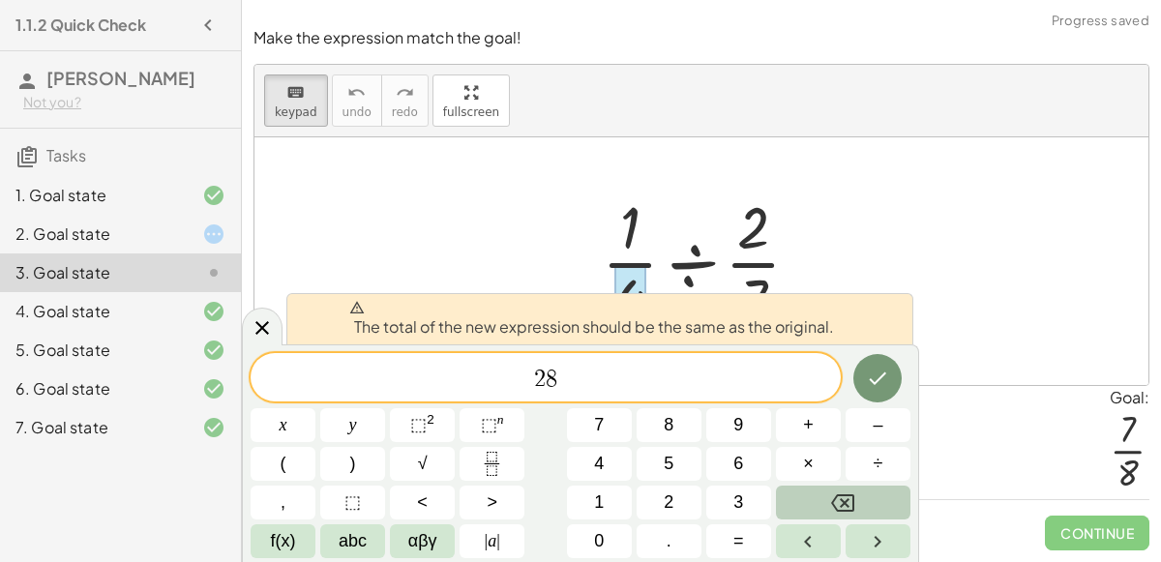
click at [845, 508] on icon "Backspace" at bounding box center [842, 502] width 23 height 23
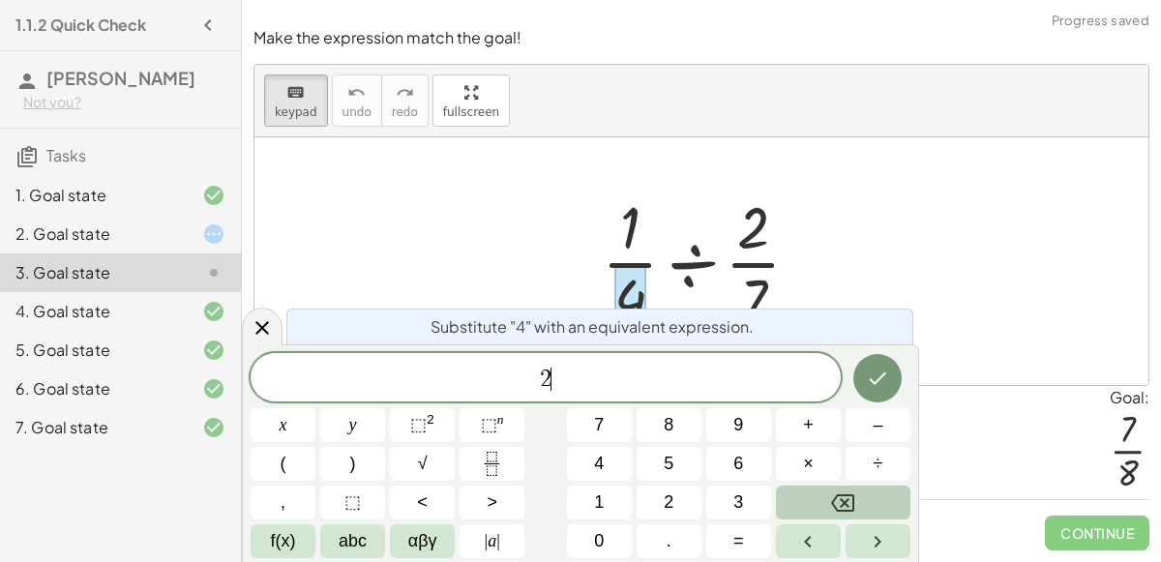
click at [845, 508] on icon "Backspace" at bounding box center [842, 502] width 23 height 23
click at [812, 456] on span "×" at bounding box center [808, 464] width 11 height 26
click at [614, 427] on button "7" at bounding box center [599, 425] width 65 height 34
click at [869, 379] on icon "Done" at bounding box center [877, 378] width 23 height 23
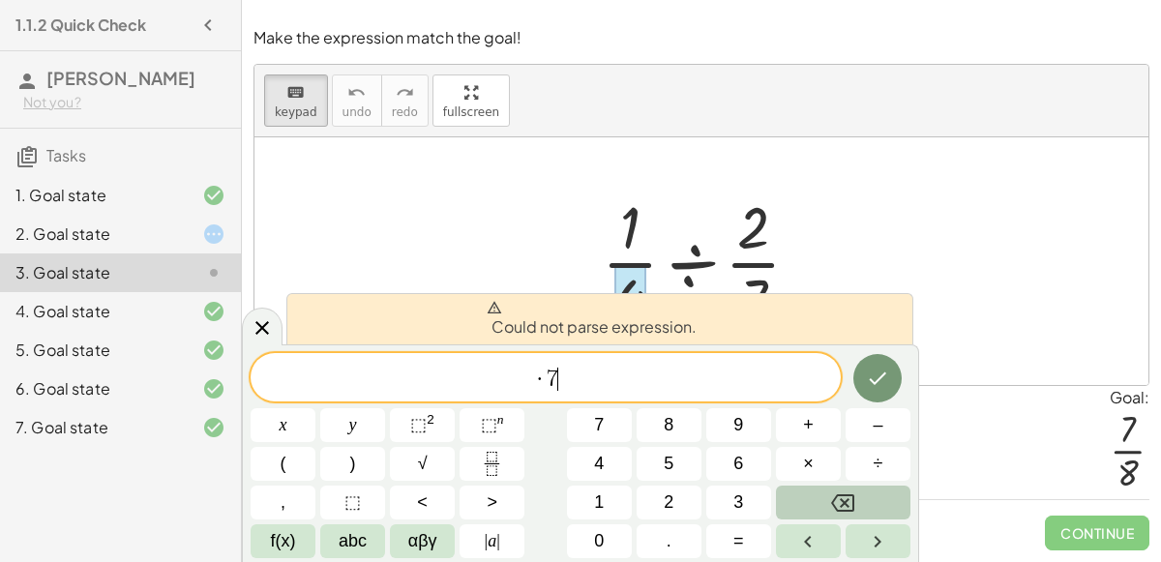
click at [834, 496] on icon "Backspace" at bounding box center [842, 502] width 23 height 23
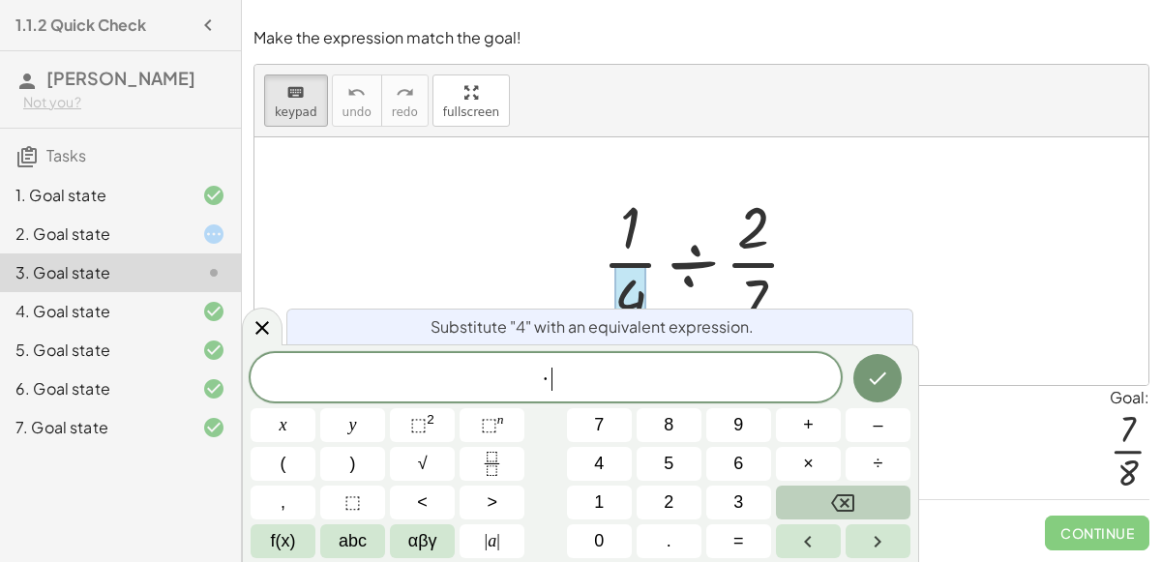
click at [834, 496] on icon "Backspace" at bounding box center [842, 502] width 23 height 23
click at [489, 468] on icon "Fraction" at bounding box center [492, 464] width 24 height 24
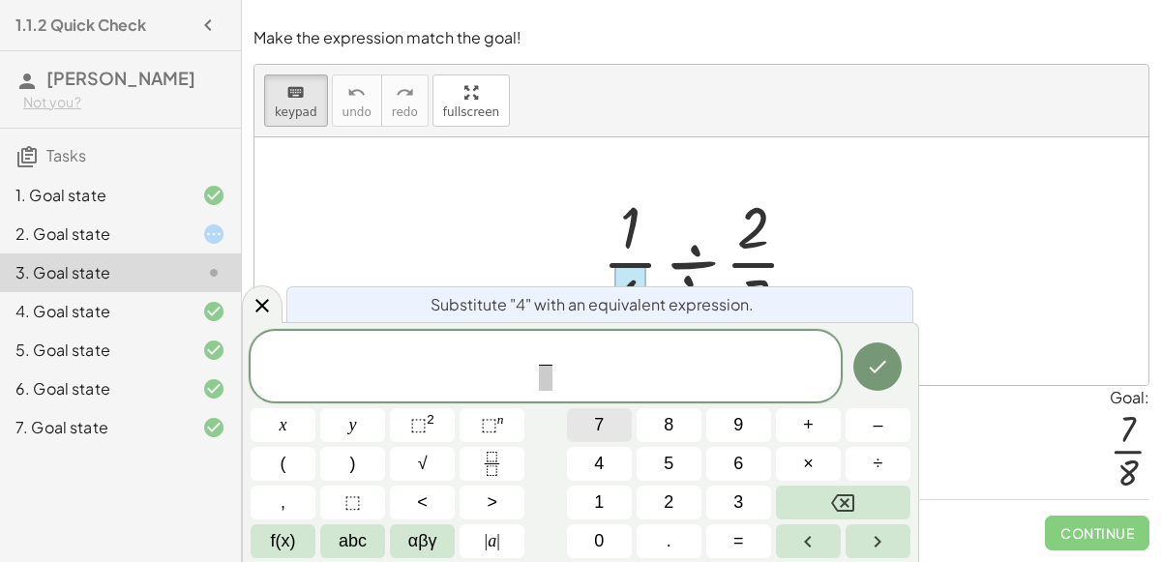
click at [584, 425] on button "7" at bounding box center [599, 425] width 65 height 34
click at [544, 383] on span at bounding box center [545, 378] width 15 height 26
click at [585, 420] on button "7" at bounding box center [599, 425] width 65 height 34
click at [886, 358] on icon "Done" at bounding box center [877, 366] width 23 height 23
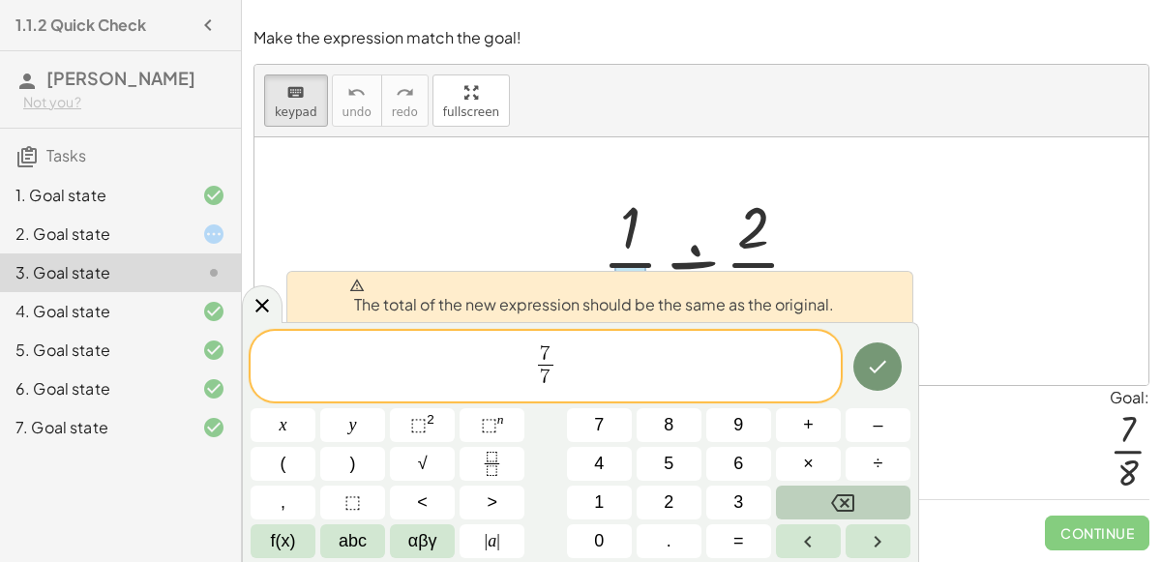
click at [851, 501] on icon "Backspace" at bounding box center [842, 502] width 23 height 23
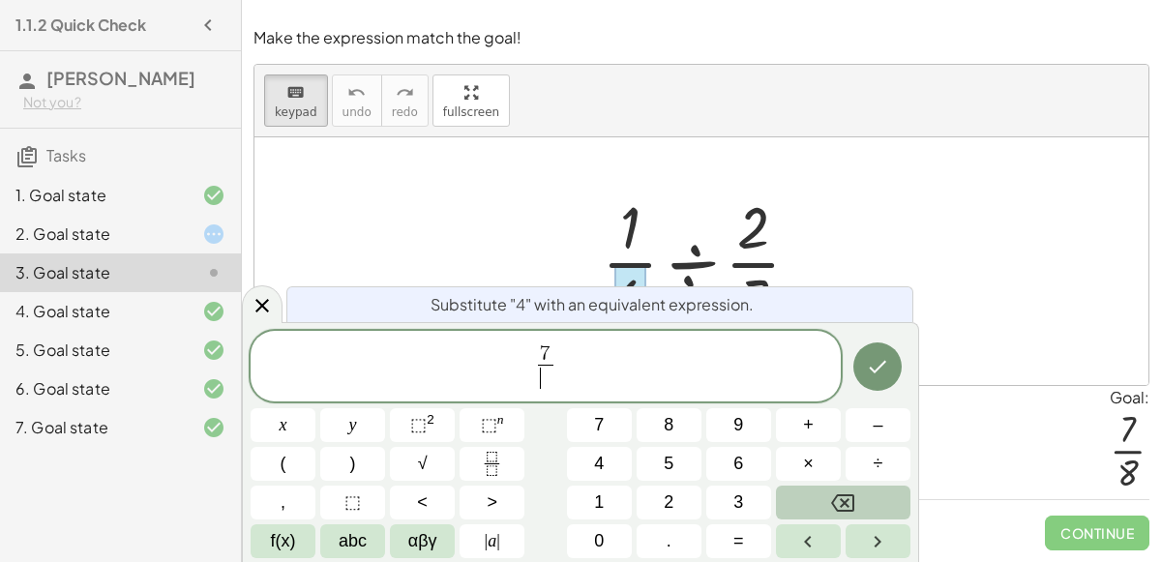
click at [851, 501] on icon "Backspace" at bounding box center [842, 502] width 23 height 23
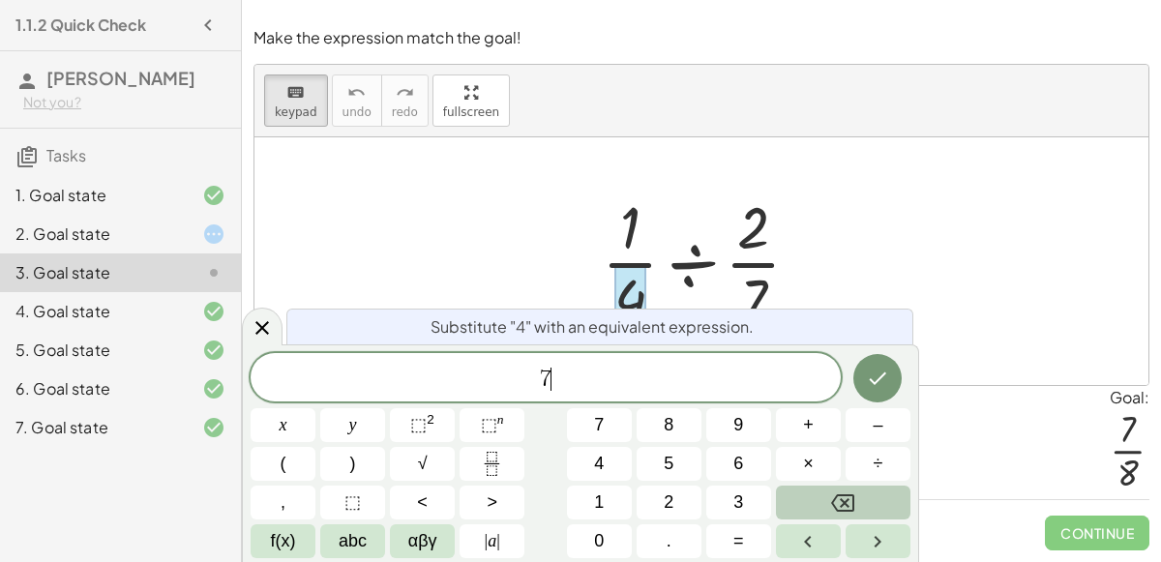
click at [851, 501] on icon "Backspace" at bounding box center [842, 502] width 23 height 23
click at [697, 206] on div at bounding box center [708, 261] width 233 height 149
click at [250, 324] on icon at bounding box center [261, 326] width 23 height 23
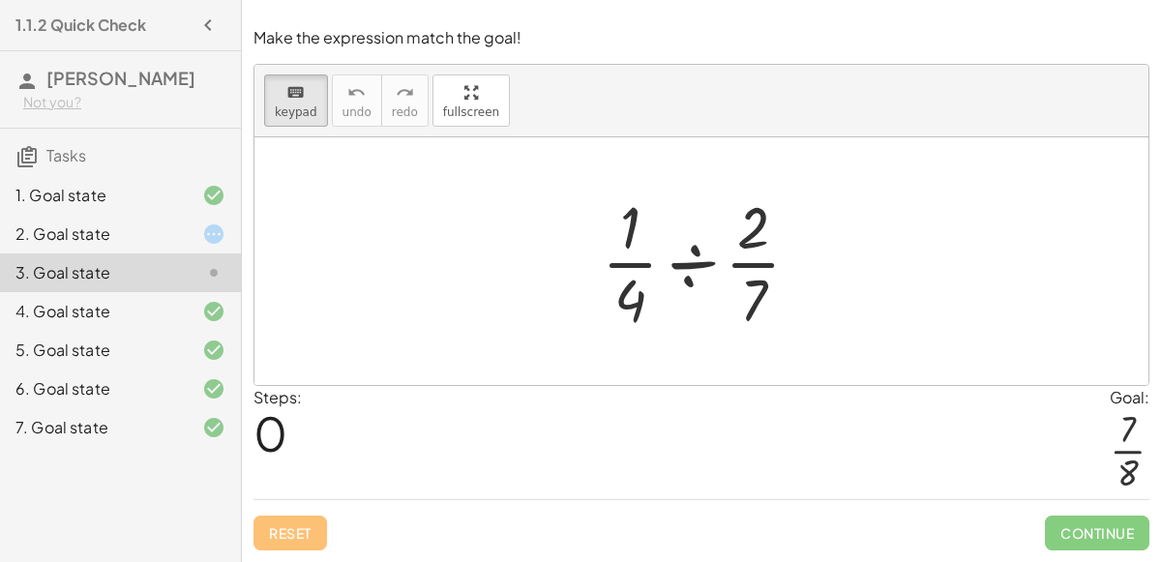
click at [211, 235] on icon at bounding box center [213, 233] width 23 height 23
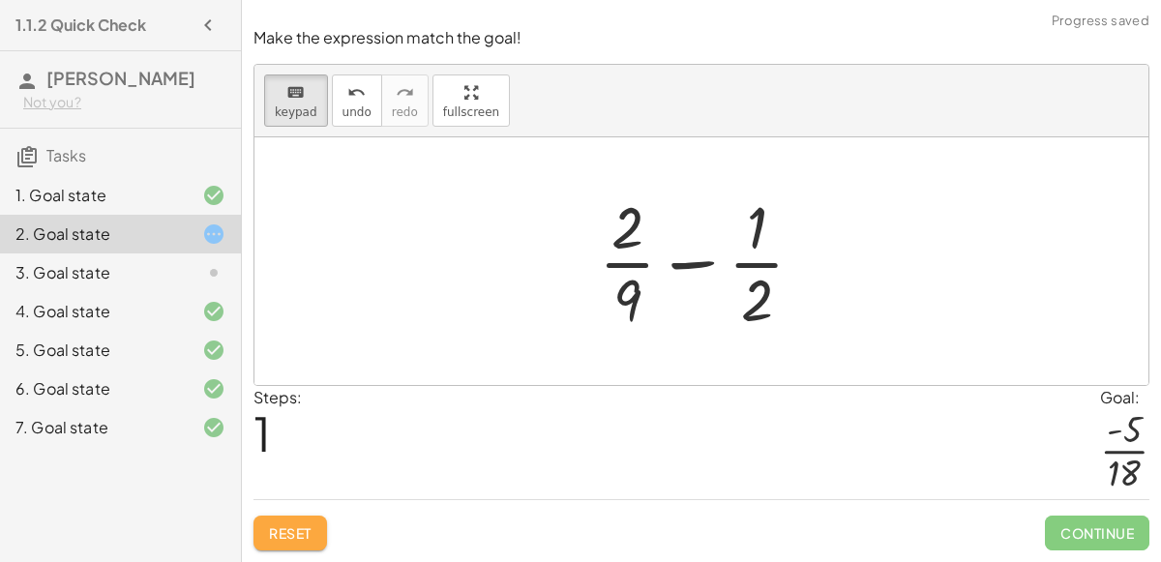
click at [269, 535] on span "Reset" at bounding box center [290, 532] width 43 height 17
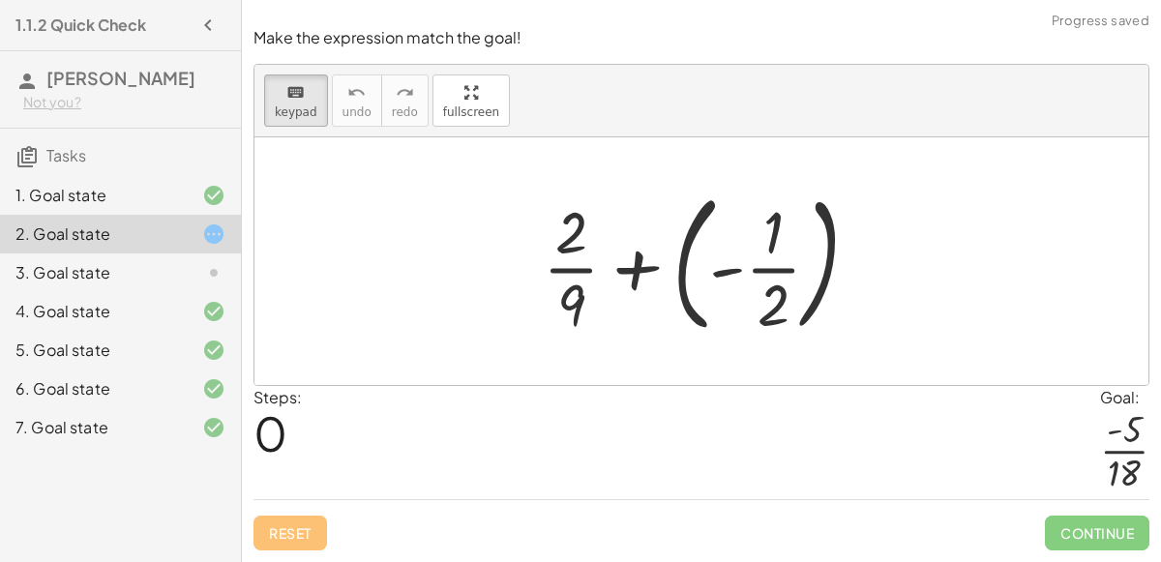
click at [628, 276] on div at bounding box center [708, 261] width 351 height 161
click at [676, 279] on div at bounding box center [708, 261] width 351 height 161
click at [747, 265] on div at bounding box center [708, 261] width 351 height 161
click at [681, 254] on div at bounding box center [708, 261] width 351 height 161
click at [610, 283] on div at bounding box center [708, 261] width 351 height 161
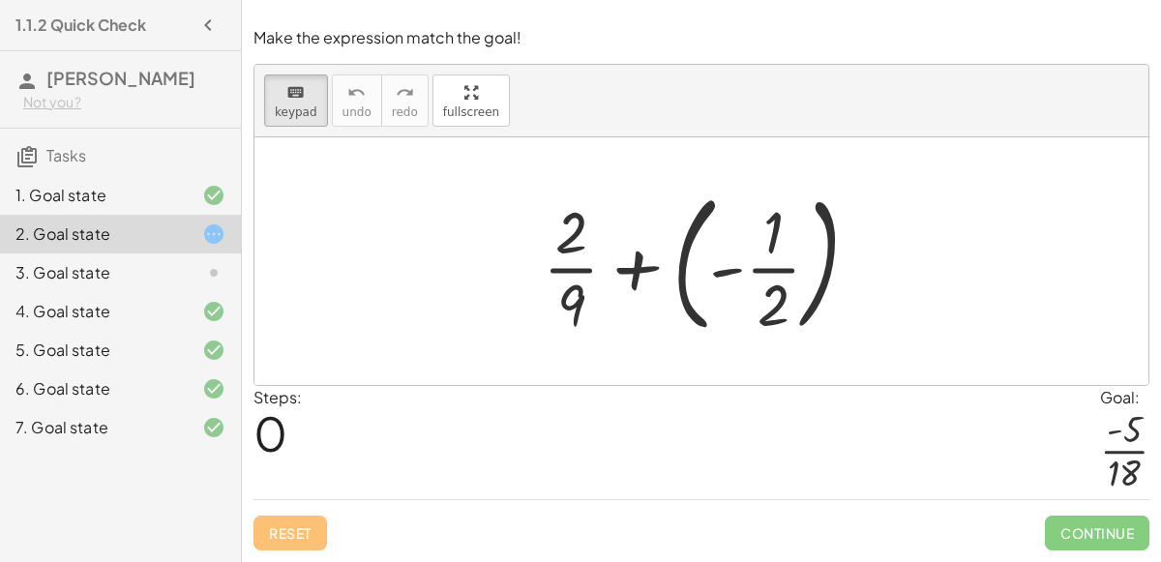
click at [629, 277] on div at bounding box center [708, 261] width 351 height 161
click at [682, 277] on div at bounding box center [708, 261] width 351 height 161
click at [764, 281] on div at bounding box center [773, 305] width 32 height 68
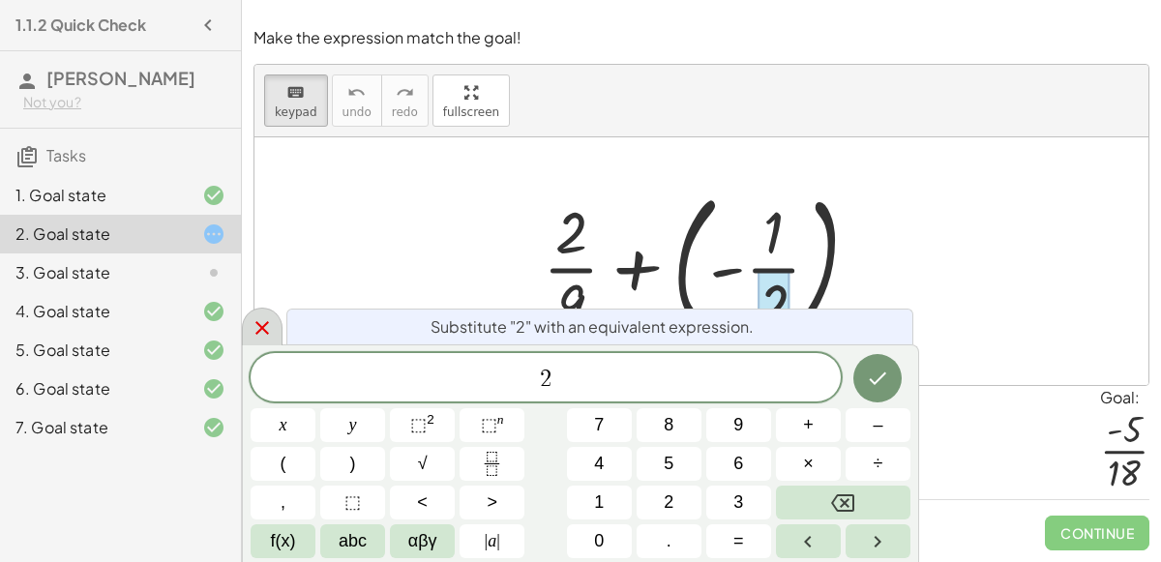
click at [245, 335] on div at bounding box center [262, 327] width 41 height 38
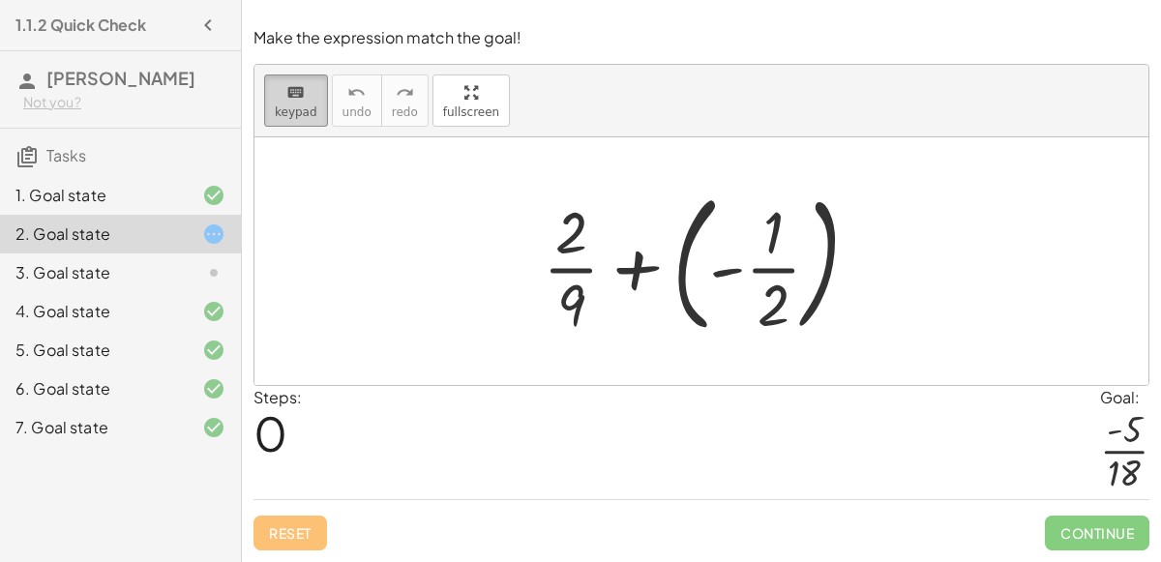
click at [287, 101] on icon "keyboard" at bounding box center [295, 92] width 18 height 23
click at [682, 250] on div at bounding box center [708, 261] width 351 height 161
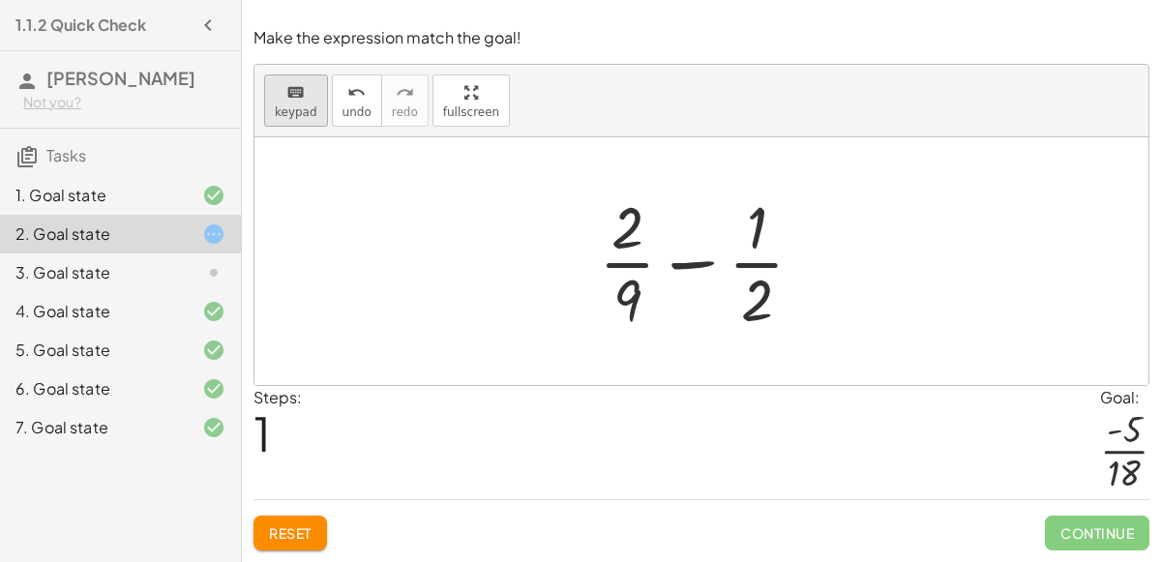
click at [302, 100] on div "keyboard" at bounding box center [296, 91] width 43 height 23
click at [686, 260] on div at bounding box center [709, 261] width 240 height 149
click at [688, 273] on div at bounding box center [709, 261] width 240 height 149
click at [616, 247] on div at bounding box center [627, 227] width 32 height 68
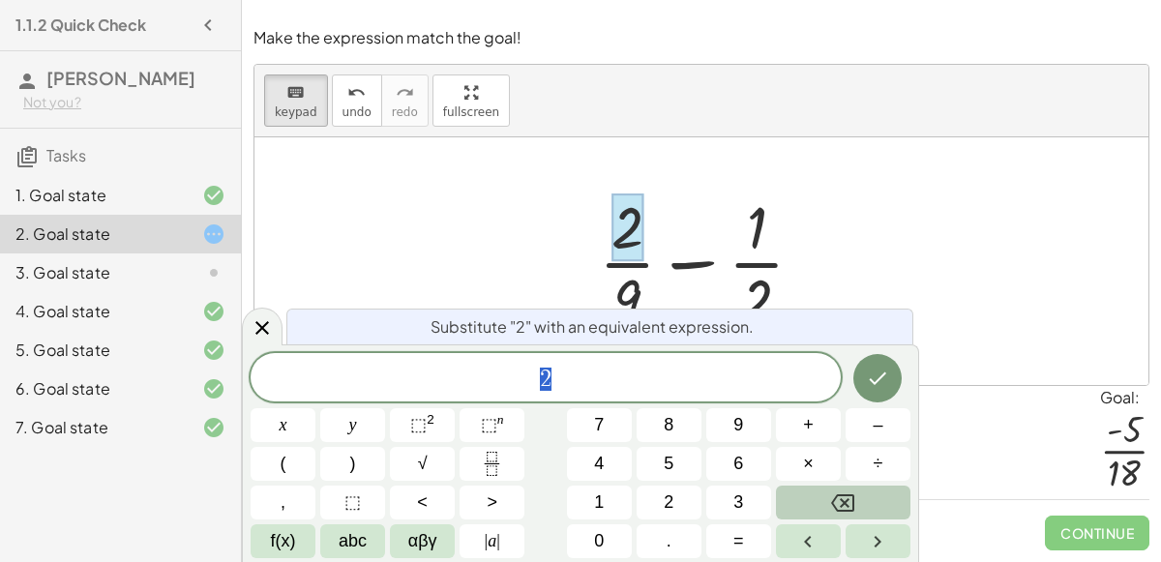
click at [856, 497] on button "Backspace" at bounding box center [843, 502] width 134 height 34
click at [592, 449] on button "4" at bounding box center [599, 464] width 65 height 34
click at [867, 378] on icon "Done" at bounding box center [877, 378] width 23 height 23
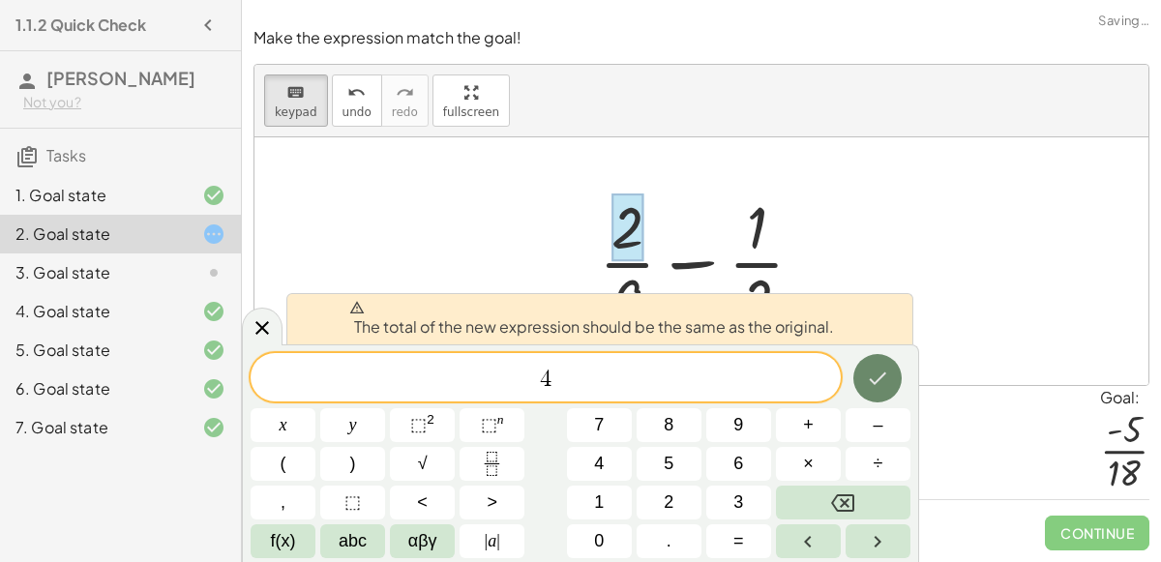
click at [868, 377] on icon "Done" at bounding box center [877, 378] width 23 height 23
click at [838, 503] on icon "Backspace" at bounding box center [842, 502] width 23 height 23
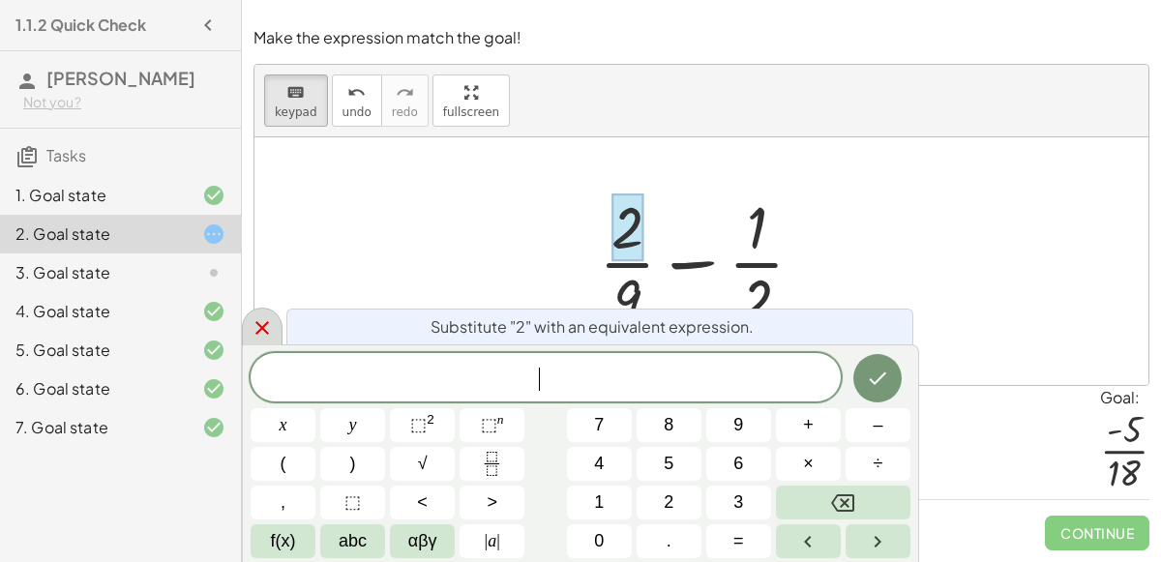
click at [254, 324] on icon at bounding box center [261, 327] width 23 height 23
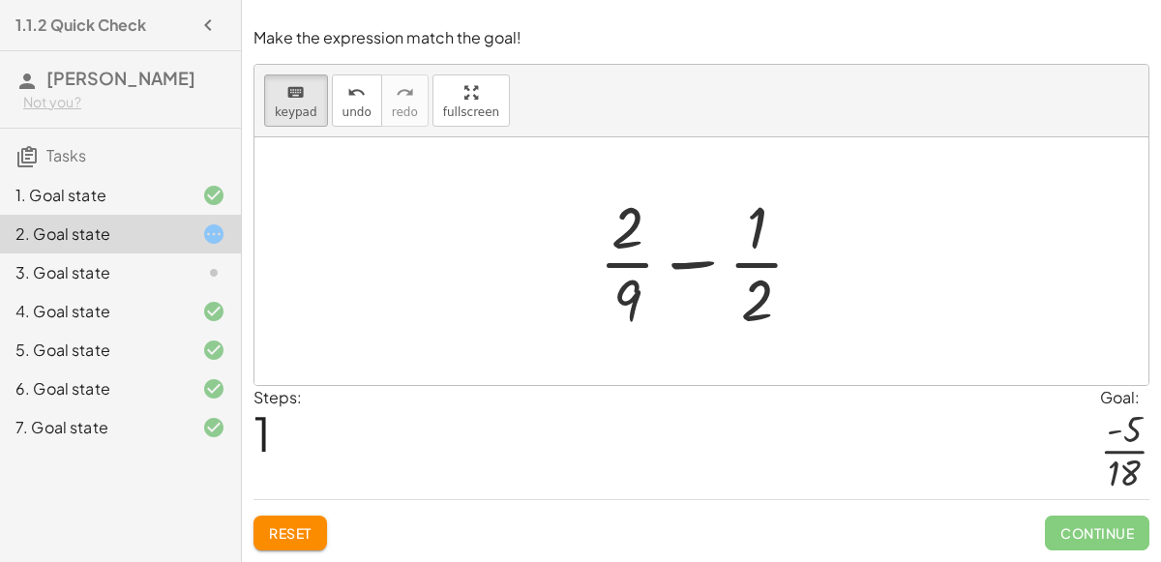
click at [574, 272] on div "+ · 2 · 9 + ( - · 1 · 2 ) + · 2 · 9 · 1 · 2 −" at bounding box center [702, 261] width 264 height 159
click at [286, 95] on icon "keyboard" at bounding box center [295, 92] width 18 height 23
click at [628, 258] on div at bounding box center [709, 261] width 240 height 149
click at [627, 239] on div at bounding box center [709, 261] width 240 height 149
click at [587, 260] on div "+ · 2 · 9 + ( - · 1 · 2 ) + · 2 · 9 · 1 · 2 −" at bounding box center [702, 261] width 264 height 159
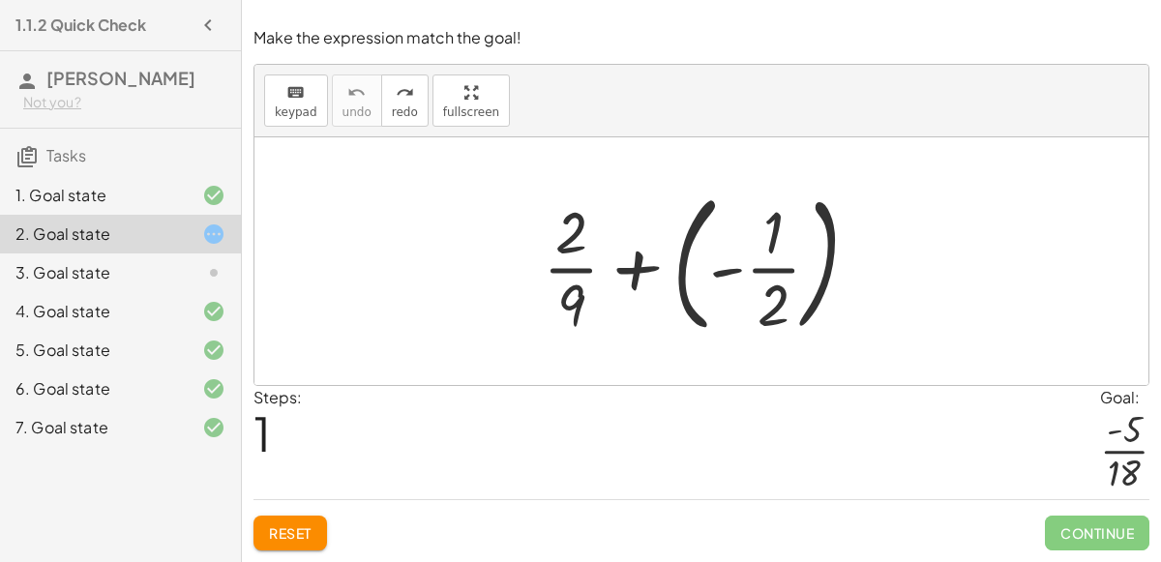
click at [643, 268] on div at bounding box center [708, 261] width 351 height 161
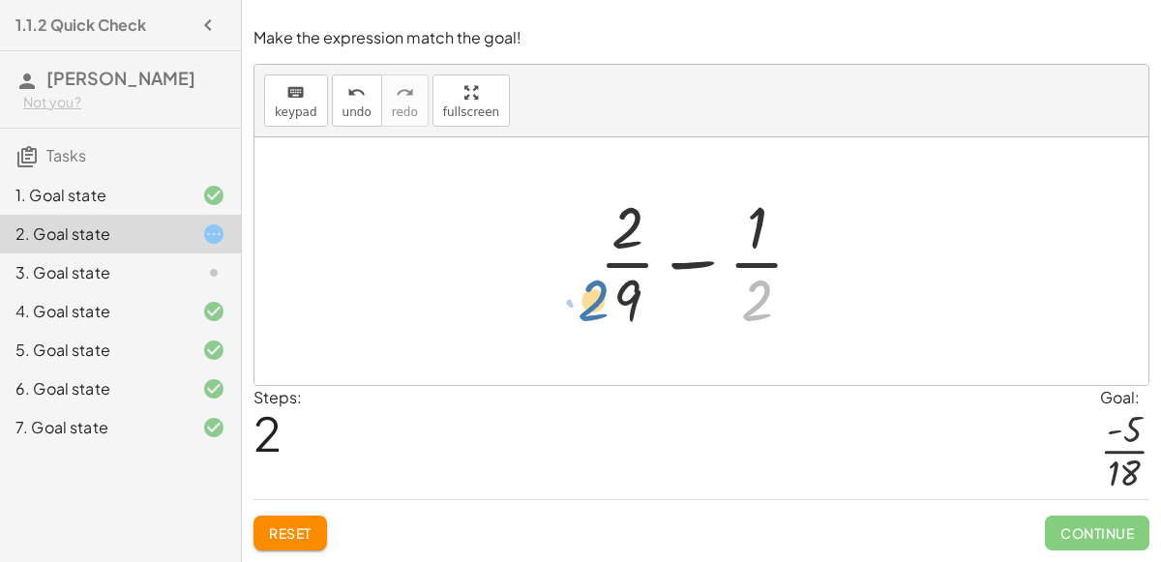
drag, startPoint x: 743, startPoint y: 314, endPoint x: 579, endPoint y: 314, distance: 163.4
click at [579, 314] on div "+ · 2 · 9 + ( - · 1 · 2 ) · 2 + · 2 · 9 · 1 · 2 −" at bounding box center [702, 261] width 264 height 159
drag, startPoint x: 752, startPoint y: 308, endPoint x: 593, endPoint y: 300, distance: 159.8
click at [593, 300] on div at bounding box center [709, 261] width 240 height 149
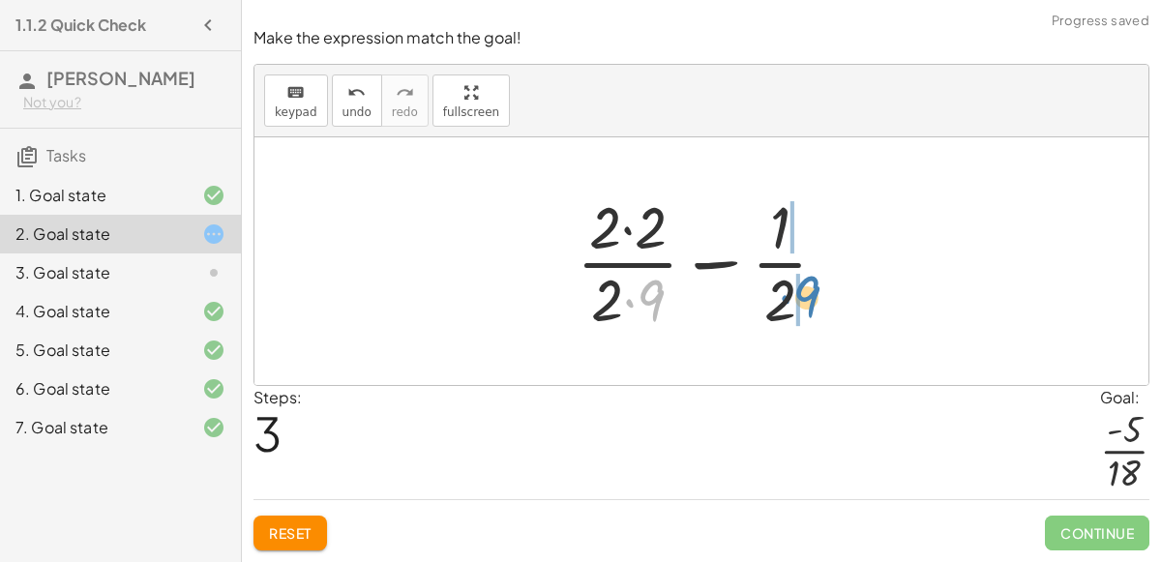
drag, startPoint x: 659, startPoint y: 311, endPoint x: 812, endPoint y: 305, distance: 153.9
click at [812, 305] on div at bounding box center [709, 261] width 285 height 149
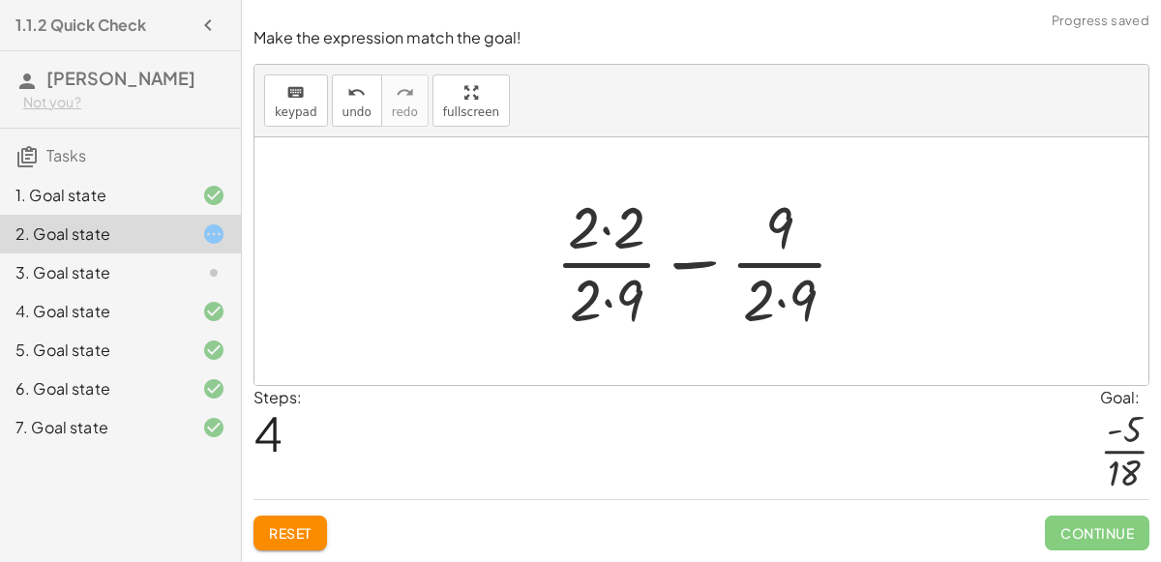
click at [780, 304] on div at bounding box center [708, 261] width 327 height 149
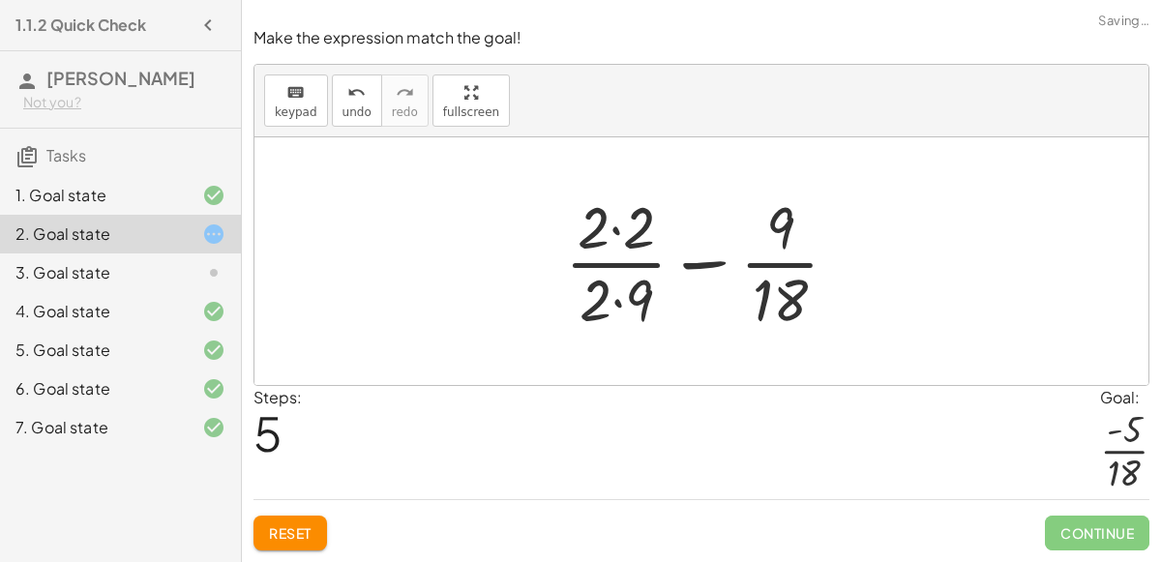
click at [618, 301] on div at bounding box center [709, 261] width 309 height 149
click at [619, 229] on div at bounding box center [709, 261] width 309 height 149
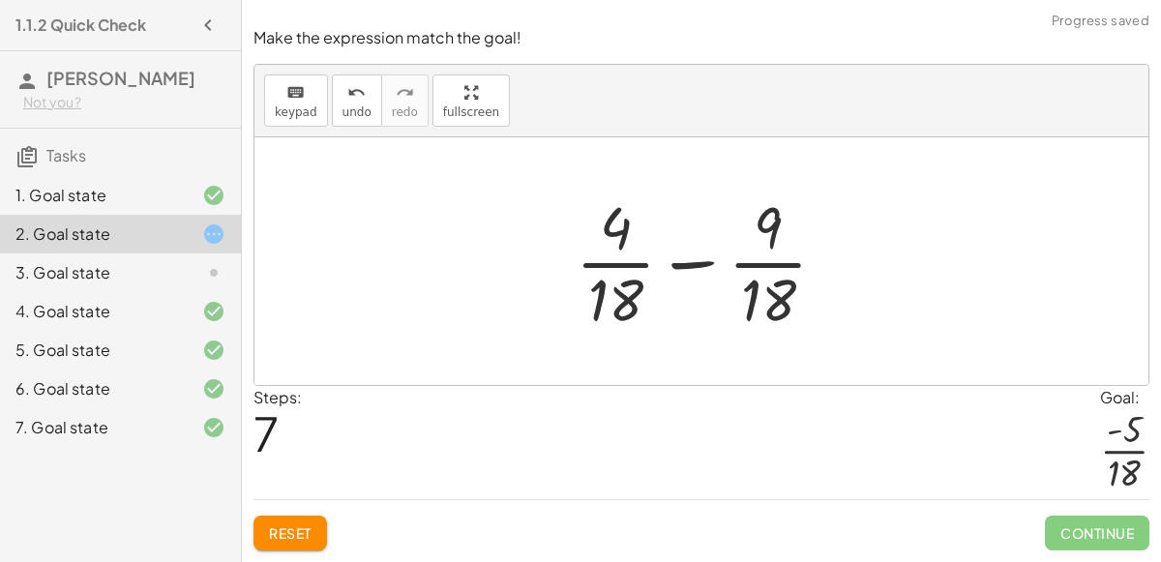
click at [696, 270] on div at bounding box center [708, 261] width 285 height 149
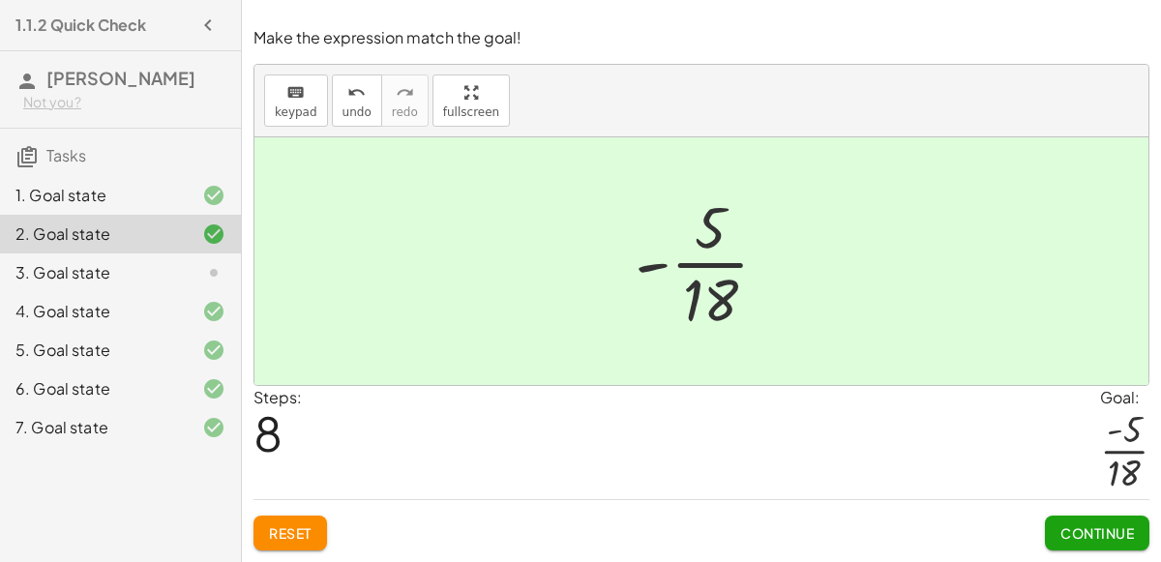
click at [175, 279] on div at bounding box center [198, 272] width 54 height 23
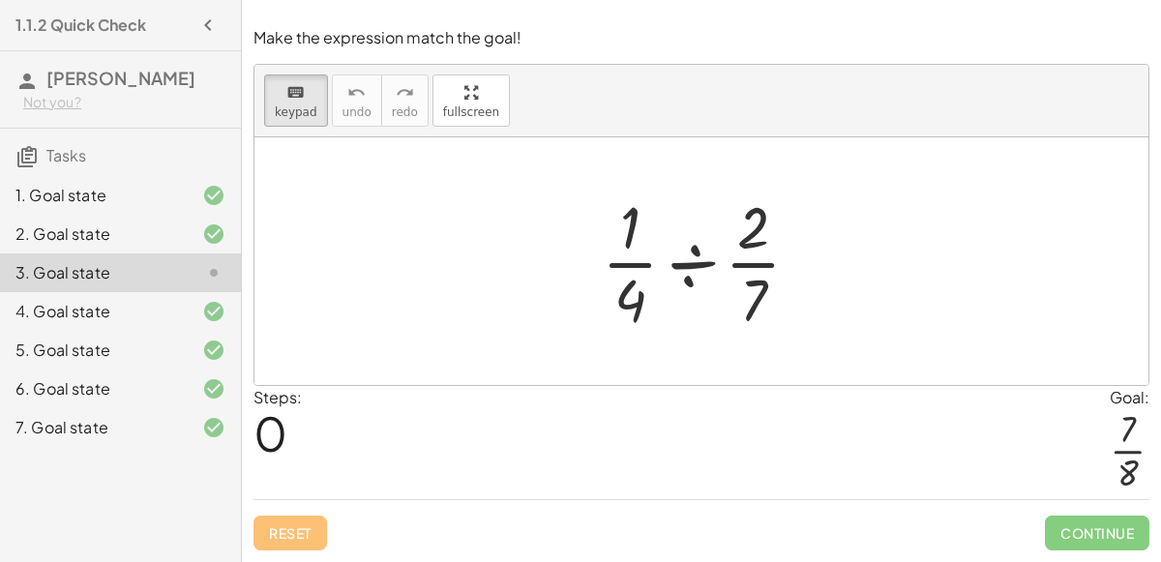
drag, startPoint x: 759, startPoint y: 300, endPoint x: 646, endPoint y: 242, distance: 127.2
click at [815, 303] on div at bounding box center [708, 261] width 233 height 149
click at [303, 95] on div "keyboard" at bounding box center [296, 91] width 43 height 23
drag, startPoint x: 752, startPoint y: 307, endPoint x: 602, endPoint y: 303, distance: 150.9
click at [602, 303] on div at bounding box center [708, 261] width 233 height 149
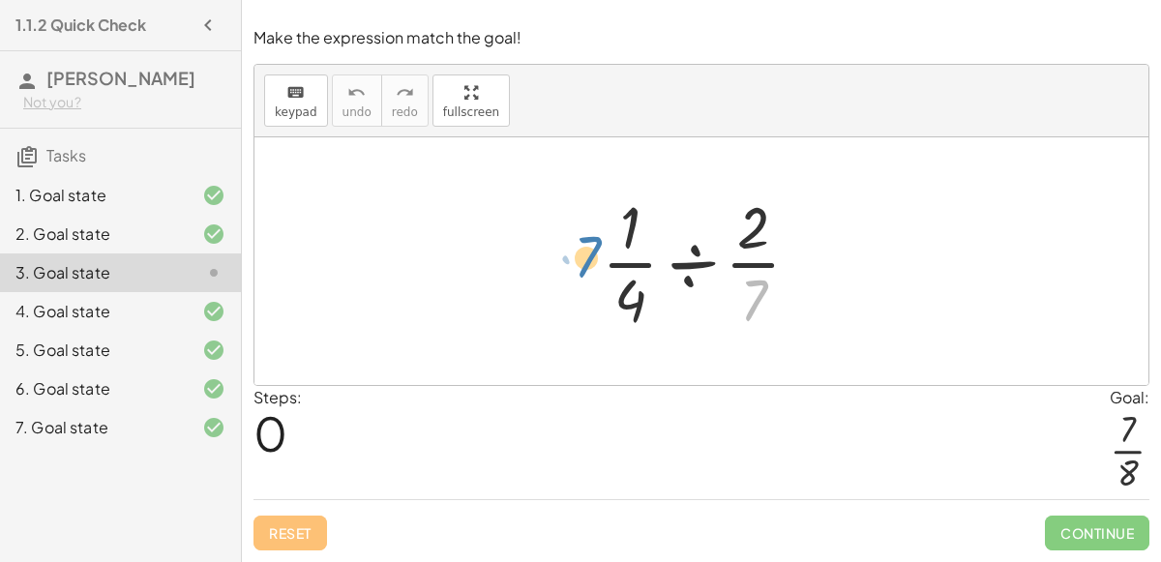
drag, startPoint x: 755, startPoint y: 303, endPoint x: 592, endPoint y: 264, distance: 168.0
click at [592, 264] on div at bounding box center [708, 261] width 233 height 149
drag, startPoint x: 631, startPoint y: 302, endPoint x: 787, endPoint y: 227, distance: 173.5
click at [787, 227] on div at bounding box center [708, 261] width 233 height 149
click at [692, 270] on div at bounding box center [708, 261] width 233 height 149
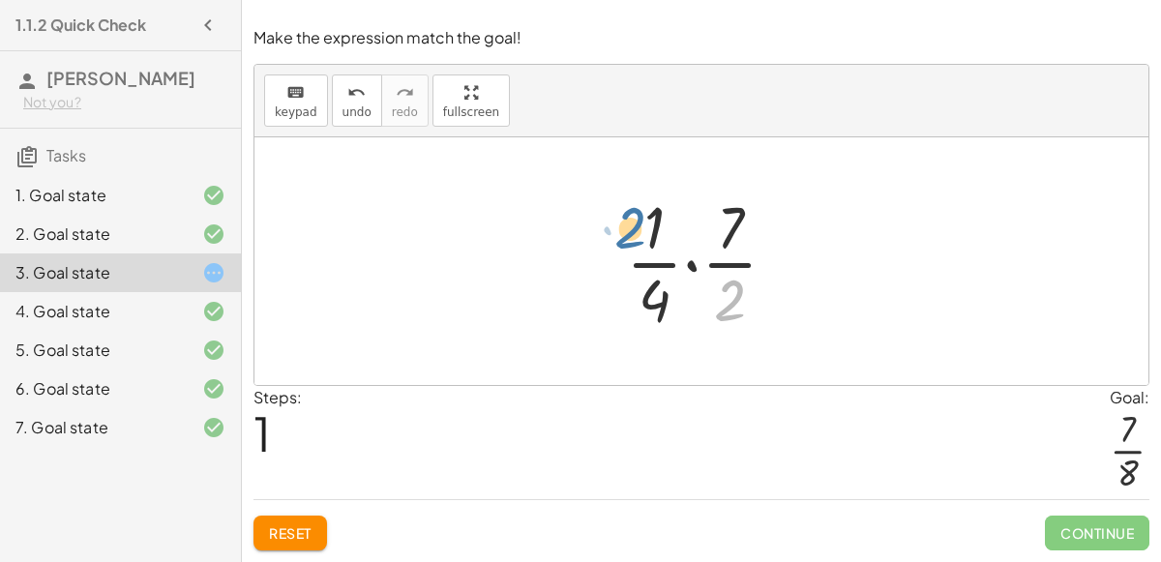
drag, startPoint x: 733, startPoint y: 294, endPoint x: 632, endPoint y: 221, distance: 124.0
click at [632, 221] on div at bounding box center [709, 261] width 186 height 149
click at [691, 265] on div at bounding box center [709, 261] width 186 height 149
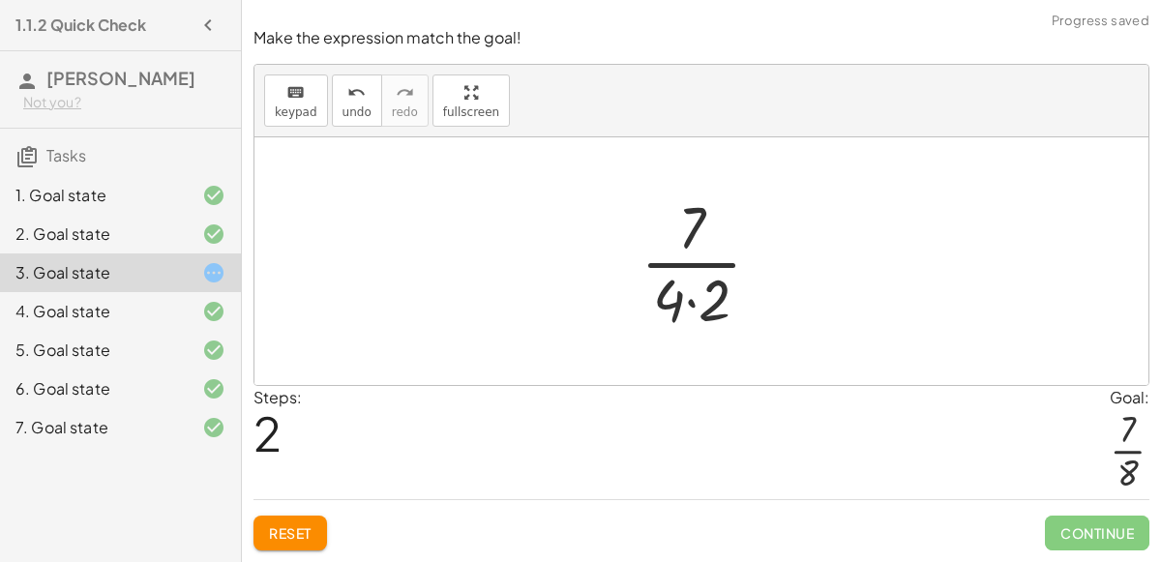
click at [702, 299] on div at bounding box center [709, 261] width 156 height 149
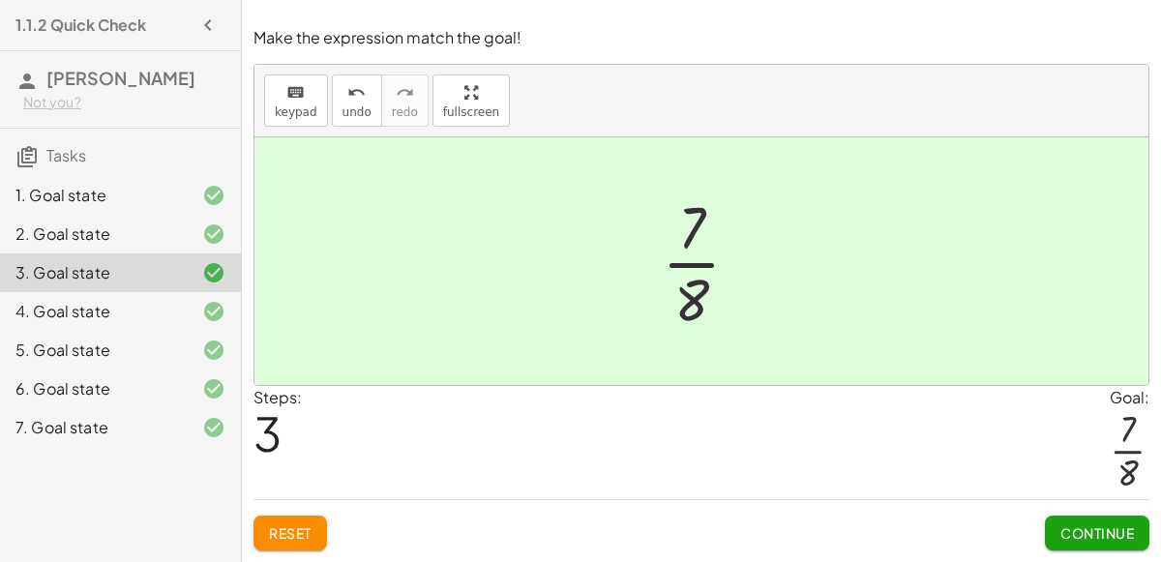
click at [99, 313] on div "4. Goal state" at bounding box center [93, 311] width 156 height 23
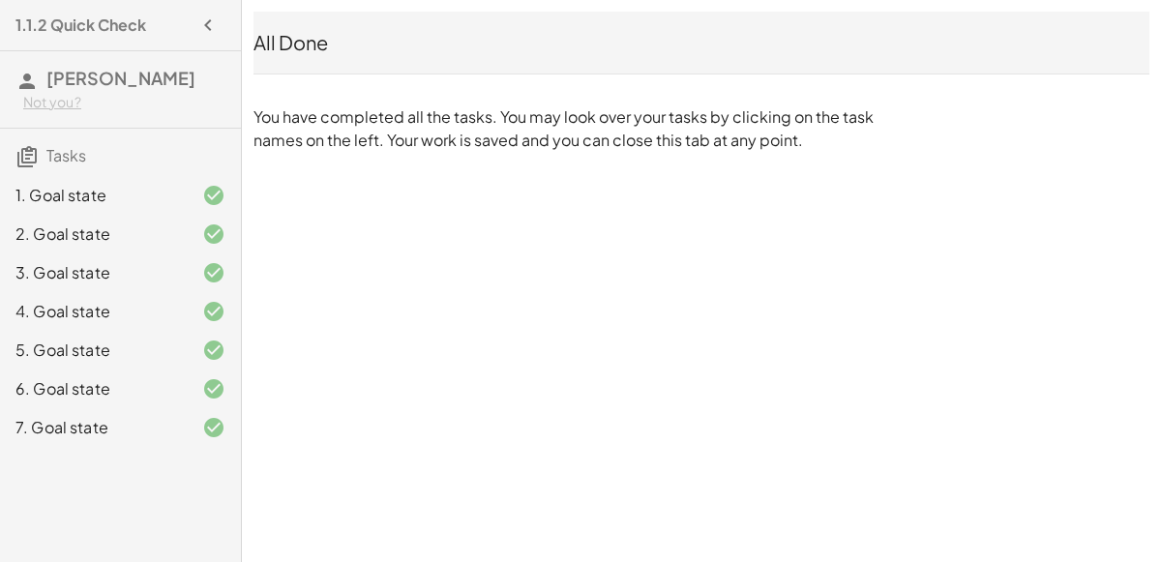
click at [102, 345] on div "5. Goal state" at bounding box center [93, 349] width 156 height 23
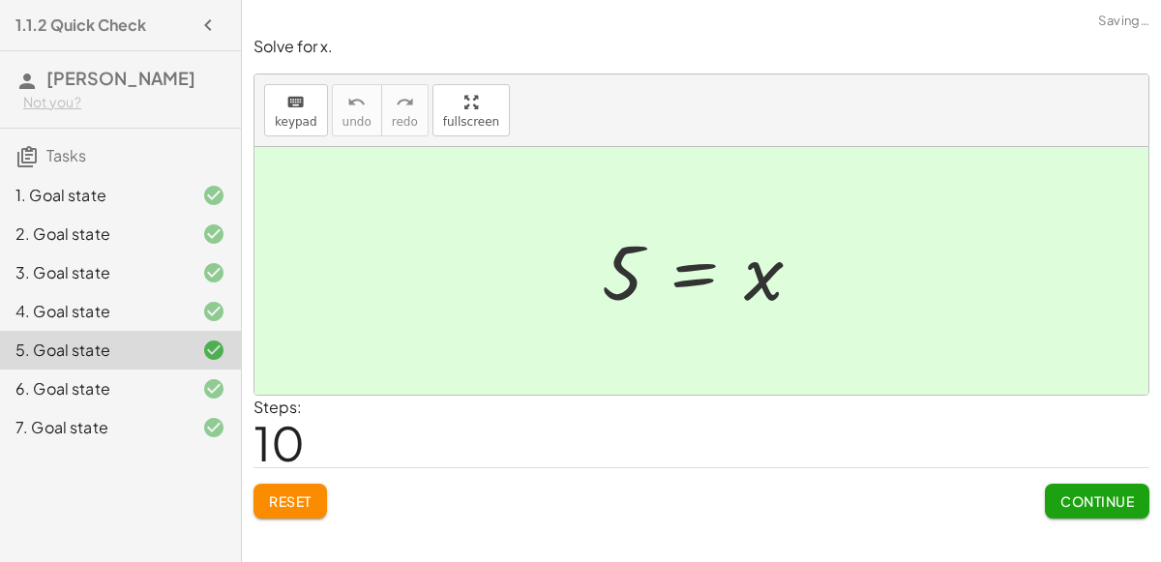
click at [108, 377] on div "6. Goal state" at bounding box center [93, 388] width 156 height 23
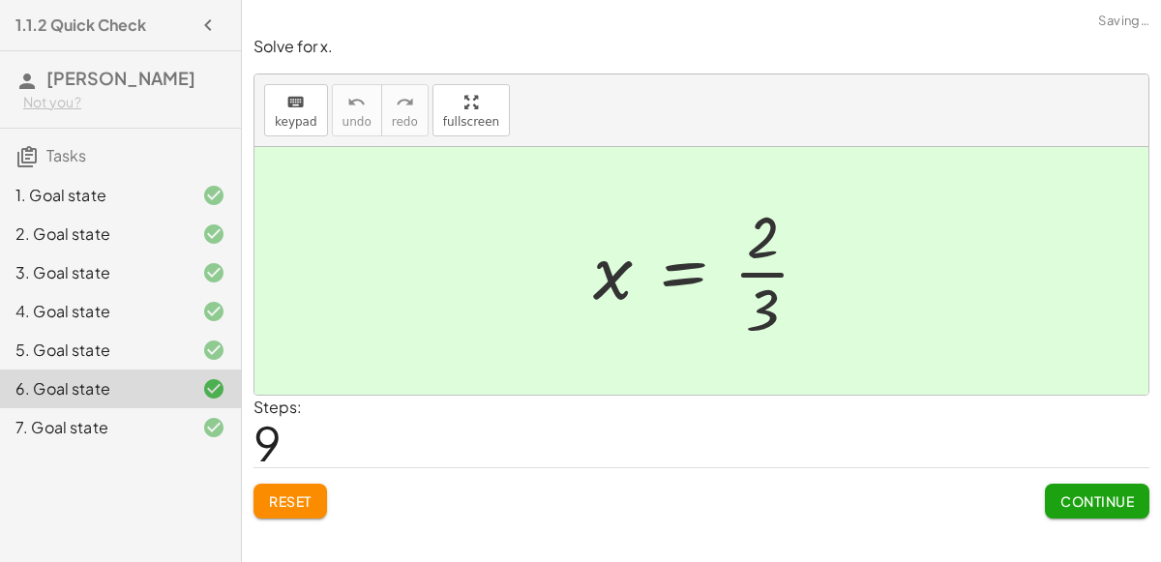
click at [110, 429] on div "7. Goal state" at bounding box center [93, 427] width 156 height 23
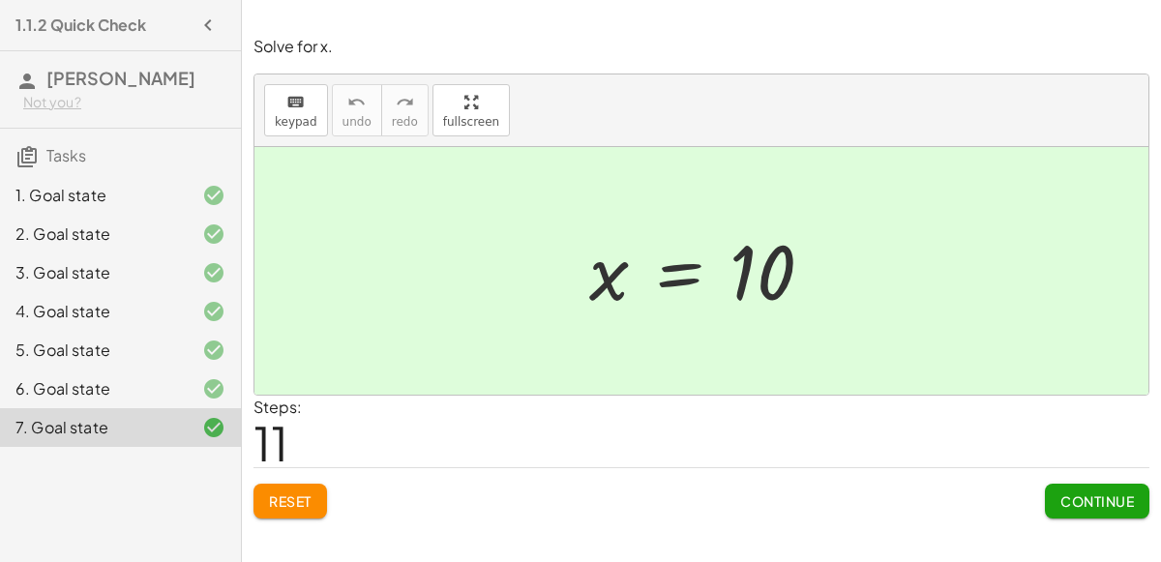
click at [172, 372] on div "6. Goal state" at bounding box center [120, 388] width 241 height 39
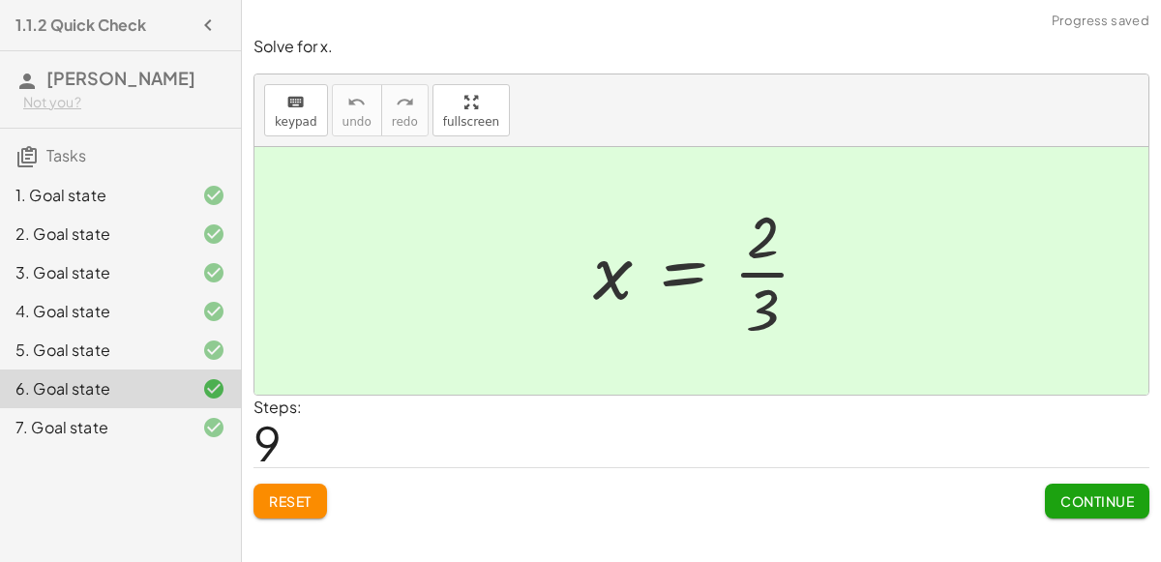
click at [155, 350] on div "5. Goal state" at bounding box center [93, 349] width 156 height 23
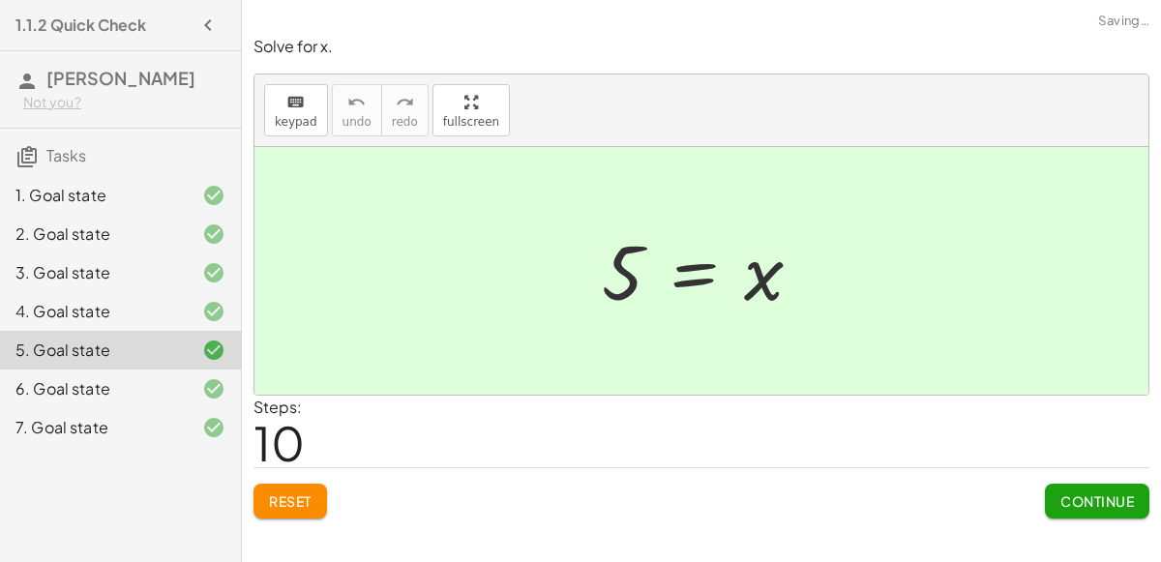
click at [152, 424] on div "7. Goal state" at bounding box center [93, 427] width 156 height 23
